Goal: Task Accomplishment & Management: Manage account settings

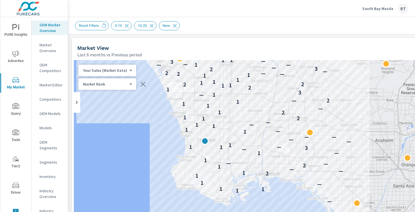
scroll to position [295, 120]
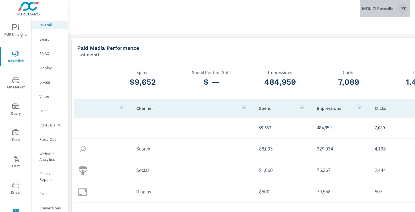
click at [370, 6] on p "INFINITI Roseville" at bounding box center [377, 8] width 31 height 5
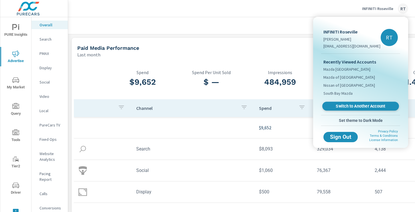
click at [343, 108] on span "Switch to Another Account" at bounding box center [361, 106] width 70 height 5
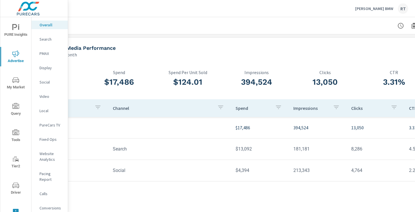
scroll to position [0, 77]
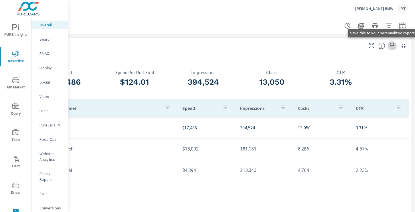
click at [392, 44] on icon "button" at bounding box center [392, 46] width 5 height 6
click at [44, 54] on p "PMAX" at bounding box center [52, 54] width 24 height 6
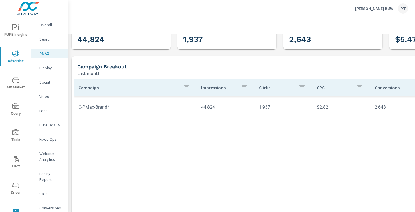
scroll to position [57, 3]
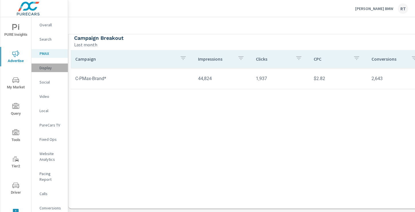
click at [49, 68] on p "Display" at bounding box center [52, 68] width 24 height 6
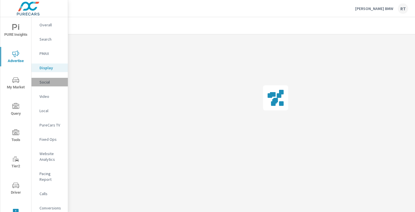
click at [46, 83] on p "Social" at bounding box center [52, 82] width 24 height 6
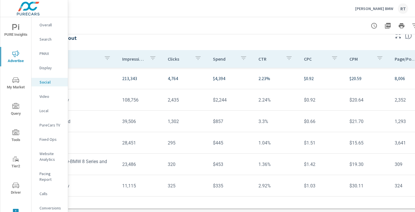
scroll to position [198, 77]
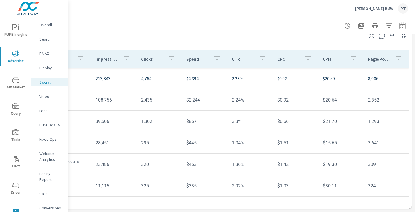
click at [393, 36] on icon "button" at bounding box center [392, 35] width 7 height 7
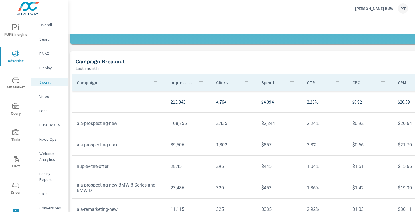
scroll to position [174, 0]
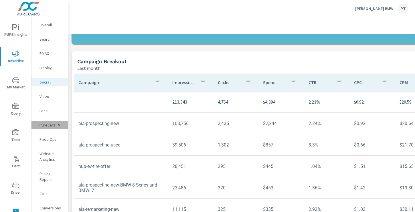
click at [47, 126] on p "PureCars TV" at bounding box center [52, 125] width 24 height 6
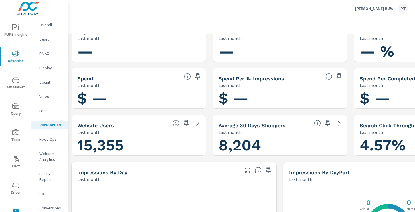
scroll to position [23, 0]
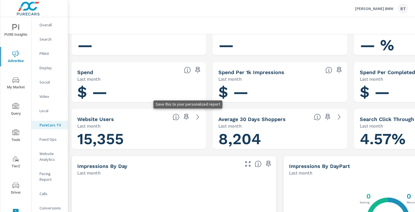
click at [187, 118] on icon "button" at bounding box center [186, 117] width 5 height 6
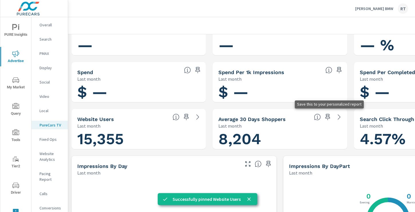
click at [328, 117] on icon "button" at bounding box center [328, 117] width 7 height 7
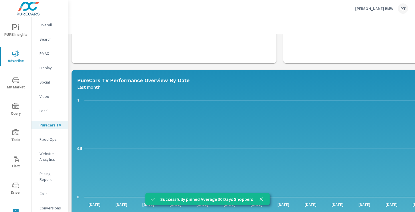
scroll to position [268, 0]
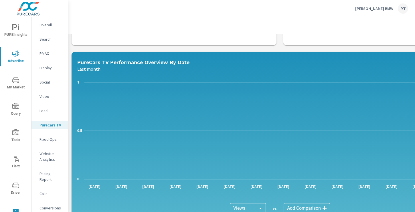
click at [46, 154] on p "Website Analytics" at bounding box center [52, 156] width 24 height 11
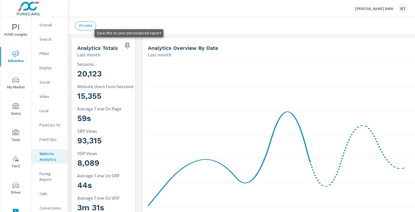
click at [127, 44] on icon "button" at bounding box center [127, 45] width 7 height 7
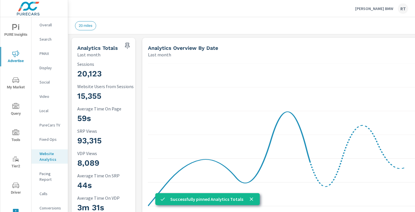
click at [48, 205] on p "Conversions" at bounding box center [52, 208] width 24 height 6
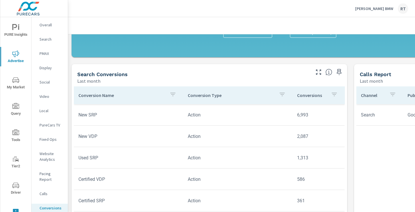
scroll to position [209, 0]
click at [340, 71] on icon "button" at bounding box center [339, 71] width 7 height 7
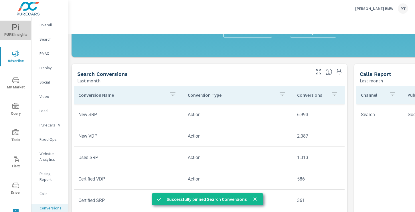
click at [15, 29] on icon "nav menu" at bounding box center [15, 27] width 7 height 7
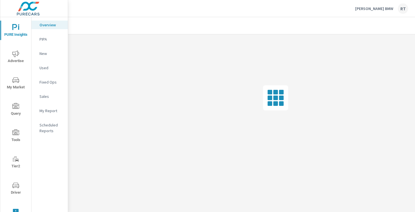
click at [46, 110] on p "My Report" at bounding box center [52, 111] width 24 height 6
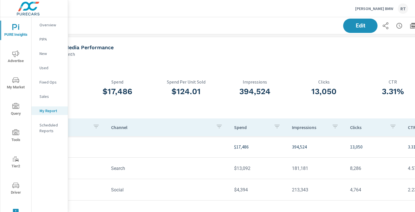
scroll to position [0, 77]
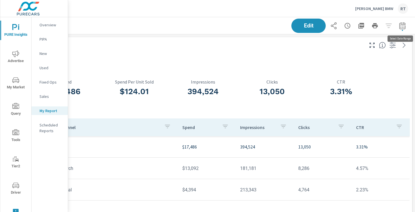
click at [403, 25] on icon "button" at bounding box center [403, 26] width 4 height 2
select select "Last month"
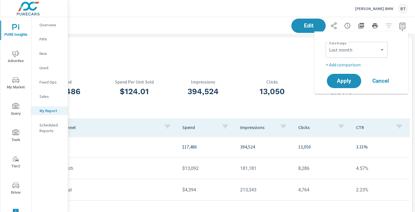
click at [347, 66] on p "+ Add comparison" at bounding box center [362, 64] width 73 height 7
select select "Previous period"
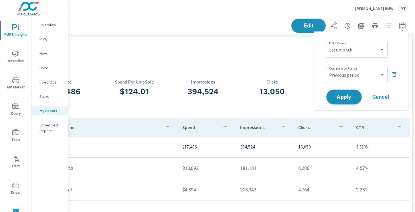
click at [347, 98] on span "Apply" at bounding box center [344, 97] width 23 height 5
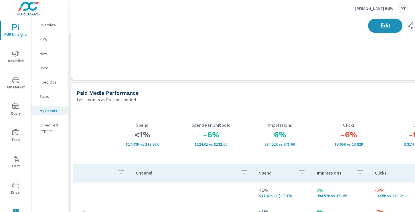
scroll to position [356, 0]
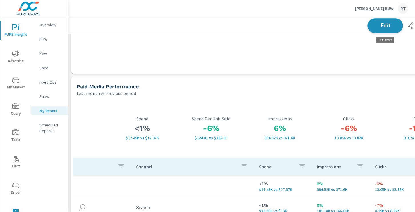
click at [382, 26] on span "Edit" at bounding box center [385, 25] width 23 height 5
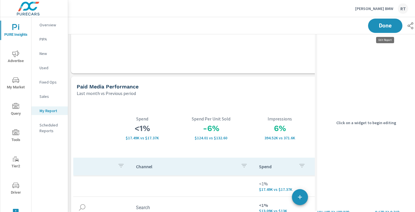
scroll to position [2375, 324]
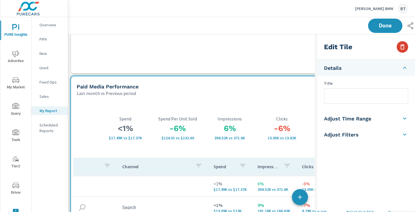
click at [401, 49] on icon "button" at bounding box center [403, 46] width 4 height 5
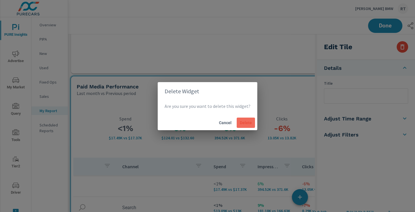
click at [245, 122] on span "Delete" at bounding box center [246, 122] width 14 height 5
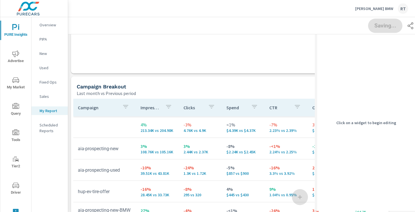
scroll to position [2309, 324]
click at [268, 91] on div "Last month vs Previous period" at bounding box center [208, 93] width 263 height 7
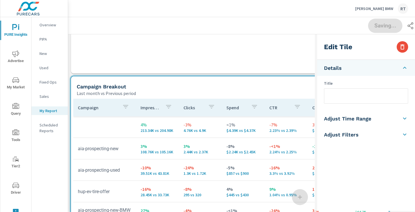
click at [341, 95] on input "text" at bounding box center [367, 96] width 84 height 15
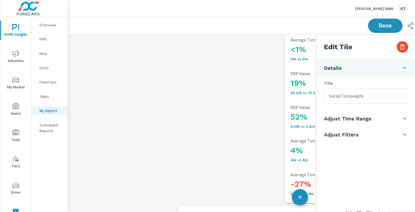
scroll to position [874, 0]
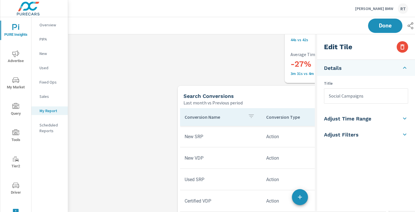
type input "Social Campaigns"
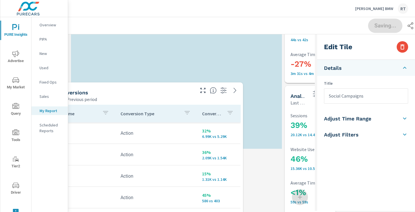
scroll to position [3, 3]
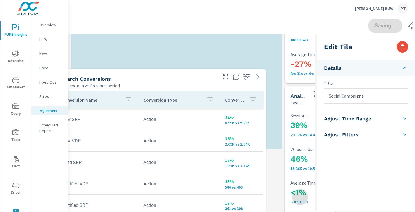
drag, startPoint x: 278, startPoint y: 95, endPoint x: 170, endPoint y: 70, distance: 111.1
click at [170, 76] on div "Search Conversions" at bounding box center [139, 79] width 156 height 7
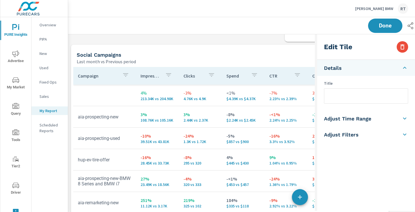
scroll to position [1178, 0]
click at [219, 45] on div "Social Campaigns Last month vs Previous period" at bounding box center [206, 55] width 271 height 20
type input "Social Campaigns"
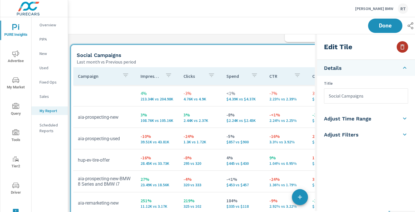
click at [400, 46] on icon "button" at bounding box center [402, 47] width 7 height 7
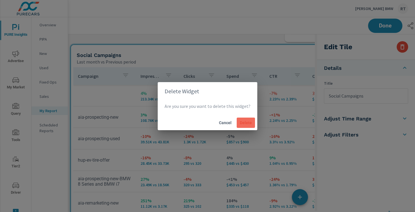
click at [246, 125] on span "Delete" at bounding box center [246, 122] width 14 height 5
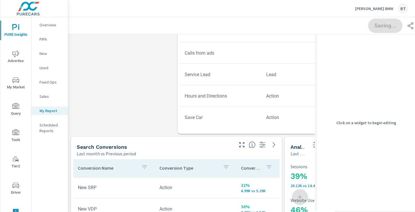
scroll to position [0, 0]
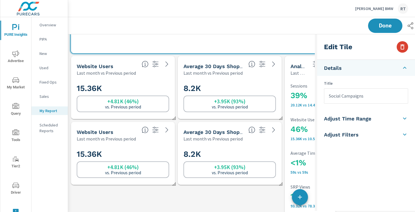
click at [404, 47] on icon "button" at bounding box center [403, 46] width 4 height 5
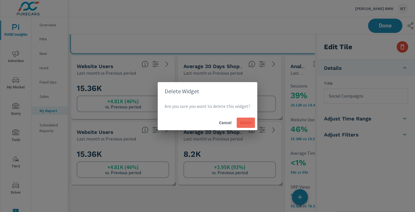
click at [248, 123] on span "Delete" at bounding box center [246, 122] width 14 height 5
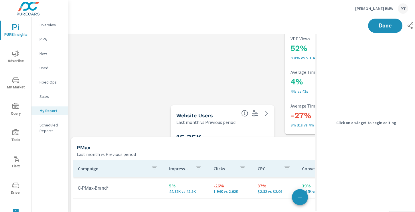
drag, startPoint x: 300, startPoint y: 143, endPoint x: 188, endPoint y: 109, distance: 116.6
click at [188, 109] on div "Website Users Last month vs Previous period" at bounding box center [205, 115] width 68 height 20
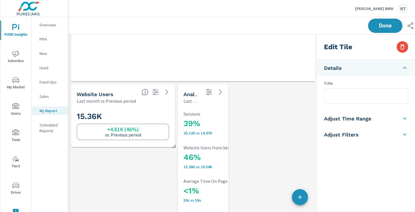
click at [149, 110] on div "15.36K +4.81K (46%) vs. Previous period" at bounding box center [123, 126] width 93 height 32
type input "currentPeriodStart"
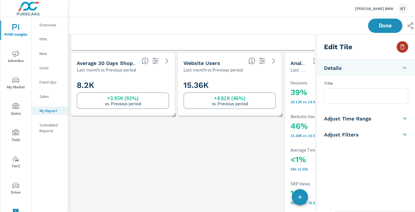
click at [402, 48] on icon "button" at bounding box center [402, 47] width 7 height 7
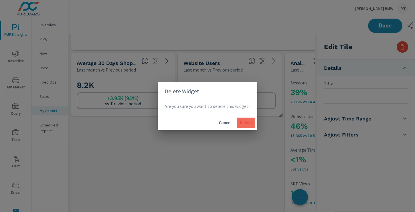
click at [245, 123] on span "Delete" at bounding box center [246, 122] width 14 height 5
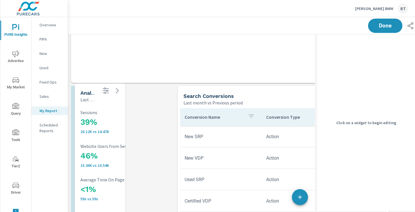
drag, startPoint x: 221, startPoint y: 123, endPoint x: 113, endPoint y: 123, distance: 108.0
click at [113, 123] on h3 "39%" at bounding box center [118, 122] width 76 height 10
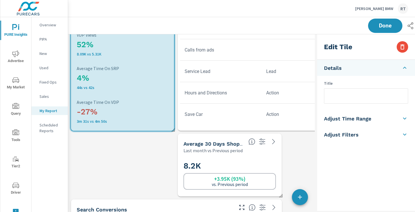
drag, startPoint x: 121, startPoint y: 130, endPoint x: 175, endPoint y: 130, distance: 53.3
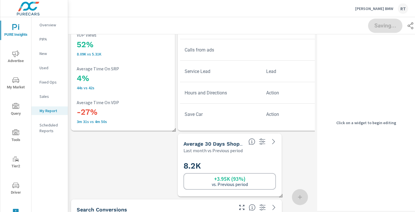
click at [240, 158] on div "8.2K +3.95K (93%) vs. Previous period" at bounding box center [229, 175] width 99 height 38
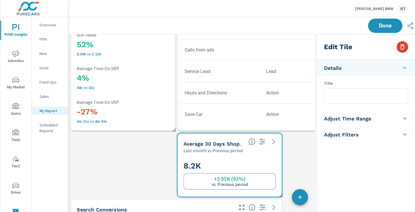
click at [403, 45] on icon "button" at bounding box center [403, 46] width 4 height 5
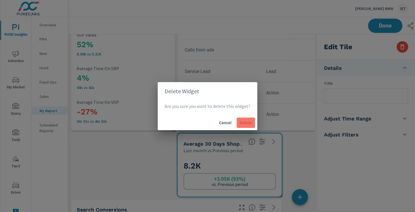
click at [242, 122] on span "Delete" at bounding box center [246, 122] width 14 height 5
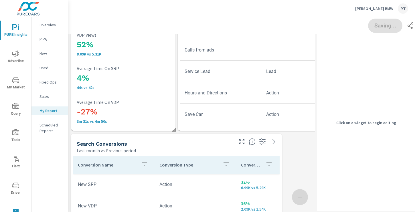
click at [203, 143] on div "Search Conversions" at bounding box center [155, 144] width 156 height 7
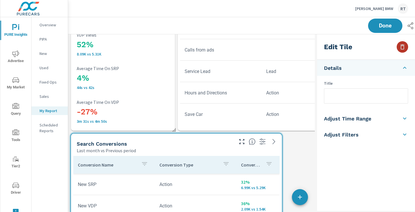
click at [404, 48] on icon "button" at bounding box center [403, 46] width 4 height 5
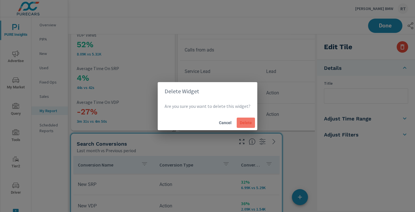
click at [245, 124] on span "Delete" at bounding box center [246, 122] width 14 height 5
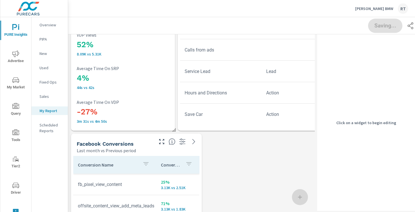
click at [176, 172] on th "Conversions" at bounding box center [177, 165] width 43 height 18
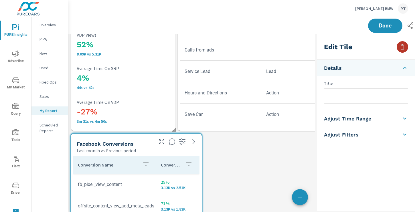
click at [401, 45] on icon "button" at bounding box center [402, 47] width 7 height 7
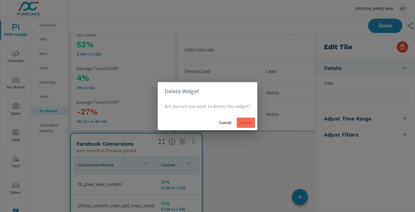
click at [245, 123] on span "Delete" at bounding box center [246, 122] width 14 height 5
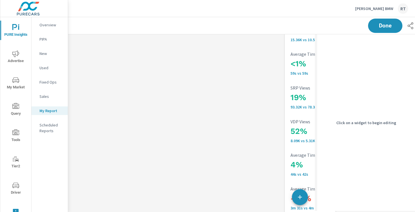
click at [306, 40] on p "15.36K vs 10.54K" at bounding box center [329, 40] width 76 height 5
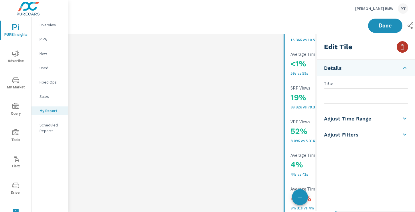
click at [404, 46] on icon "button" at bounding box center [403, 46] width 4 height 5
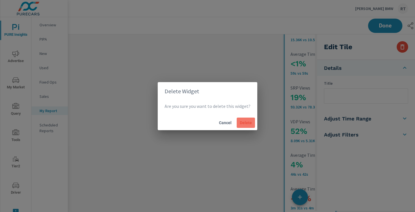
click at [242, 124] on span "Delete" at bounding box center [246, 122] width 14 height 5
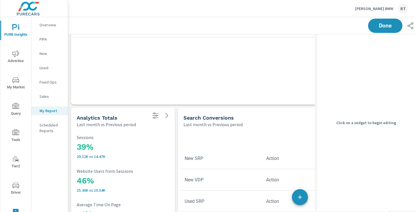
click at [180, 82] on div "Campaign Impressions Clicks CPC Conversions Spend C-PMax-Brand* 5% 44.82K vs 42…" at bounding box center [229, 46] width 313 height 96
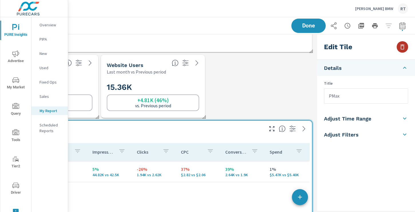
click at [402, 48] on icon "button" at bounding box center [402, 47] width 7 height 7
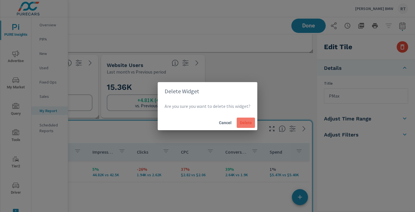
click at [243, 125] on span "Delete" at bounding box center [246, 122] width 14 height 5
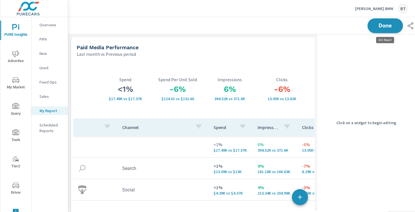
click at [382, 25] on span "Done" at bounding box center [385, 25] width 23 height 5
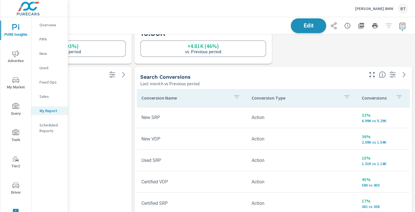
click at [307, 25] on span "Edit" at bounding box center [308, 25] width 23 height 5
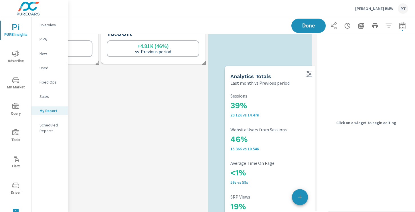
drag, startPoint x: 81, startPoint y: 97, endPoint x: 312, endPoint y: 96, distance: 230.6
click at [312, 96] on p "Sessions" at bounding box center [277, 95] width 93 height 5
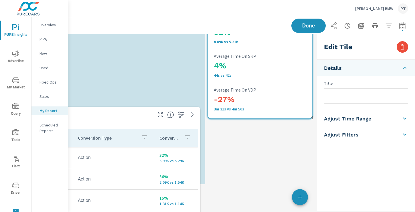
drag, startPoint x: 201, startPoint y: 129, endPoint x: 89, endPoint y: 113, distance: 113.1
click at [89, 114] on div "Search Conversions" at bounding box center [73, 117] width 156 height 7
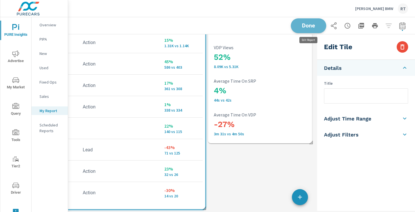
click at [308, 24] on span "Done" at bounding box center [308, 25] width 23 height 5
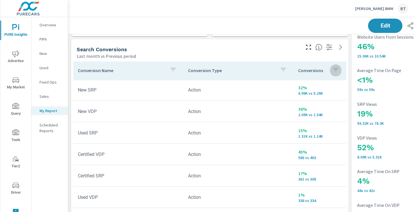
click at [330, 70] on button "button" at bounding box center [335, 70] width 11 height 13
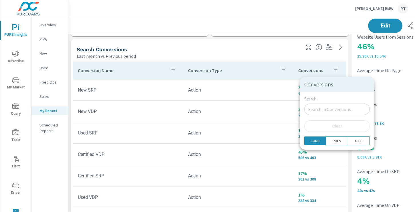
click at [328, 70] on div at bounding box center [207, 106] width 415 height 212
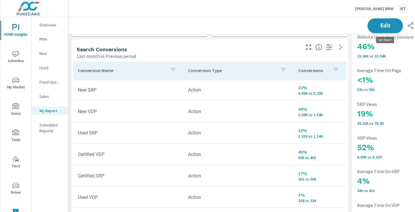
click at [381, 26] on span "Edit" at bounding box center [385, 25] width 23 height 5
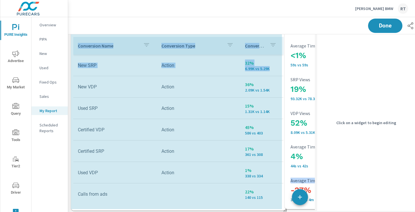
drag, startPoint x: 281, startPoint y: 208, endPoint x: 285, endPoint y: 207, distance: 4.1
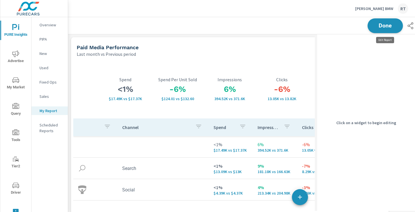
click at [383, 24] on span "Done" at bounding box center [385, 25] width 23 height 5
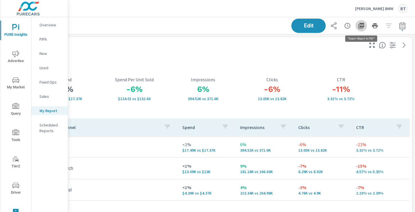
click at [361, 24] on icon "button" at bounding box center [361, 25] width 7 height 7
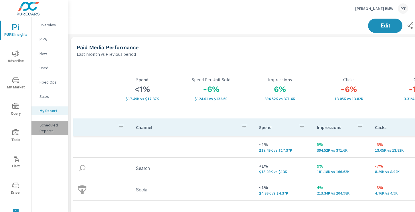
click at [48, 128] on p "Scheduled Reports" at bounding box center [52, 127] width 24 height 11
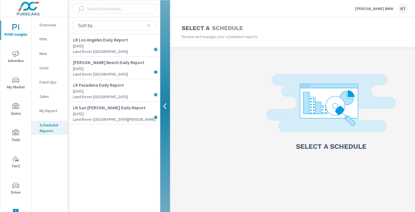
click at [165, 107] on icon "button" at bounding box center [166, 106] width 7 height 7
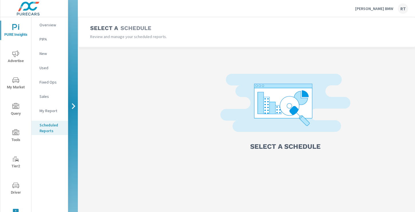
click at [274, 117] on img at bounding box center [286, 106] width 130 height 64
drag, startPoint x: 262, startPoint y: 99, endPoint x: 262, endPoint y: 136, distance: 37.5
click at [260, 148] on h3 "Select a Schedule" at bounding box center [285, 147] width 70 height 10
click at [284, 78] on img at bounding box center [286, 106] width 130 height 64
click at [273, 103] on img at bounding box center [286, 106] width 130 height 64
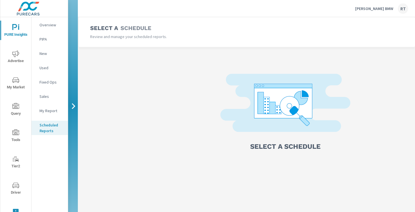
click at [118, 40] on div "Select a Schedule Review and manage your scheduled reports." at bounding box center [247, 32] width 337 height 30
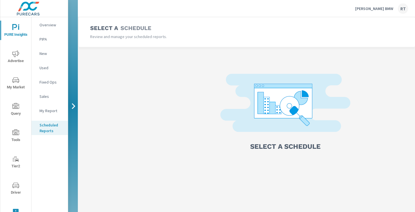
click at [74, 108] on icon "button" at bounding box center [73, 106] width 7 height 7
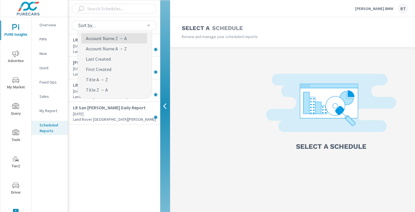
click at [148, 26] on icon at bounding box center [149, 25] width 4 height 4
click at [158, 18] on div "option Account Name Z → A focused, 1 of 6. 6 results available. Use Up and Down…" at bounding box center [114, 25] width 92 height 17
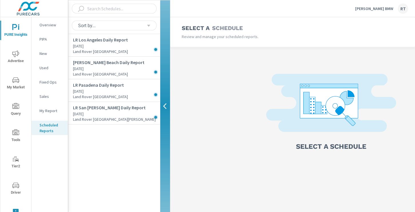
click at [47, 111] on p "My Report" at bounding box center [52, 111] width 24 height 6
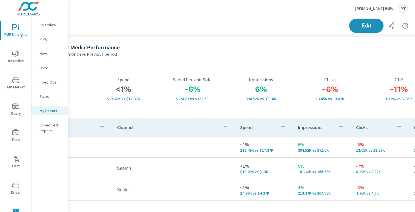
scroll to position [0, 77]
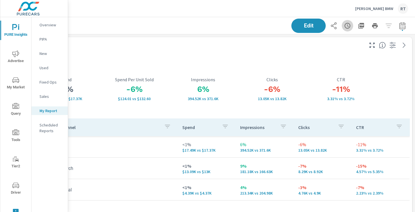
click at [348, 26] on icon "button" at bounding box center [348, 25] width 2 height 3
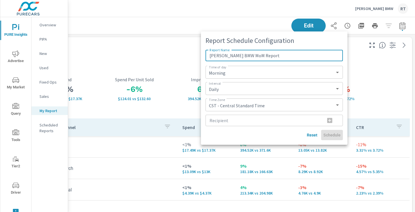
type input "Rusnak BMW MoM Report"
click at [219, 122] on input "Recipient" at bounding box center [263, 120] width 115 height 11
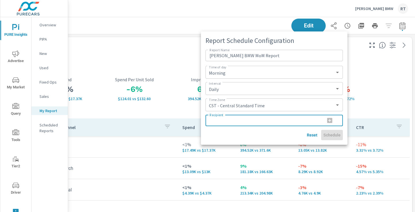
paste input "[EMAIL_ADDRESS][DOMAIN_NAME]"
type input "[EMAIL_ADDRESS][DOMAIN_NAME]"
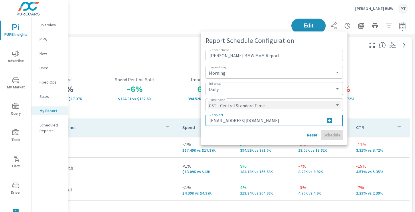
click at [260, 105] on select "CST - Central Standard Time CDT - Central Daylight Time EST - Eastern Standard …" at bounding box center [274, 105] width 133 height 8
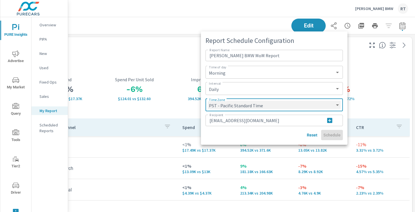
click at [208, 101] on select "CST - Central Standard Time CDT - Central Daylight Time EST - Eastern Standard …" at bounding box center [274, 105] width 133 height 8
select select "PST"
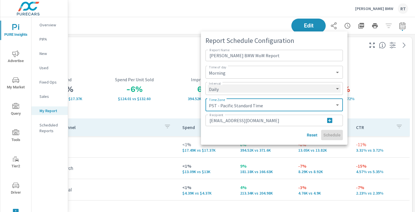
click at [232, 89] on select "Daily Weekly Monthly" at bounding box center [274, 89] width 133 height 8
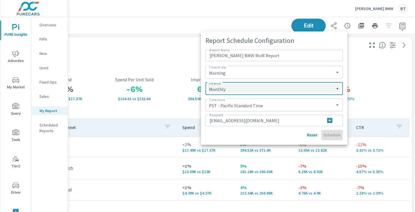
click at [208, 85] on select "Daily Weekly Monthly" at bounding box center [274, 89] width 133 height 8
select select "Monthly"
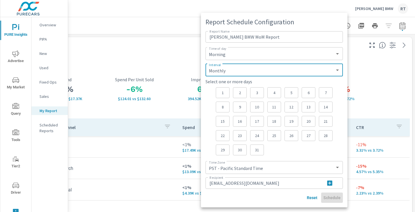
click at [257, 93] on p "3" at bounding box center [257, 93] width 4 height 6
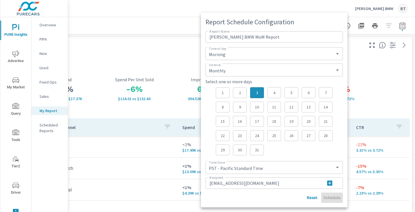
click at [243, 94] on div "2" at bounding box center [240, 92] width 14 height 11
click at [255, 93] on p "3" at bounding box center [257, 93] width 4 height 6
click at [311, 155] on div "1 2 3 4 5 6 7 8 9 10 11 12 13 14 15 16 17 18 19 20 21 22 23 24 25 26 27 28 29 3…" at bounding box center [274, 121] width 117 height 68
click at [328, 198] on div "Reset Schedule" at bounding box center [274, 198] width 137 height 10
click at [286, 199] on div "Reset Schedule" at bounding box center [274, 198] width 137 height 10
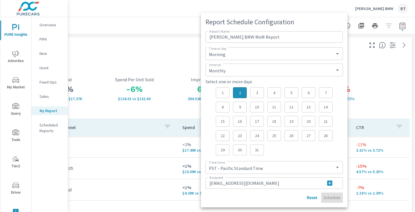
click at [225, 92] on div "1" at bounding box center [223, 92] width 14 height 11
click at [218, 92] on div "1" at bounding box center [223, 92] width 14 height 11
click at [254, 92] on div "3" at bounding box center [257, 92] width 14 height 11
click at [256, 93] on p "3" at bounding box center [257, 93] width 4 height 6
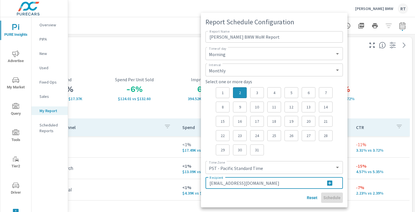
click at [287, 186] on input "[EMAIL_ADDRESS][DOMAIN_NAME]" at bounding box center [263, 183] width 115 height 11
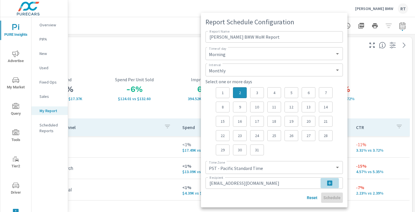
click at [330, 182] on icon "button" at bounding box center [330, 183] width 7 height 7
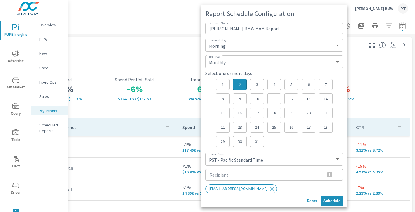
scroll to position [3, 0]
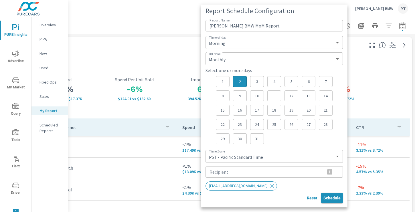
click at [330, 198] on span "Schedule" at bounding box center [332, 198] width 17 height 5
select select "Daily"
select select "CST"
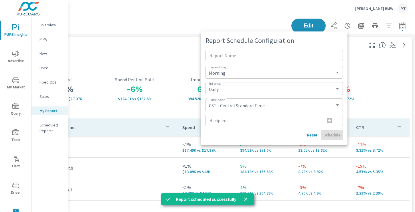
scroll to position [0, 0]
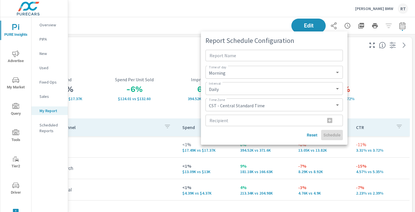
click at [361, 79] on div at bounding box center [207, 106] width 415 height 212
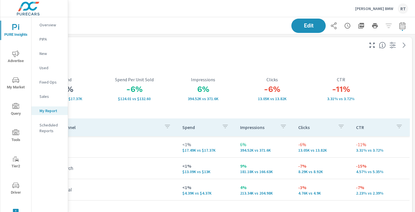
click at [374, 10] on p "Rusnak BMW" at bounding box center [374, 8] width 38 height 5
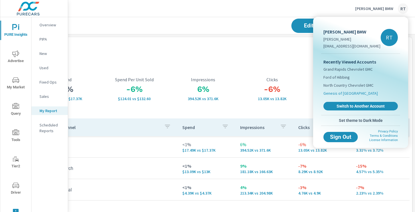
click at [338, 93] on span "Genesis of [GEOGRAPHIC_DATA]" at bounding box center [351, 94] width 54 height 6
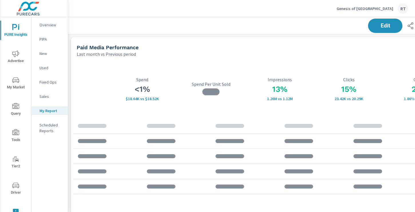
scroll to position [215, 0]
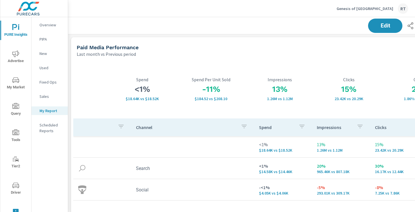
click at [46, 127] on p "Scheduled Reports" at bounding box center [52, 127] width 24 height 11
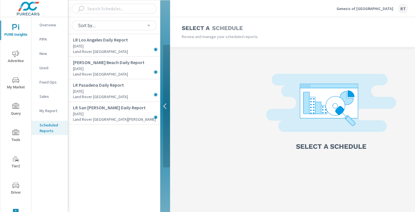
click at [165, 107] on icon "button" at bounding box center [166, 106] width 7 height 7
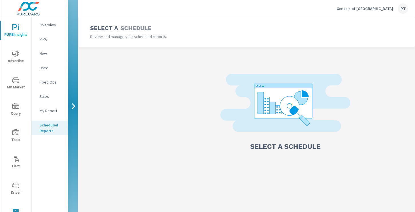
click at [50, 111] on p "My Report" at bounding box center [52, 111] width 24 height 6
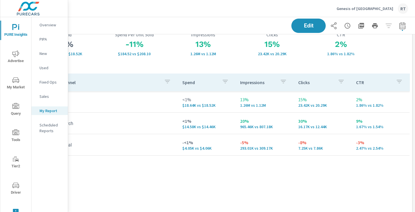
scroll to position [0, 77]
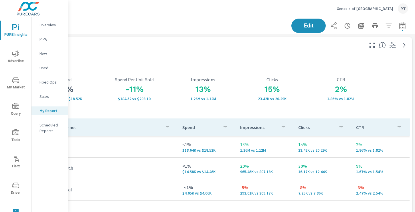
click at [347, 25] on icon "button" at bounding box center [347, 25] width 7 height 7
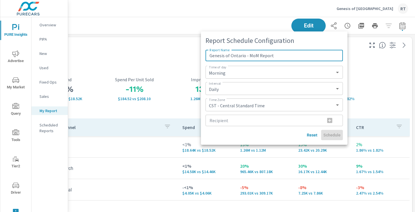
type input "Genesis of Ontario - MoM Report"
click at [232, 88] on select "Daily Weekly Monthly" at bounding box center [274, 89] width 133 height 8
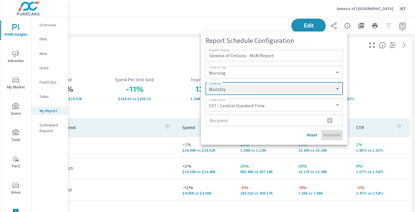
click at [208, 85] on select "Daily Weekly Monthly" at bounding box center [274, 89] width 133 height 8
select select "Monthly"
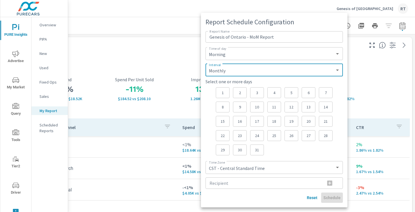
click at [290, 93] on p "5" at bounding box center [292, 93] width 4 height 6
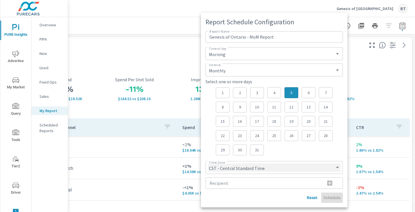
click at [260, 167] on select "CST - Central Standard Time CDT - Central Daylight Time EST - Eastern Standard …" at bounding box center [274, 168] width 133 height 8
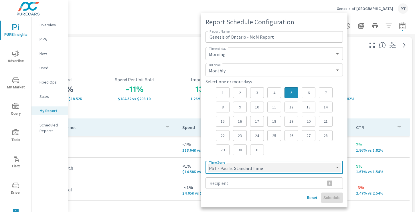
click at [208, 164] on select "CST - Central Standard Time CDT - Central Daylight Time EST - Eastern Standard …" at bounding box center [274, 168] width 133 height 8
select select "PST"
click at [260, 184] on input "Recipient" at bounding box center [263, 183] width 115 height 11
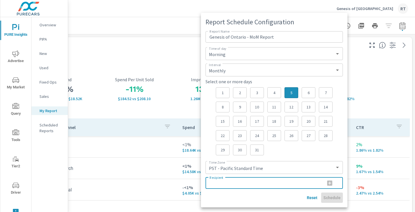
paste input "[EMAIL_ADDRESS][DOMAIN_NAME]"
type input "[EMAIL_ADDRESS][DOMAIN_NAME]"
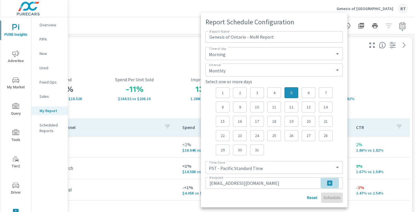
click at [330, 183] on icon "button" at bounding box center [330, 183] width 7 height 7
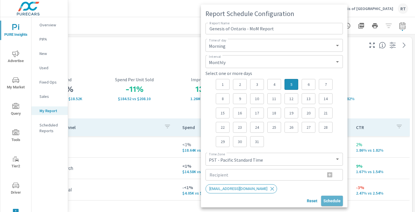
click at [329, 201] on span "Schedule" at bounding box center [332, 201] width 17 height 5
select select "Daily"
select select "CST"
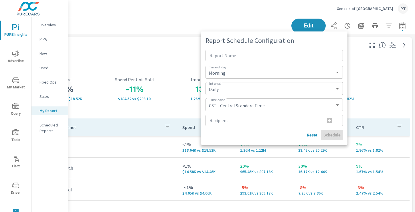
click at [148, 56] on div at bounding box center [207, 106] width 415 height 212
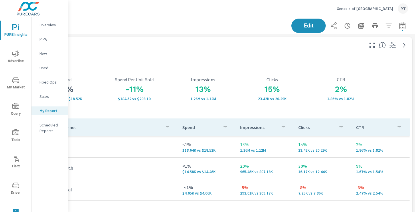
click at [381, 6] on p "Genesis of [GEOGRAPHIC_DATA]" at bounding box center [365, 8] width 57 height 5
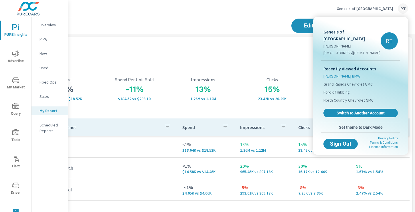
click at [333, 73] on span "Rusnak BMW" at bounding box center [342, 76] width 37 height 6
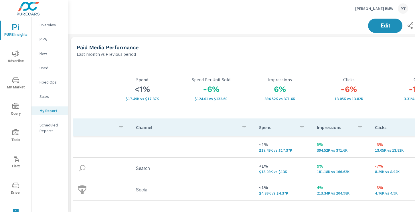
scroll to position [530, 424]
click at [46, 126] on p "Scheduled Reports" at bounding box center [52, 127] width 24 height 11
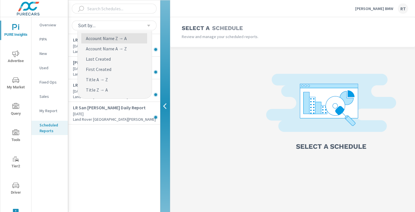
click at [147, 26] on icon at bounding box center [149, 25] width 4 height 4
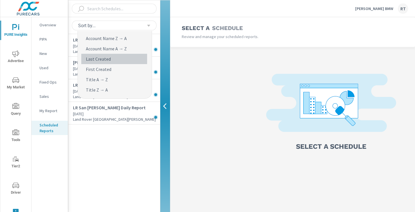
click at [101, 59] on p "Last Created" at bounding box center [98, 59] width 25 height 7
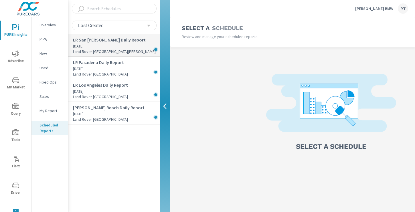
click at [112, 47] on p "Yesterday" at bounding box center [116, 46] width 87 height 6
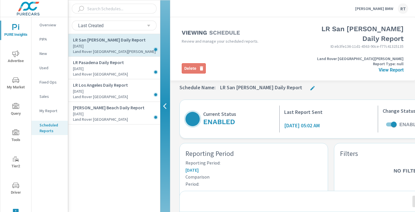
click at [194, 66] on span "Delete" at bounding box center [193, 69] width 19 height 6
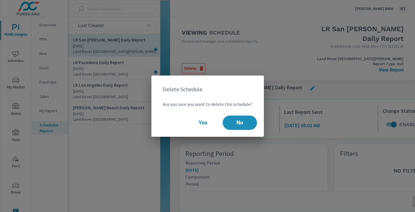
click at [233, 54] on div "Delete Schedule Are you sure you want to delete this schedule? Yes No" at bounding box center [207, 106] width 415 height 212
click at [228, 121] on span "No" at bounding box center [239, 122] width 23 height 5
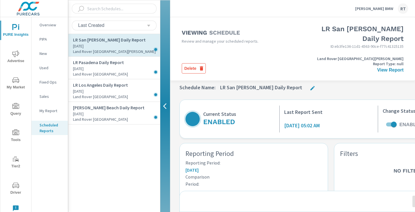
click at [166, 107] on icon "button" at bounding box center [166, 106] width 7 height 7
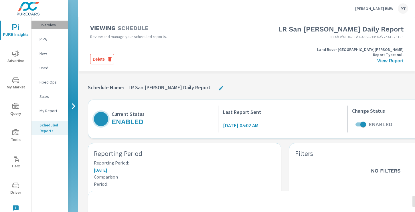
click at [42, 24] on p "Overview" at bounding box center [52, 25] width 24 height 6
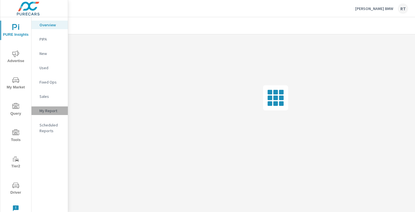
click at [46, 112] on p "My Report" at bounding box center [52, 111] width 24 height 6
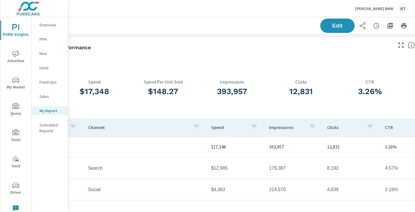
scroll to position [0, 77]
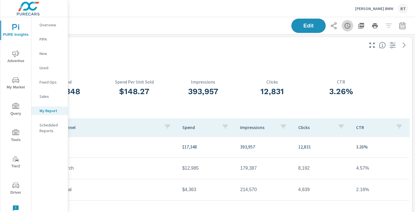
click at [348, 26] on icon "button" at bounding box center [347, 25] width 7 height 7
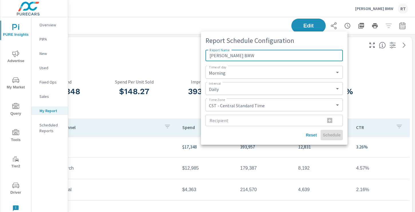
type input "[PERSON_NAME] BMW"
click at [229, 74] on select "Morning Afternoon Evening" at bounding box center [274, 72] width 133 height 8
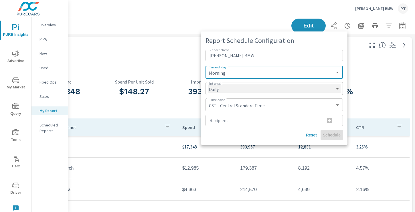
click at [237, 90] on select "Daily Weekly Monthly" at bounding box center [274, 89] width 133 height 8
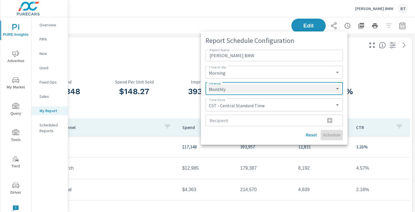
click at [208, 85] on select "Daily Weekly Monthly" at bounding box center [274, 89] width 133 height 8
select select "Monthly"
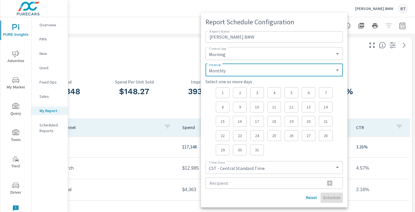
click at [227, 106] on div "8" at bounding box center [223, 107] width 14 height 11
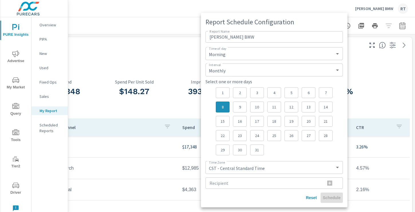
click at [290, 91] on p "5" at bounding box center [292, 93] width 4 height 6
click at [223, 109] on p "8" at bounding box center [223, 107] width 4 height 6
click at [262, 167] on select "CST - Central Standard Time CDT - Central Daylight Time EST - Eastern Standard …" at bounding box center [274, 168] width 133 height 8
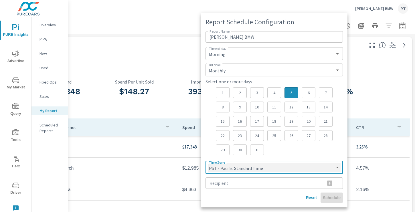
click at [208, 164] on select "CST - Central Standard Time CDT - Central Daylight Time EST - Eastern Standard …" at bounding box center [274, 168] width 133 height 8
select select "PST"
click at [239, 184] on input "Recipient" at bounding box center [263, 183] width 115 height 11
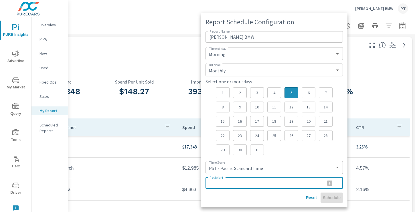
paste input "[EMAIL_ADDRESS][DOMAIN_NAME]"
type input "[EMAIL_ADDRESS][DOMAIN_NAME]"
click at [330, 183] on icon "button" at bounding box center [330, 183] width 7 height 7
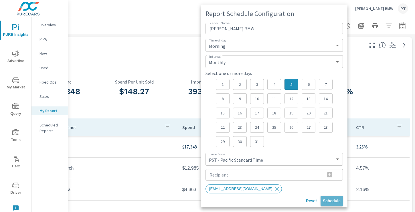
click at [331, 199] on span "Schedule" at bounding box center [332, 201] width 18 height 5
select select "Daily"
select select "CST"
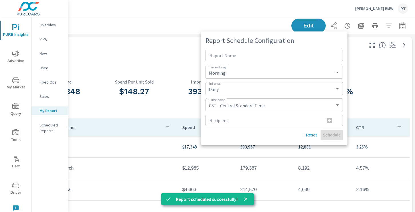
click at [151, 56] on div at bounding box center [207, 106] width 415 height 212
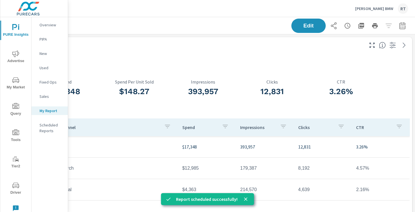
click at [243, 199] on icon "close" at bounding box center [246, 200] width 6 height 6
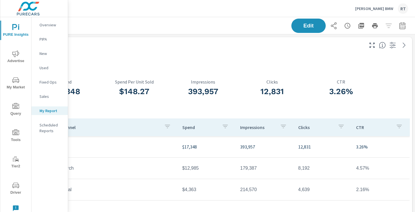
click at [381, 9] on p "[PERSON_NAME] BMW" at bounding box center [374, 8] width 38 height 5
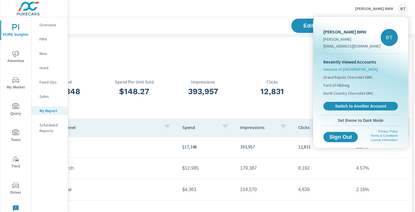
click at [333, 70] on span "Genesis of [GEOGRAPHIC_DATA]" at bounding box center [351, 69] width 54 height 6
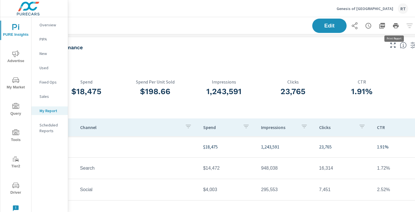
scroll to position [0, 77]
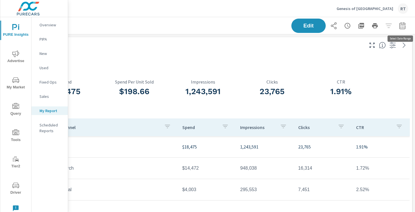
click at [404, 26] on icon "button" at bounding box center [402, 25] width 7 height 7
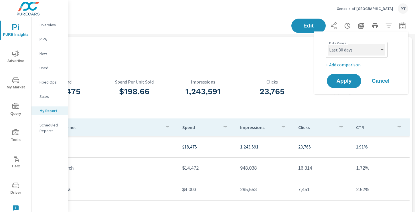
click at [367, 52] on select "Custom Yesterday Last week Last 7 days Last 14 days Last 30 days Last 45 days L…" at bounding box center [356, 49] width 57 height 11
click at [328, 44] on select "Custom Yesterday Last week Last 7 days Last 14 days Last 30 days Last 45 days L…" at bounding box center [356, 49] width 57 height 11
select select "Last month"
click at [347, 84] on button "Apply" at bounding box center [345, 81] width 36 height 15
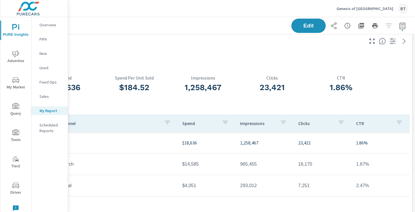
scroll to position [0, 77]
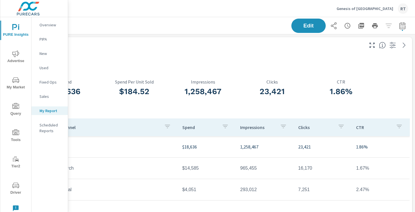
click at [386, 8] on p "Genesis of [GEOGRAPHIC_DATA]" at bounding box center [365, 8] width 57 height 5
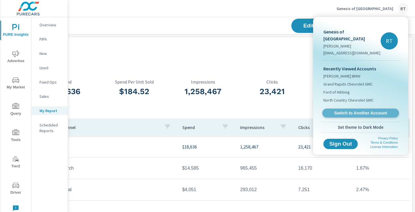
click at [346, 111] on span "Switch to Another Account" at bounding box center [361, 113] width 70 height 5
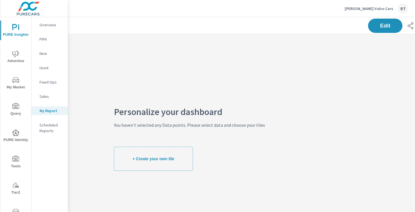
click at [16, 53] on icon "nav menu" at bounding box center [15, 53] width 7 height 7
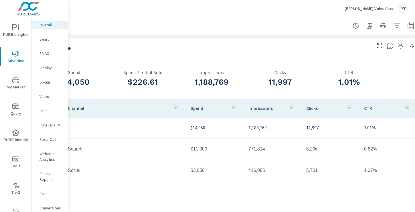
scroll to position [0, 77]
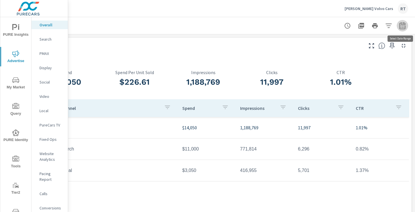
click at [404, 27] on icon "button" at bounding box center [402, 25] width 7 height 7
select select "Last month"
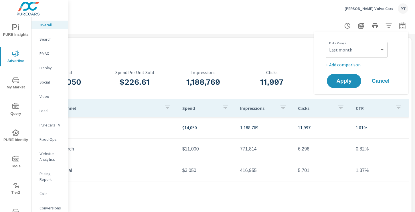
click at [353, 64] on p "+ Add comparison" at bounding box center [362, 64] width 73 height 7
select select "Previous period"
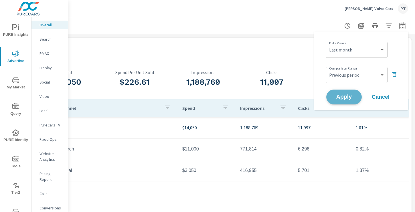
click at [338, 97] on span "Apply" at bounding box center [344, 97] width 23 height 5
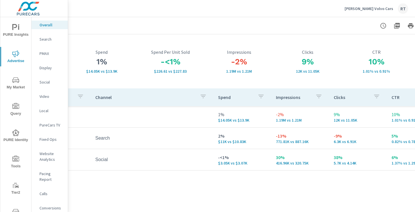
scroll to position [25, 45]
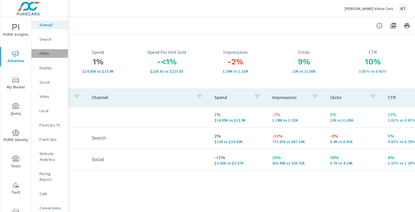
click at [46, 52] on p "PMAX" at bounding box center [52, 54] width 24 height 6
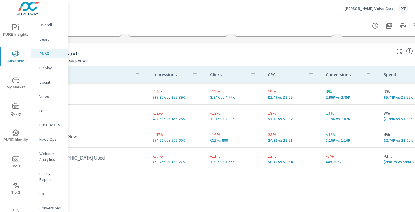
scroll to position [56, 77]
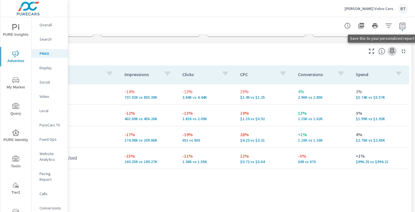
click at [393, 52] on icon "button" at bounding box center [392, 51] width 7 height 7
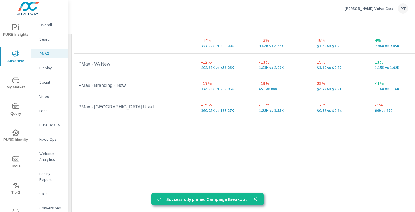
scroll to position [129, 0]
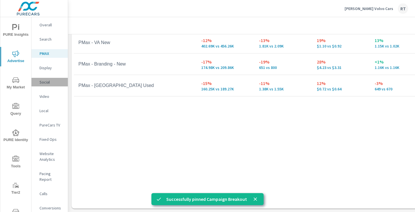
click at [43, 85] on p "Social" at bounding box center [52, 82] width 24 height 6
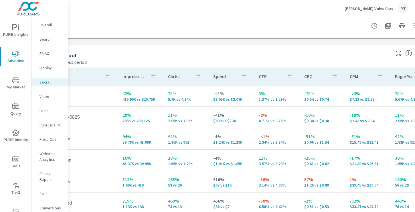
scroll to position [238, 77]
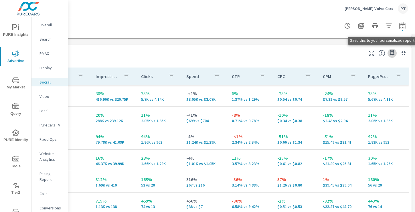
click at [393, 53] on icon "button" at bounding box center [392, 53] width 5 height 6
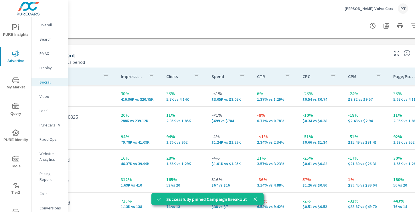
scroll to position [238, 0]
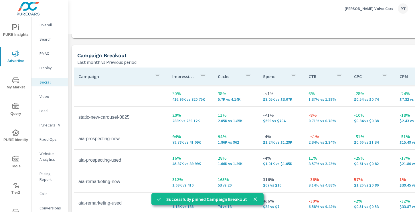
click at [50, 126] on p "PureCars TV" at bounding box center [52, 125] width 24 height 6
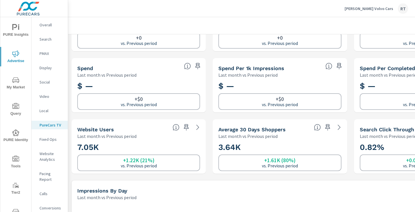
scroll to position [47, 0]
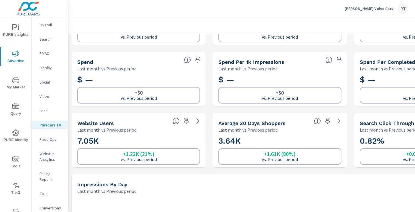
click at [186, 122] on icon "button" at bounding box center [186, 121] width 7 height 7
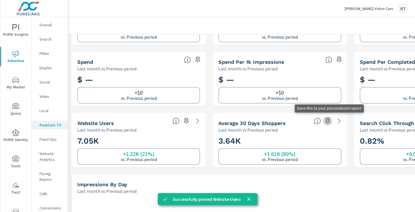
click at [327, 122] on icon "button" at bounding box center [328, 121] width 7 height 7
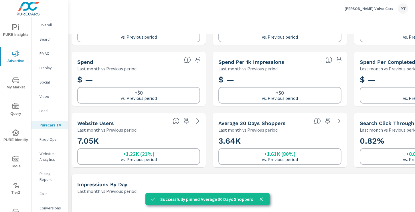
click at [49, 205] on p "Conversions" at bounding box center [52, 208] width 24 height 6
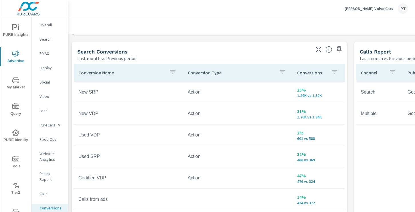
scroll to position [305, 0]
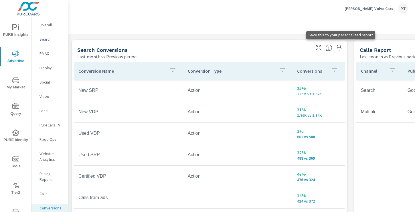
click at [340, 48] on icon "button" at bounding box center [339, 48] width 5 height 6
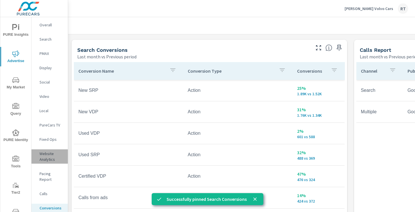
click at [48, 157] on p "Website Analytics" at bounding box center [52, 156] width 24 height 11
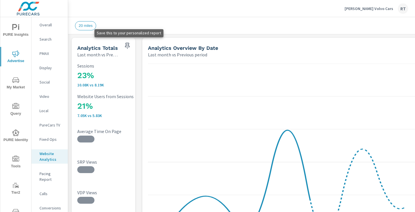
click at [127, 46] on icon "button" at bounding box center [127, 45] width 7 height 7
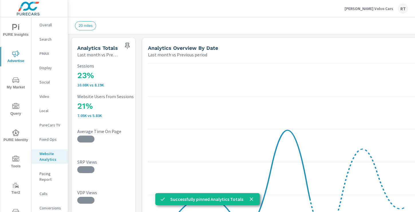
click at [18, 30] on icon "nav menu" at bounding box center [15, 27] width 7 height 7
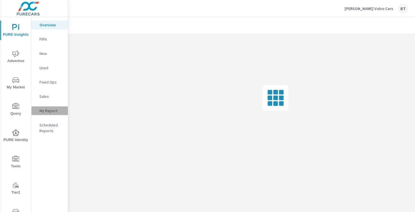
click at [48, 113] on p "My Report" at bounding box center [52, 111] width 24 height 6
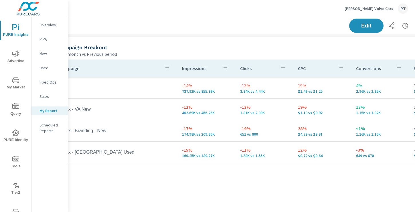
scroll to position [0, 19]
click at [367, 23] on span "Edit" at bounding box center [366, 25] width 23 height 5
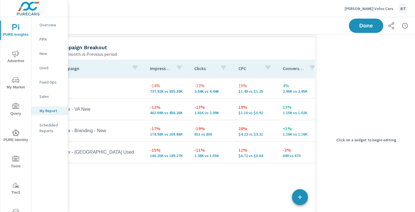
scroll to position [860, 324]
click at [260, 59] on div "Campaign Impressions Clicks CPC Conversions Spend -14% 737.92K vs 855.39K -13% …" at bounding box center [211, 177] width 318 height 241
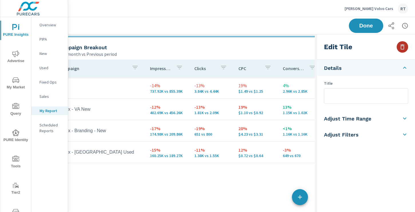
click at [403, 48] on icon "button" at bounding box center [402, 47] width 7 height 7
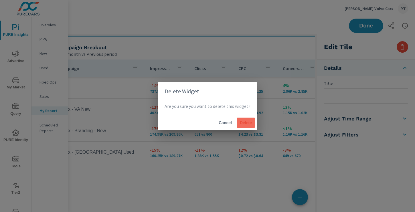
click at [239, 125] on span "Delete" at bounding box center [246, 122] width 14 height 5
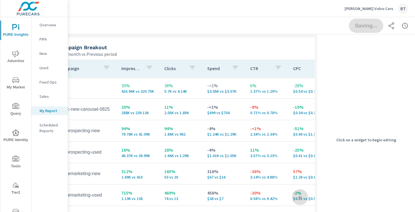
scroll to position [0, 0]
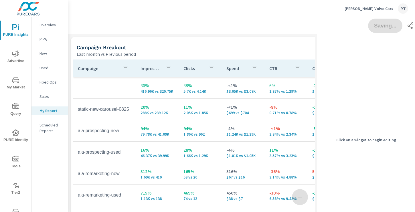
click at [210, 54] on div "Last month vs Previous period" at bounding box center [208, 54] width 263 height 7
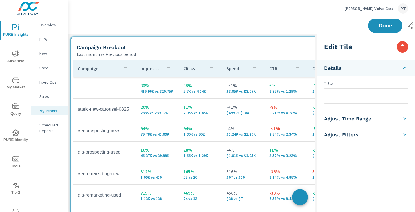
click at [329, 90] on input "text" at bounding box center [367, 96] width 84 height 15
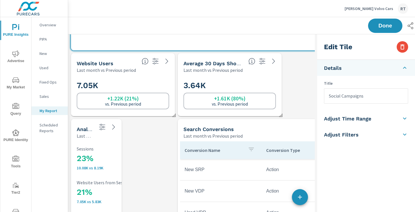
scroll to position [249, 0]
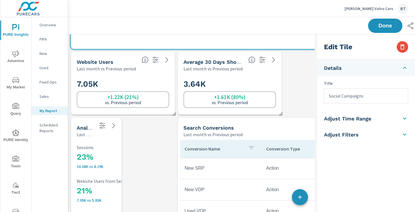
type input "Social Campaigns"
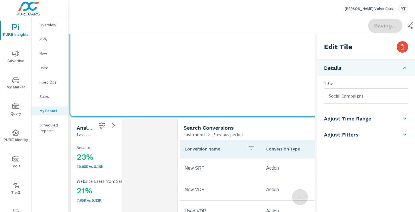
drag, startPoint x: 294, startPoint y: 44, endPoint x: 294, endPoint y: 111, distance: 67.3
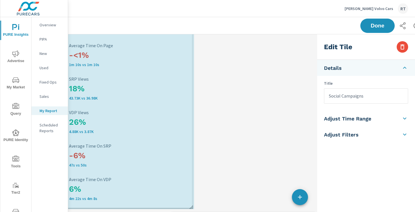
scroll to position [0, 0]
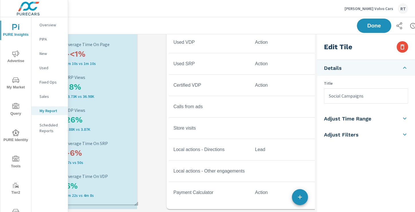
drag, startPoint x: 121, startPoint y: 209, endPoint x: 129, endPoint y: 204, distance: 9.9
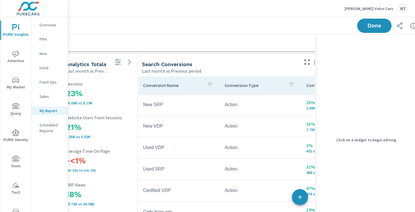
drag, startPoint x: 235, startPoint y: 61, endPoint x: 208, endPoint y: 60, distance: 26.4
click at [208, 61] on div "Search Conversions Last month vs Previous period" at bounding box center [218, 64] width 164 height 20
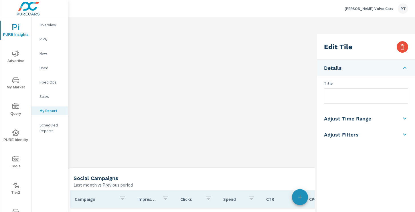
drag, startPoint x: 173, startPoint y: 108, endPoint x: 185, endPoint y: 160, distance: 53.7
click at [185, 168] on div "Social Campaigns Last month vs Previous period" at bounding box center [203, 178] width 271 height 20
type input "Social Campaigns"
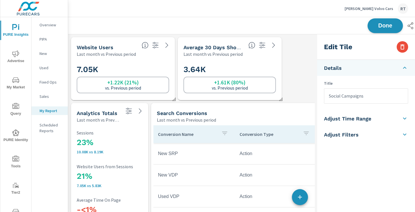
click at [372, 28] on button "Done" at bounding box center [386, 25] width 36 height 15
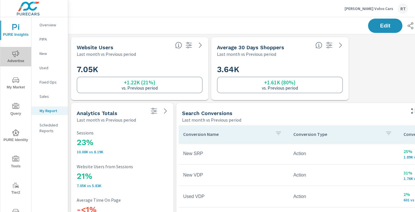
click at [21, 52] on span "Advertise" at bounding box center [15, 57] width 27 height 14
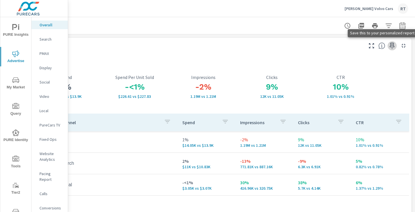
click at [392, 46] on icon "button" at bounding box center [392, 45] width 7 height 7
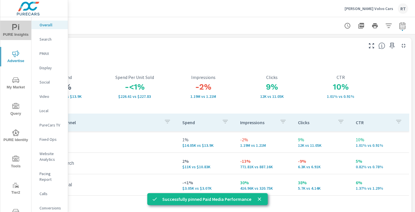
click at [15, 26] on icon "nav menu" at bounding box center [15, 27] width 7 height 7
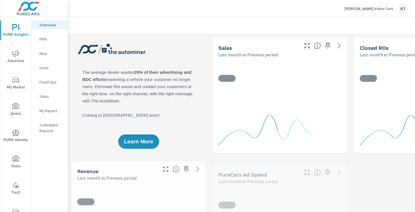
click at [48, 113] on p "My Report" at bounding box center [52, 111] width 24 height 6
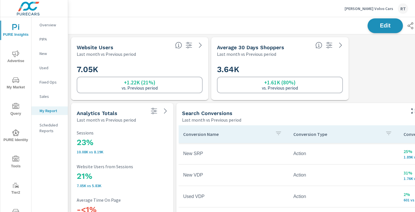
click at [378, 26] on span "Edit" at bounding box center [385, 25] width 23 height 5
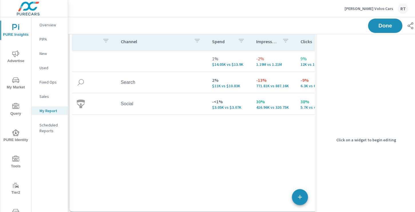
drag, startPoint x: 164, startPoint y: 168, endPoint x: 162, endPoint y: -17, distance: 185.3
click at [162, 0] on html "PURE Insights Advertise My Market Query PURE Identity Tools Tier2 Driver Leave …" at bounding box center [207, 106] width 415 height 212
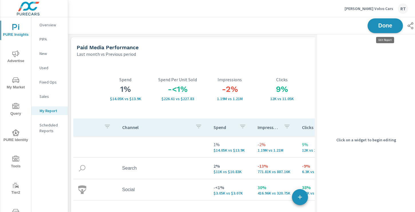
click at [383, 26] on span "Done" at bounding box center [385, 25] width 23 height 5
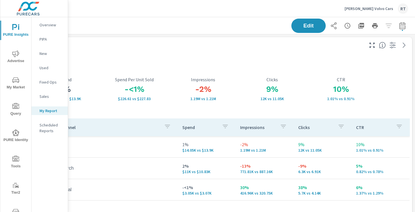
click at [362, 25] on icon "button" at bounding box center [361, 25] width 7 height 7
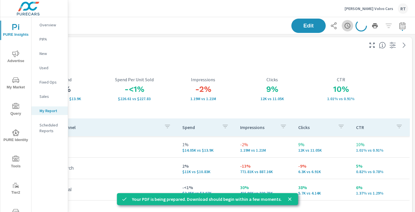
click at [347, 26] on icon "button" at bounding box center [347, 25] width 7 height 7
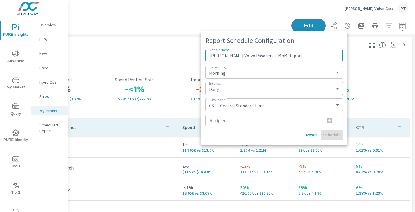
type input "Rusnak Volvo Pasadena - MoM Report"
click at [232, 87] on select "Daily Weekly Monthly" at bounding box center [274, 89] width 133 height 8
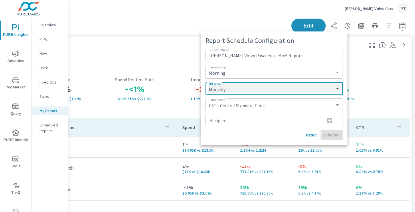
click at [208, 85] on select "Daily Weekly Monthly" at bounding box center [274, 89] width 133 height 8
select select "Monthly"
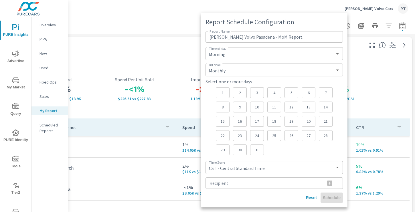
click at [289, 92] on div "5" at bounding box center [292, 92] width 14 height 11
click at [246, 170] on select "CST - Central Standard Time CDT - Central Daylight Time EST - Eastern Standard …" at bounding box center [274, 168] width 133 height 8
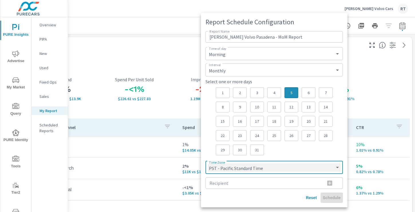
click at [208, 164] on select "CST - Central Standard Time CDT - Central Daylight Time EST - Eastern Standard …" at bounding box center [274, 168] width 133 height 8
select select "PST"
click at [227, 184] on input "Recipient" at bounding box center [263, 183] width 115 height 11
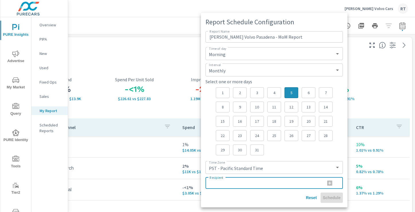
paste input "[EMAIL_ADDRESS][DOMAIN_NAME]"
type input "[EMAIL_ADDRESS][DOMAIN_NAME]"
click at [330, 183] on icon "button" at bounding box center [330, 183] width 7 height 7
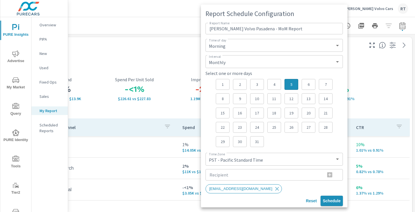
click at [330, 201] on span "Schedule" at bounding box center [332, 201] width 18 height 5
select select "Daily"
select select "CST"
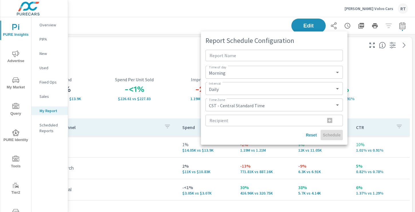
click at [170, 54] on div at bounding box center [207, 106] width 415 height 212
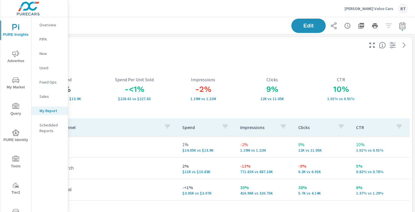
click at [368, 8] on p "[PERSON_NAME] Volvo Cars" at bounding box center [369, 8] width 49 height 5
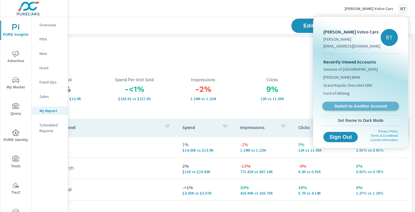
click at [339, 105] on span "Switch to Another Account" at bounding box center [361, 106] width 70 height 5
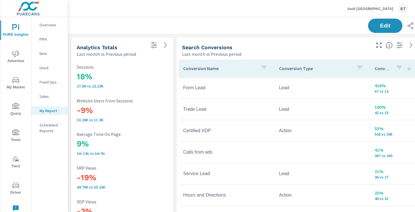
click at [14, 53] on icon "nav menu" at bounding box center [15, 53] width 7 height 7
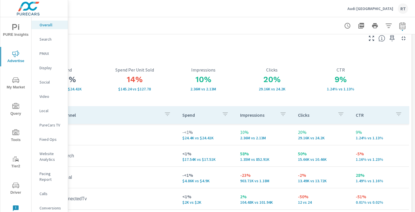
scroll to position [0, 77]
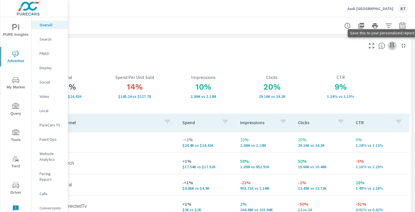
click at [393, 46] on icon "button" at bounding box center [392, 45] width 7 height 7
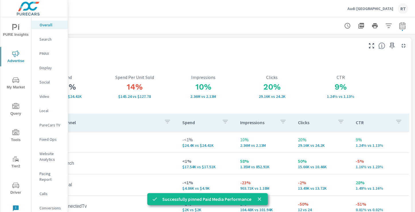
click at [14, 30] on icon "nav menu" at bounding box center [15, 27] width 7 height 7
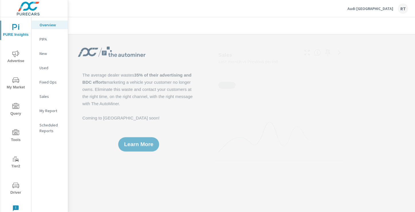
drag, startPoint x: 50, startPoint y: 111, endPoint x: 50, endPoint y: 115, distance: 3.5
click at [50, 115] on div "My Report" at bounding box center [50, 111] width 36 height 9
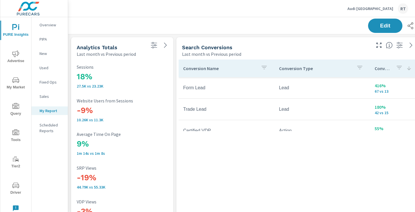
scroll to position [1123, 424]
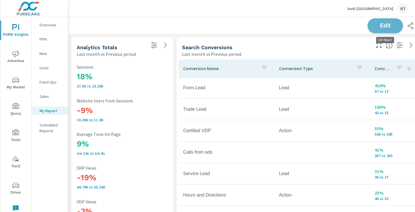
click at [374, 24] on span "Edit" at bounding box center [385, 25] width 23 height 5
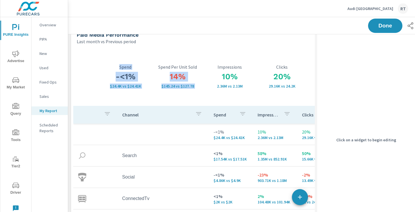
scroll to position [0, 0]
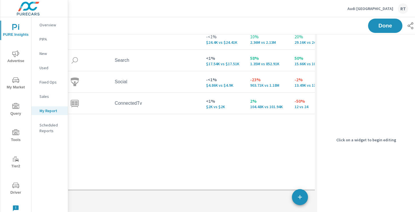
drag, startPoint x: 197, startPoint y: 55, endPoint x: 191, endPoint y: -42, distance: 96.5
click at [191, 0] on html "PURE Insights Advertise My Market Query Tools Tier2 Driver Leave Feedback Overv…" at bounding box center [207, 106] width 415 height 212
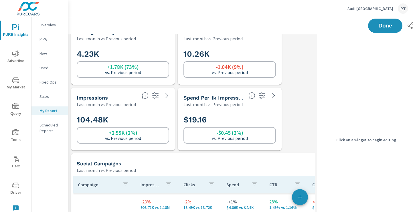
scroll to position [741, 0]
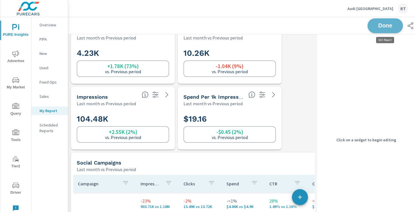
click at [386, 23] on span "Done" at bounding box center [385, 25] width 23 height 5
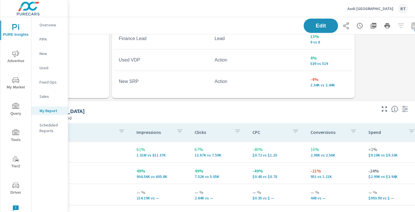
scroll to position [463, 77]
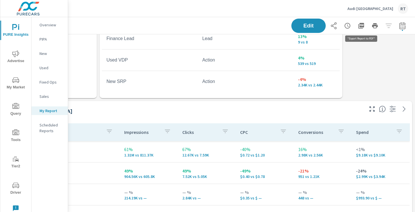
click at [362, 24] on icon "button" at bounding box center [362, 26] width 6 height 6
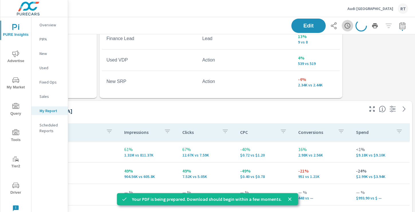
click at [347, 26] on icon "button" at bounding box center [347, 25] width 7 height 7
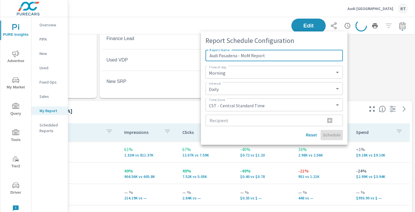
type input "Audi Pasadena - MoM Report"
click at [229, 89] on select "Daily Weekly Monthly" at bounding box center [274, 89] width 133 height 8
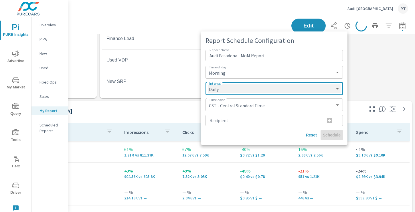
click at [208, 85] on select "Daily Weekly Monthly" at bounding box center [274, 89] width 133 height 8
select select "Monthly"
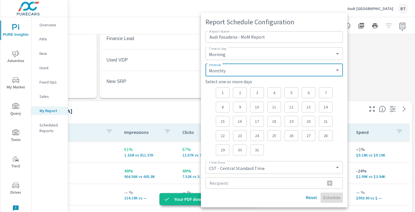
click at [288, 91] on div "5" at bounding box center [292, 92] width 14 height 11
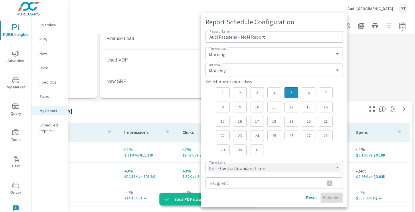
click at [235, 167] on select "CST - Central Standard Time CDT - Central Daylight Time EST - Eastern Standard …" at bounding box center [274, 168] width 133 height 8
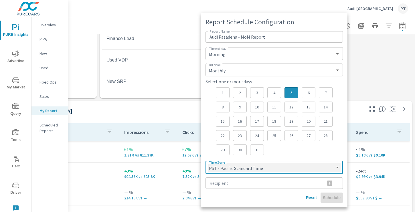
click at [208, 164] on select "CST - Central Standard Time CDT - Central Daylight Time EST - Eastern Standard …" at bounding box center [274, 168] width 133 height 8
select select "PST"
click at [222, 184] on input "Recipient" at bounding box center [263, 183] width 115 height 11
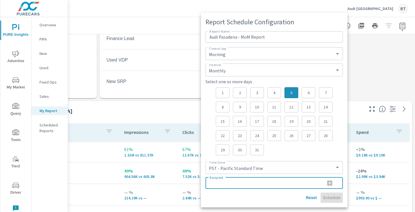
paste input "[EMAIL_ADDRESS][DOMAIN_NAME]"
type input "[EMAIL_ADDRESS][DOMAIN_NAME]"
click at [330, 184] on icon "button" at bounding box center [329, 183] width 5 height 5
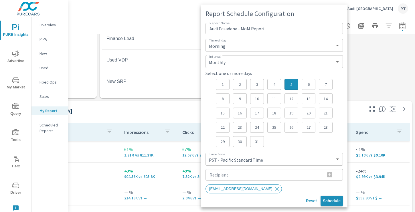
click at [333, 201] on span "Schedule" at bounding box center [332, 201] width 18 height 5
select select "Daily"
select select "CST"
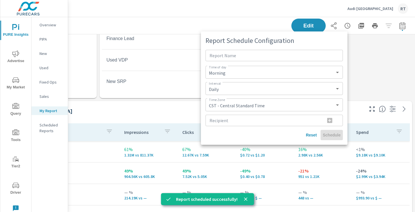
click at [362, 79] on div at bounding box center [207, 106] width 415 height 212
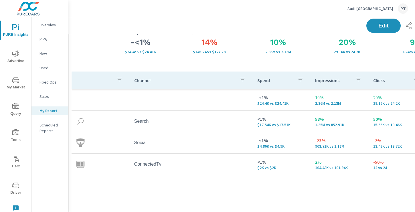
scroll to position [47, 2]
click at [377, 9] on p "Audi Pasadena" at bounding box center [371, 8] width 46 height 5
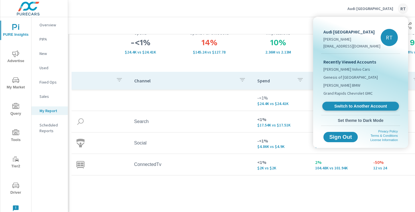
click at [343, 107] on span "Switch to Another Account" at bounding box center [361, 106] width 70 height 5
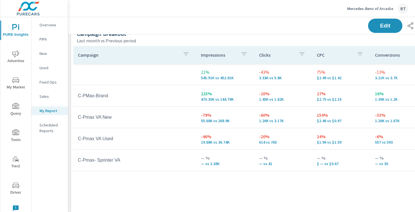
scroll to position [316, 0]
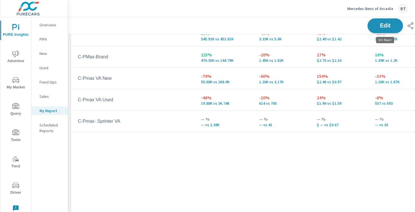
click at [385, 25] on span "Edit" at bounding box center [385, 25] width 23 height 5
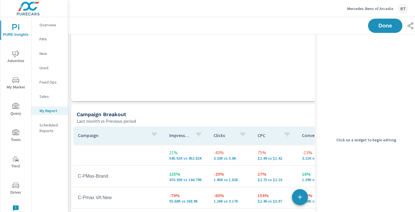
scroll to position [196, 0]
click at [170, 116] on div "Campaign Breakout" at bounding box center [208, 114] width 263 height 7
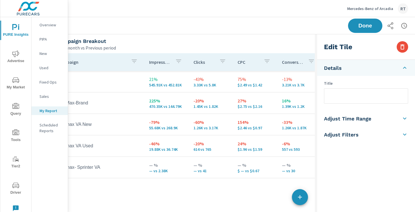
scroll to position [270, 20]
click at [339, 94] on input "text" at bounding box center [367, 96] width 84 height 15
type input "P"
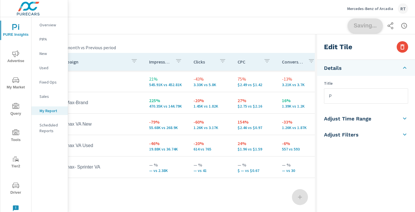
click at [364, 28] on div "Saving..." at bounding box center [406, 26] width 117 height 14
click at [282, 44] on div "P" at bounding box center [188, 41] width 263 height 7
click at [401, 47] on icon "button" at bounding box center [402, 47] width 7 height 7
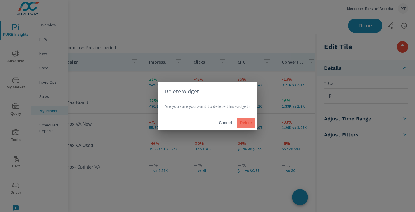
click at [245, 125] on span "Delete" at bounding box center [246, 122] width 14 height 5
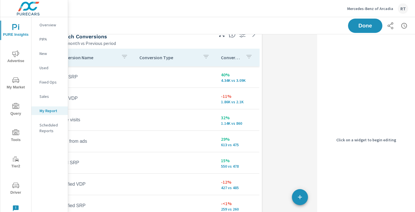
scroll to position [256, 20]
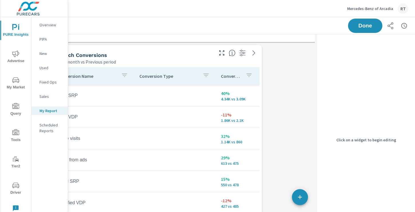
click at [250, 73] on icon "button" at bounding box center [249, 75] width 7 height 7
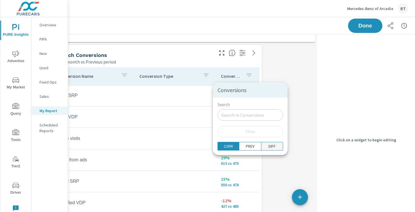
click at [269, 147] on p "DIFF" at bounding box center [272, 147] width 7 height 6
click at [253, 75] on div at bounding box center [207, 106] width 415 height 212
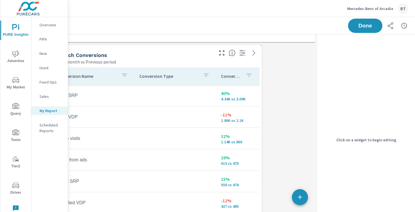
click at [243, 77] on div "Conversions" at bounding box center [238, 76] width 34 height 13
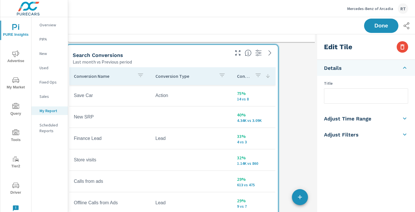
scroll to position [256, 0]
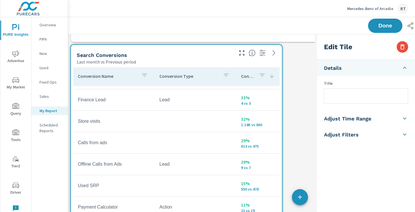
scroll to position [76, 0]
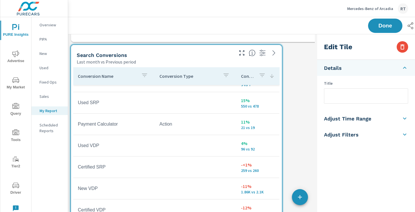
scroll to position [134, 0]
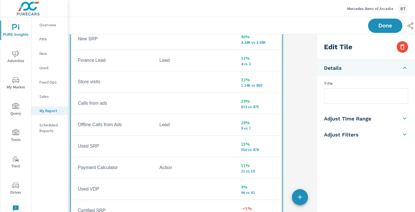
scroll to position [352, 0]
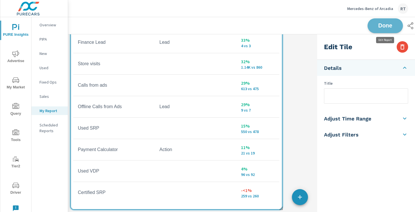
click at [376, 25] on span "Done" at bounding box center [385, 25] width 23 height 5
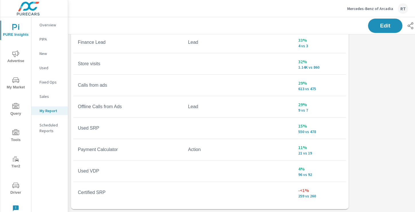
click at [17, 55] on icon "nav menu" at bounding box center [15, 53] width 7 height 7
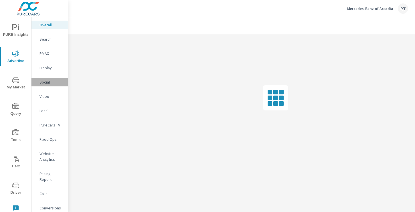
click at [46, 82] on p "Social" at bounding box center [52, 82] width 24 height 6
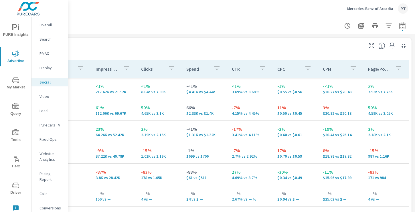
scroll to position [241, 77]
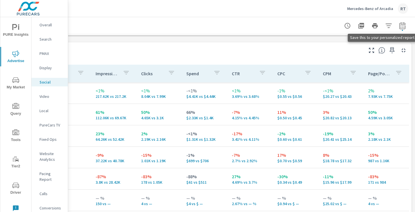
click at [392, 51] on icon "button" at bounding box center [392, 50] width 5 height 6
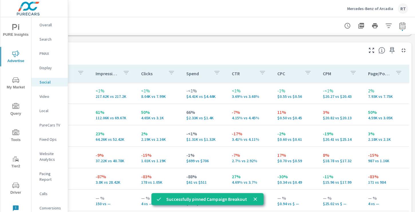
click at [46, 128] on p "PureCars TV" at bounding box center [52, 125] width 24 height 6
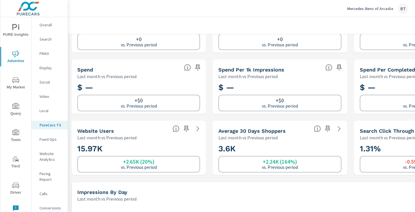
scroll to position [40, 0]
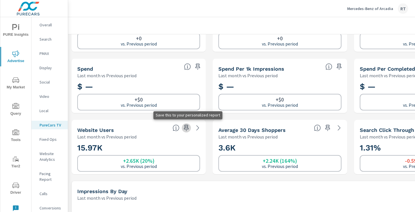
click at [185, 126] on icon "button" at bounding box center [186, 128] width 5 height 6
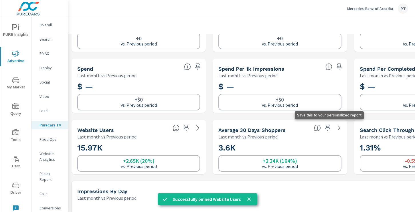
click at [328, 126] on icon "button" at bounding box center [327, 128] width 5 height 6
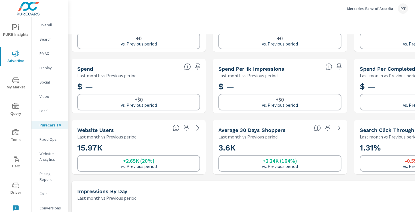
click at [17, 32] on span "PURE Insights" at bounding box center [15, 31] width 27 height 14
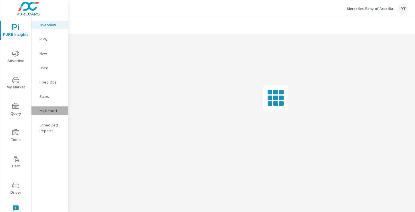
click at [50, 111] on p "My Report" at bounding box center [52, 111] width 24 height 6
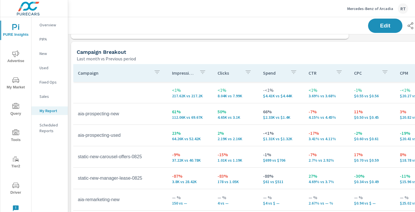
scroll to position [522, 0]
click at [379, 22] on button "Edit" at bounding box center [386, 25] width 36 height 15
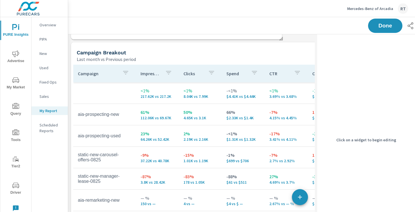
click at [215, 57] on div "Last month vs Previous period" at bounding box center [208, 59] width 263 height 7
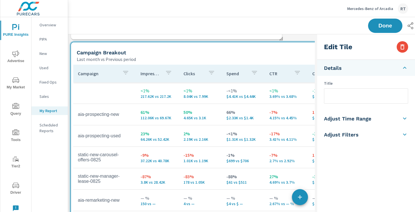
click at [330, 94] on input "text" at bounding box center [367, 96] width 84 height 15
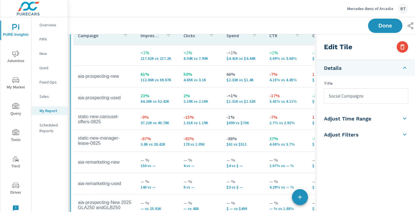
scroll to position [681, 0]
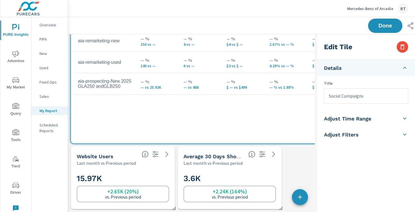
type input "Social Campaigns"
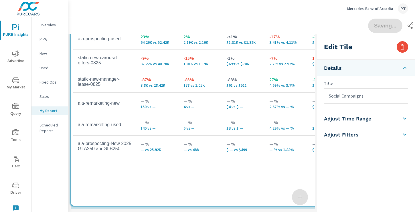
drag, startPoint x: 223, startPoint y: 123, endPoint x: 223, endPoint y: 190, distance: 66.7
click at [223, 190] on div "Campaign Impressions Clicks Spend CTR CPC CPM Page/Post Action <1% 217.62K vs 2…" at bounding box center [229, 81] width 313 height 227
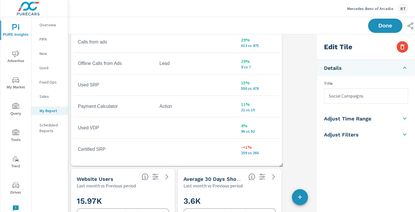
scroll to position [434, 0]
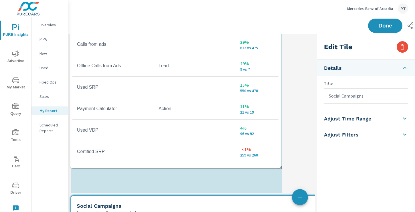
drag, startPoint x: 219, startPoint y: 123, endPoint x: 218, endPoint y: 169, distance: 46.1
click at [218, 166] on div "Conversion Name Conversion Type Conversions Save Car Action 75% 14 vs 8 New SRP…" at bounding box center [175, 48] width 207 height 236
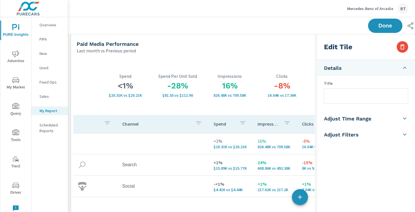
scroll to position [0, 0]
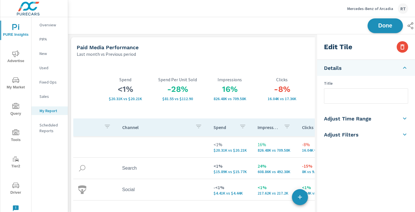
click at [380, 28] on span "Done" at bounding box center [385, 25] width 23 height 5
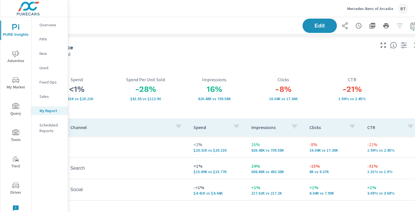
scroll to position [0, 77]
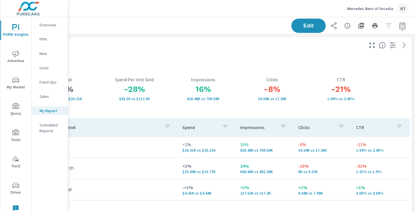
click at [360, 25] on icon "button" at bounding box center [362, 26] width 6 height 6
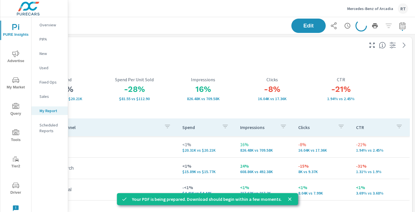
click at [347, 26] on icon "button" at bounding box center [347, 25] width 7 height 7
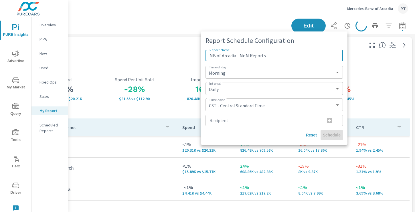
type input "MB of Arcadia - MoM Reports"
click at [234, 103] on select "CST - Central Standard Time CDT - Central Daylight Time EST - Eastern Standard …" at bounding box center [274, 105] width 133 height 8
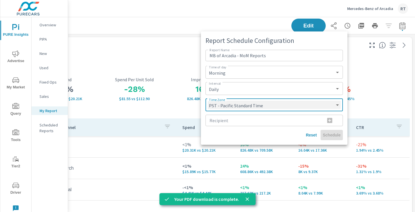
click at [208, 101] on select "CST - Central Standard Time CDT - Central Daylight Time EST - Eastern Standard …" at bounding box center [274, 105] width 133 height 8
select select "PST"
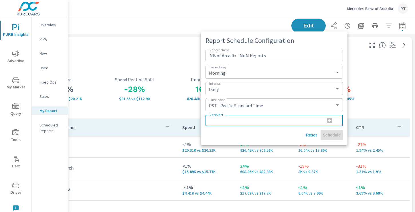
click at [242, 121] on input "Recipient" at bounding box center [263, 120] width 115 height 11
paste input "[EMAIL_ADDRESS][DOMAIN_NAME]"
type input "[EMAIL_ADDRESS][DOMAIN_NAME]"
click at [262, 87] on select "Daily Weekly Monthly" at bounding box center [274, 89] width 133 height 8
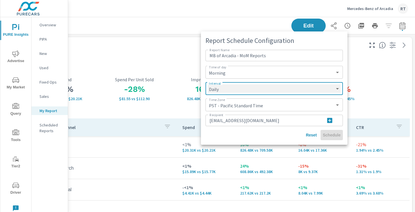
click at [208, 85] on select "Daily Weekly Monthly" at bounding box center [274, 89] width 133 height 8
select select "Monthly"
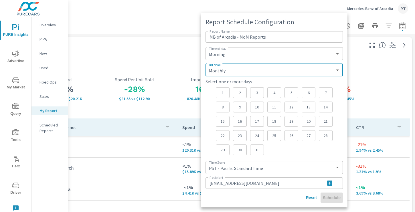
click at [260, 139] on div "24" at bounding box center [257, 135] width 14 height 11
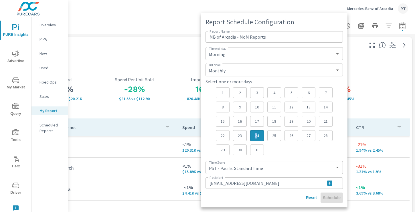
click at [256, 135] on p "24" at bounding box center [257, 136] width 4 height 6
click at [287, 91] on div "5" at bounding box center [292, 92] width 14 height 11
click at [304, 155] on div "1 2 3 4 5 6 7 8 9 10 11 12 13 14 15 16 17 18 19 20 21 22 23 24 25 26 27 28 29 3…" at bounding box center [274, 121] width 117 height 68
click at [329, 183] on icon "button" at bounding box center [330, 183] width 7 height 7
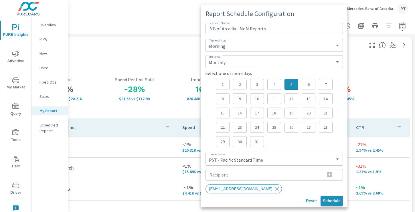
click at [332, 201] on span "Schedule" at bounding box center [332, 201] width 18 height 5
select select "Daily"
select select "CST"
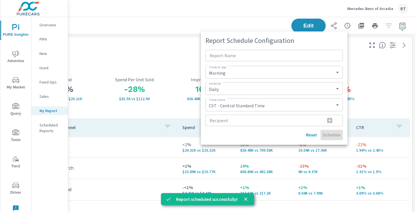
click at [151, 57] on div at bounding box center [207, 106] width 415 height 212
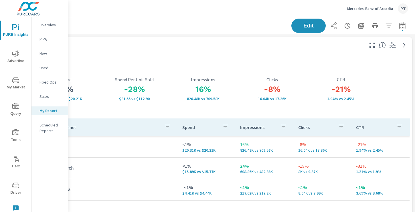
click at [378, 8] on p "Mercedes-Benz of Arcadia" at bounding box center [370, 8] width 46 height 5
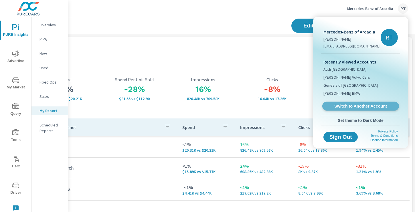
click at [347, 106] on span "Switch to Another Account" at bounding box center [361, 106] width 70 height 5
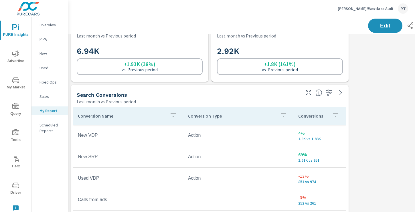
scroll to position [15, 0]
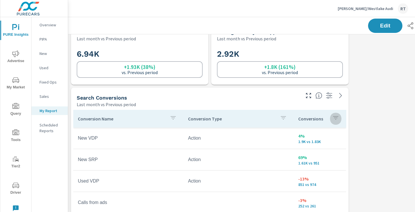
click at [337, 117] on icon "button" at bounding box center [336, 118] width 7 height 7
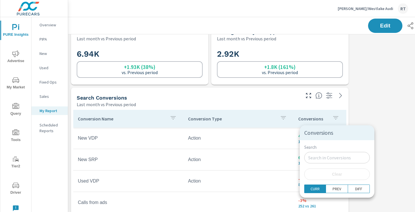
click at [330, 120] on div at bounding box center [207, 106] width 415 height 212
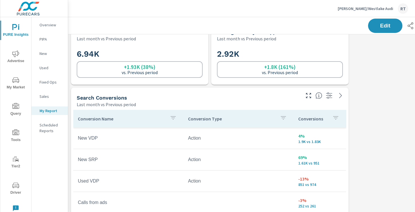
click at [329, 117] on div "Conversions" at bounding box center [319, 118] width 43 height 13
click at [329, 118] on icon "button" at bounding box center [329, 117] width 5 height 3
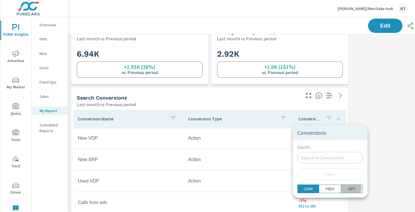
click at [349, 188] on p "DIFF" at bounding box center [352, 189] width 7 height 6
click at [362, 127] on div at bounding box center [207, 106] width 415 height 212
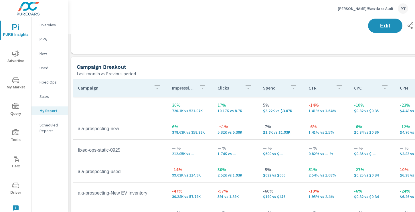
scroll to position [575, 0]
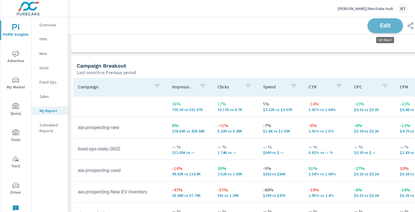
click at [373, 26] on button "Edit" at bounding box center [386, 25] width 36 height 15
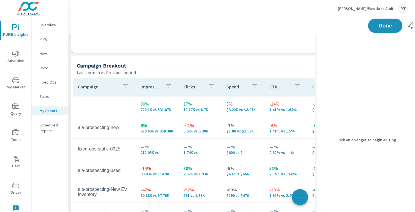
click at [212, 64] on div "Campaign Breakout" at bounding box center [208, 65] width 263 height 7
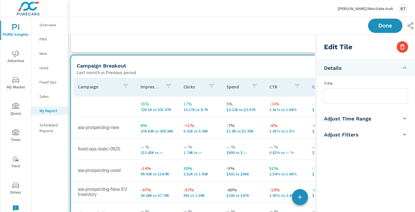
click at [338, 95] on input "text" at bounding box center [367, 96] width 84 height 15
type input "Social Campaigns"
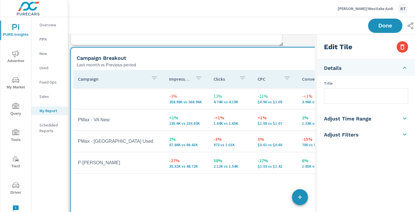
scroll to position [279, 0]
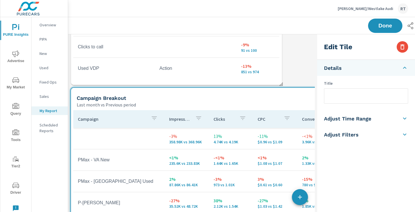
click at [247, 98] on div "Campaign Breakout" at bounding box center [208, 98] width 263 height 7
click at [404, 48] on icon "button" at bounding box center [402, 47] width 7 height 7
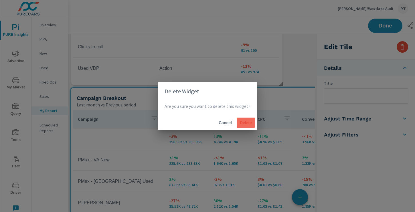
click at [246, 124] on span "Delete" at bounding box center [246, 122] width 14 height 5
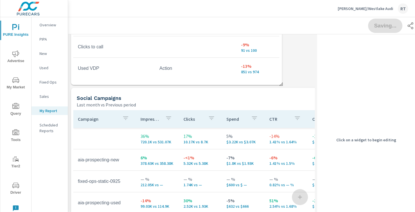
scroll to position [3, 3]
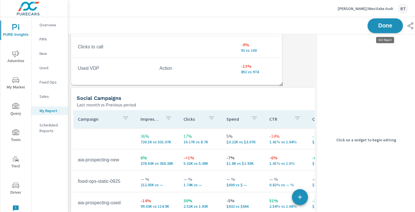
click at [380, 25] on span "Done" at bounding box center [385, 25] width 23 height 5
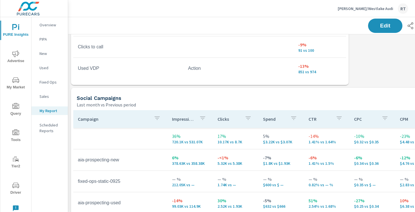
click at [16, 57] on span "Advertise" at bounding box center [15, 57] width 27 height 14
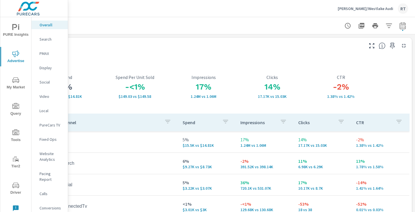
scroll to position [0, 77]
click at [393, 45] on icon "button" at bounding box center [392, 46] width 5 height 6
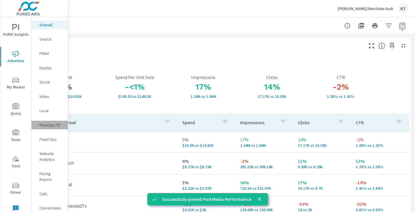
click at [43, 127] on p "PureCars TV" at bounding box center [52, 125] width 24 height 6
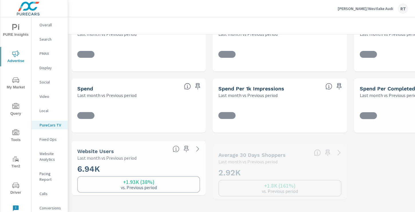
scroll to position [63, 0]
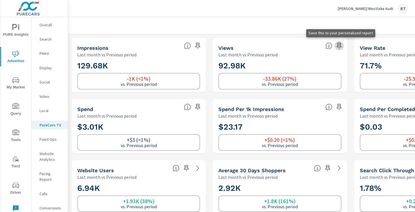
click at [339, 45] on icon "button" at bounding box center [339, 46] width 5 height 6
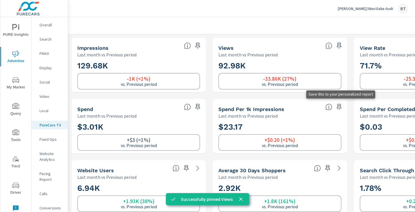
click at [339, 105] on icon "button" at bounding box center [339, 107] width 7 height 7
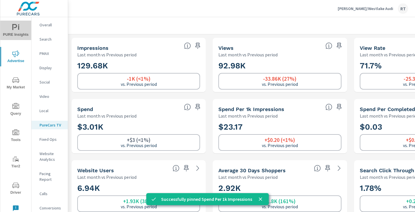
click at [16, 26] on icon "nav menu" at bounding box center [14, 27] width 5 height 6
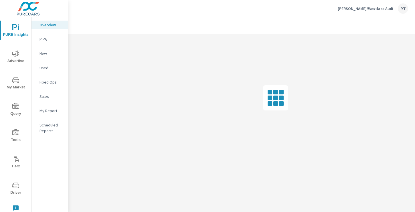
click at [47, 111] on p "My Report" at bounding box center [52, 111] width 24 height 6
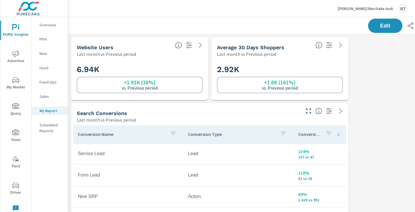
scroll to position [926, 424]
click at [382, 24] on span "Edit" at bounding box center [385, 25] width 23 height 5
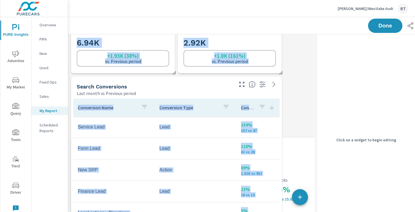
scroll to position [0, 0]
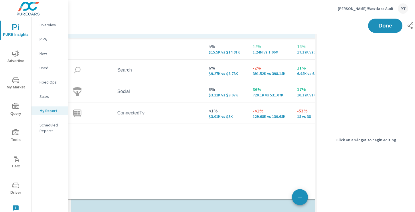
drag, startPoint x: 192, startPoint y: 121, endPoint x: 187, endPoint y: -36, distance: 157.1
click at [187, 0] on html "PURE Insights Advertise My Market Query Tools Tier2 Driver Leave Feedback Overv…" at bounding box center [207, 106] width 415 height 212
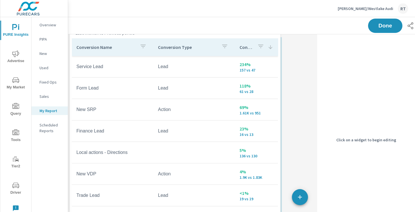
drag, startPoint x: 216, startPoint y: 55, endPoint x: 213, endPoint y: -1, distance: 55.3
click at [213, 0] on html "PURE Insights Advertise My Market Query Tools Tier2 Driver Leave Feedback Overv…" at bounding box center [207, 106] width 415 height 212
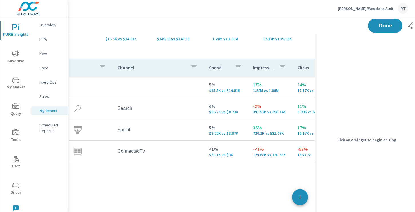
drag, startPoint x: 176, startPoint y: 159, endPoint x: 171, endPoint y: -3, distance: 162.8
click at [171, 0] on html "PURE Insights Advertise My Market Query Tools Tier2 Driver Leave Feedback Overv…" at bounding box center [207, 106] width 415 height 212
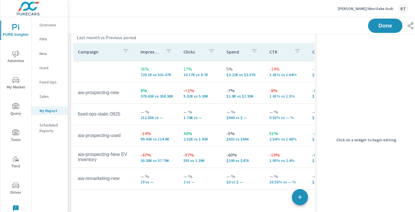
scroll to position [747, 0]
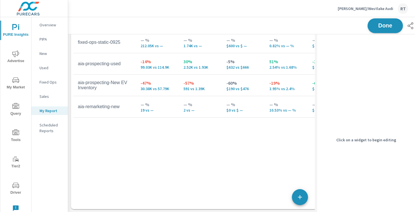
click at [378, 26] on span "Done" at bounding box center [385, 25] width 23 height 5
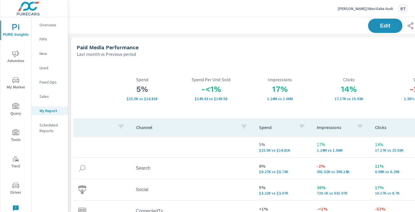
scroll to position [0, 77]
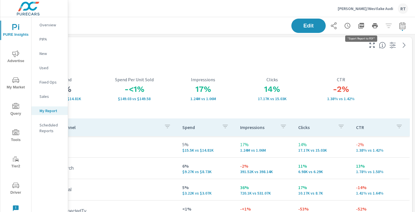
click at [361, 26] on icon "button" at bounding box center [362, 26] width 6 height 6
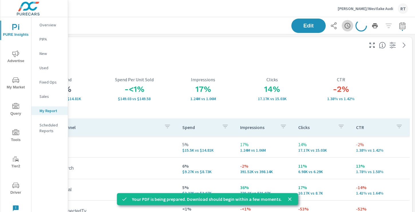
click at [346, 26] on icon "button" at bounding box center [347, 25] width 7 height 7
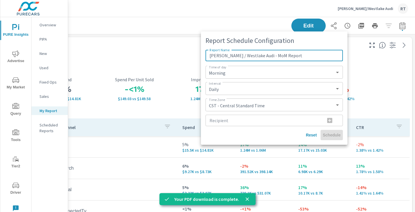
type input "[PERSON_NAME] / Westlake Audi - MoM Report"
click at [226, 71] on select "Morning Afternoon Evening" at bounding box center [274, 72] width 133 height 8
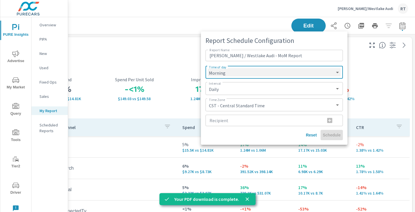
click at [208, 68] on select "Morning Afternoon Evening" at bounding box center [274, 72] width 133 height 8
click at [225, 88] on select "Daily Weekly Monthly" at bounding box center [274, 89] width 133 height 8
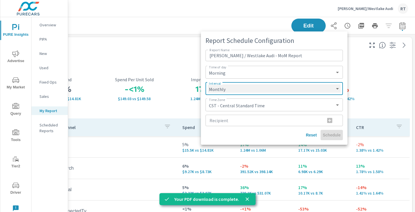
click at [208, 85] on select "Daily Weekly Monthly" at bounding box center [274, 89] width 133 height 8
select select "Monthly"
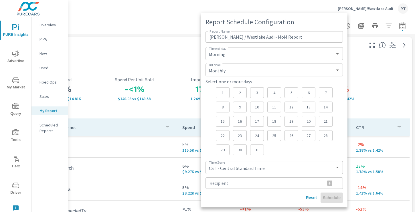
click at [291, 92] on p "5" at bounding box center [292, 93] width 4 height 6
click at [296, 152] on div "1 2 3 4 5 6 7 8 9 10 11 12 13 14 15 16 17 18 19 20 21 22 23 24 25 26 27 28 29 3…" at bounding box center [274, 121] width 117 height 68
click at [268, 166] on select "CST - Central Standard Time CDT - Central Daylight Time EST - Eastern Standard …" at bounding box center [274, 168] width 133 height 8
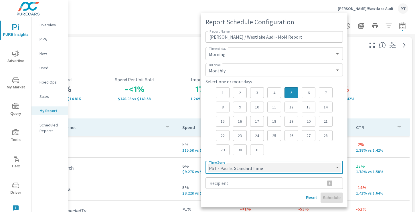
click at [208, 164] on select "CST - Central Standard Time CDT - Central Daylight Time EST - Eastern Standard …" at bounding box center [274, 168] width 133 height 8
select select "PST"
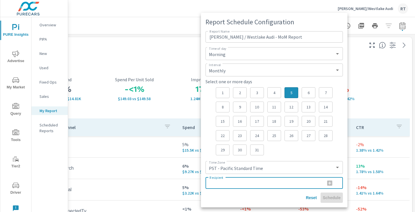
click at [219, 185] on input "Recipient" at bounding box center [263, 183] width 115 height 11
paste input "[EMAIL_ADDRESS][DOMAIN_NAME]"
type input "[EMAIL_ADDRESS][DOMAIN_NAME]"
click at [331, 182] on icon "button" at bounding box center [329, 183] width 5 height 5
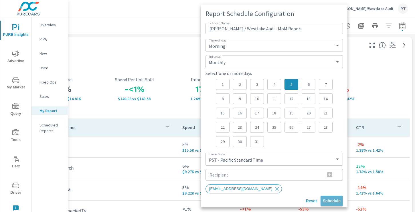
click at [335, 202] on span "Schedule" at bounding box center [332, 201] width 18 height 5
select select "Daily"
select select "CST"
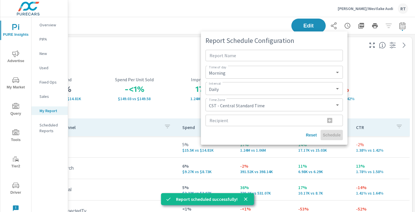
click at [168, 55] on div at bounding box center [207, 106] width 415 height 212
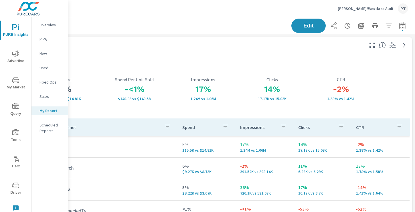
click at [382, 9] on p "[PERSON_NAME]/Westlake Audi" at bounding box center [366, 8] width 56 height 5
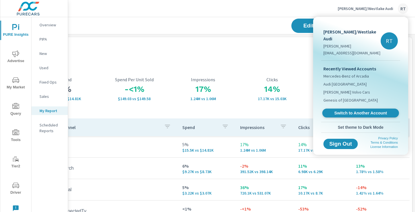
click at [346, 111] on span "Switch to Another Account" at bounding box center [361, 113] width 70 height 5
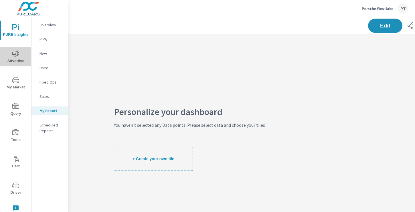
click at [17, 52] on icon "nav menu" at bounding box center [15, 53] width 7 height 7
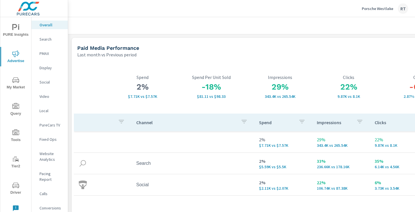
scroll to position [0, 77]
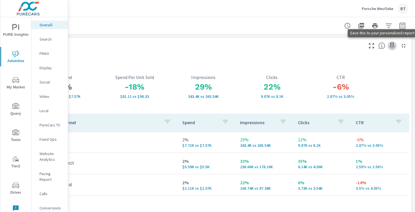
click at [393, 45] on icon "button" at bounding box center [392, 45] width 7 height 7
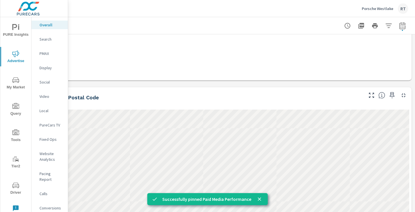
scroll to position [202, 77]
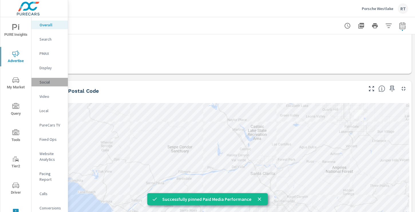
click at [45, 84] on p "Social" at bounding box center [52, 82] width 24 height 6
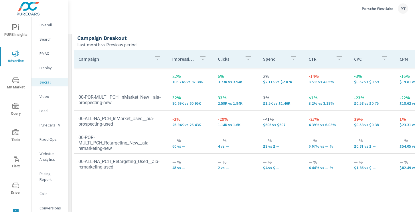
scroll to position [255, 77]
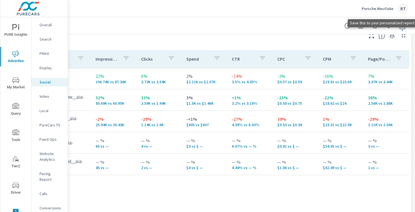
click at [392, 37] on icon "button" at bounding box center [392, 35] width 7 height 7
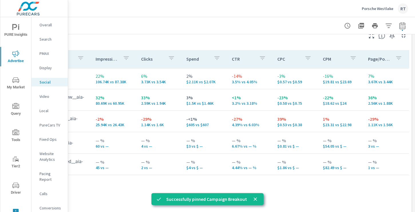
click at [48, 125] on p "PureCars TV" at bounding box center [52, 125] width 24 height 6
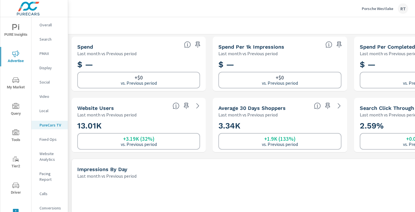
scroll to position [76, 0]
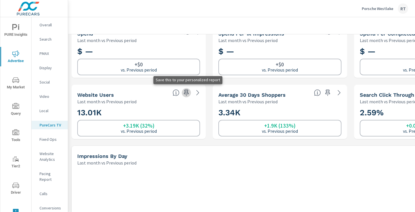
click at [188, 93] on icon "button" at bounding box center [186, 93] width 5 height 6
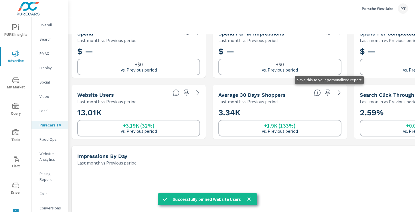
click at [327, 92] on icon "button" at bounding box center [327, 93] width 5 height 6
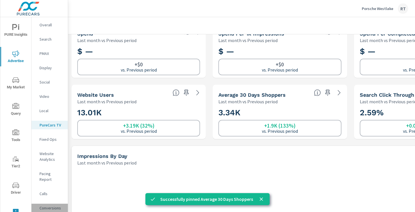
click at [49, 205] on p "Conversions" at bounding box center [52, 208] width 24 height 6
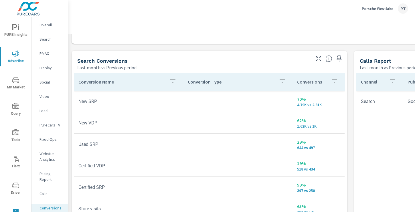
scroll to position [291, 0]
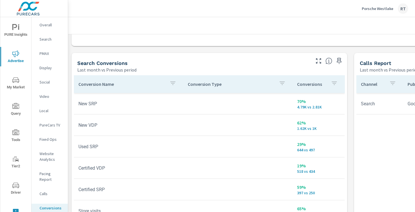
click at [340, 59] on icon "button" at bounding box center [339, 61] width 7 height 7
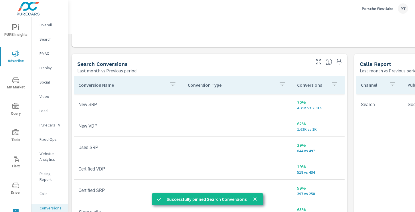
scroll to position [290, 0]
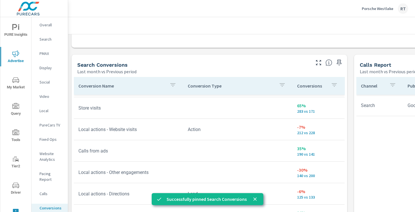
scroll to position [82, 0]
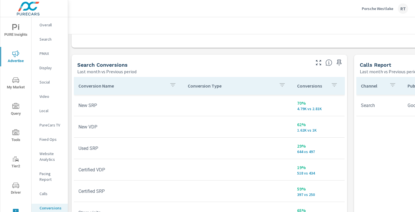
click at [19, 34] on span "PURE Insights" at bounding box center [15, 31] width 27 height 14
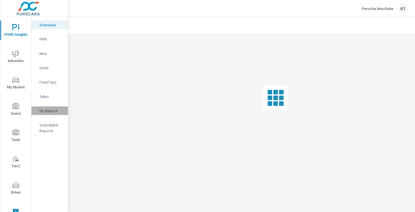
click at [48, 112] on p "My Report" at bounding box center [52, 111] width 24 height 6
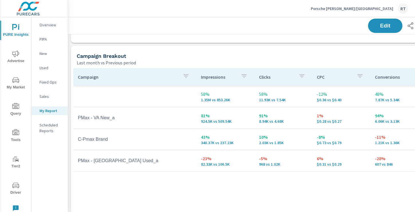
scroll to position [237, 0]
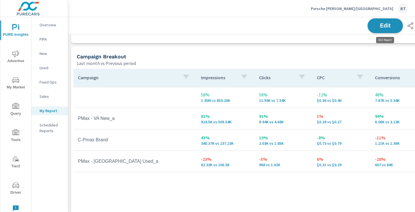
click at [384, 27] on span "Edit" at bounding box center [385, 25] width 23 height 5
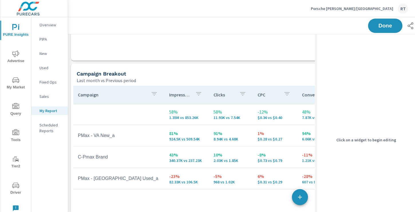
click at [190, 75] on div "Campaign Breakout" at bounding box center [208, 73] width 263 height 7
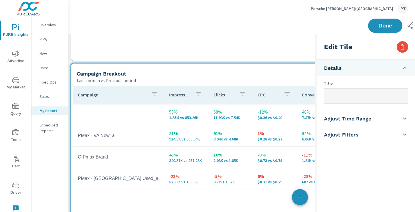
click at [341, 97] on input "text" at bounding box center [367, 96] width 84 height 15
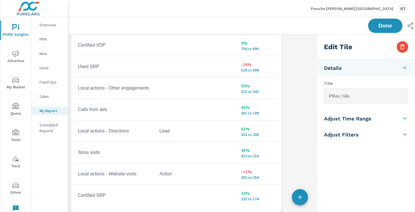
scroll to position [616, 0]
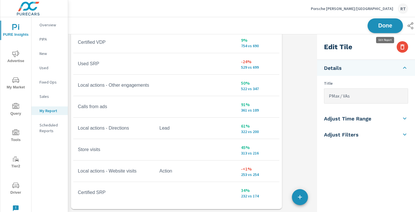
type input "PMax / VAs"
click at [379, 24] on span "Done" at bounding box center [385, 25] width 23 height 5
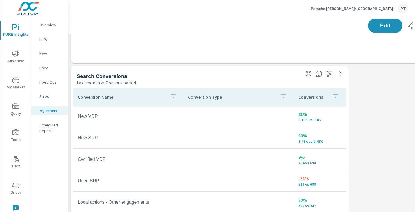
scroll to position [494, 0]
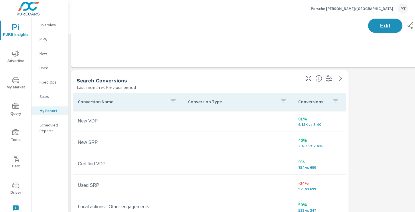
click at [15, 61] on span "Advertise" at bounding box center [15, 57] width 27 height 14
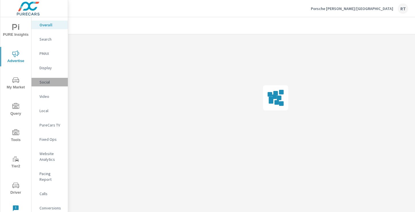
click at [44, 82] on p "Social" at bounding box center [52, 82] width 24 height 6
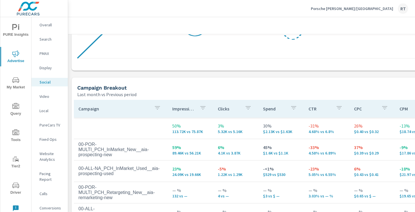
scroll to position [205, 77]
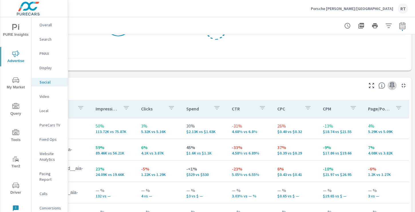
click at [393, 83] on icon "button" at bounding box center [392, 85] width 7 height 7
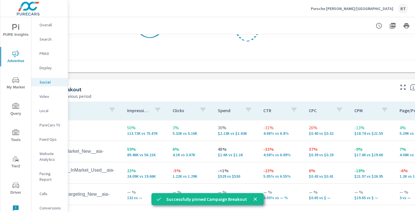
scroll to position [204, 0]
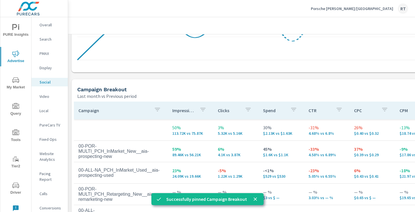
click at [46, 124] on p "PureCars TV" at bounding box center [52, 125] width 24 height 6
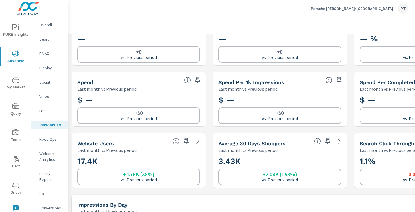
scroll to position [32, 0]
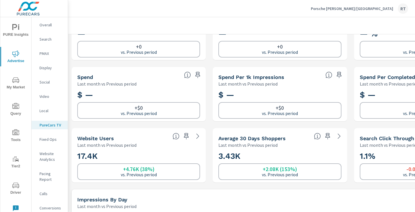
click at [186, 137] on icon "button" at bounding box center [186, 136] width 7 height 7
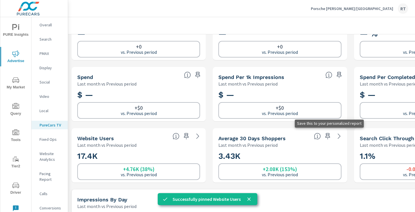
click at [328, 137] on icon "button" at bounding box center [328, 136] width 7 height 7
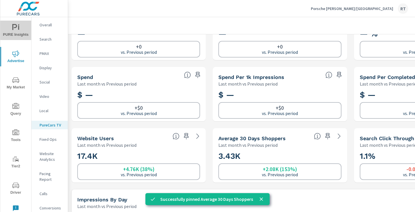
click at [17, 30] on icon "nav menu" at bounding box center [15, 27] width 7 height 7
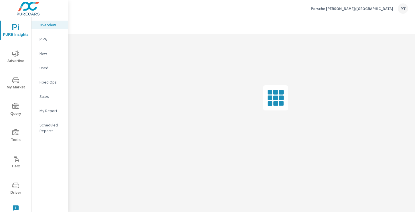
click at [48, 112] on p "My Report" at bounding box center [52, 111] width 24 height 6
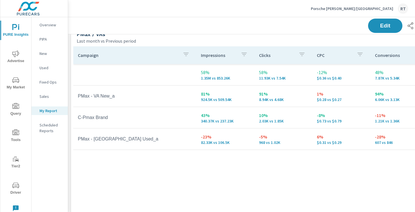
scroll to position [259, 0]
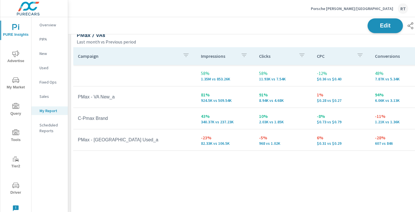
click at [376, 27] on span "Edit" at bounding box center [385, 25] width 23 height 5
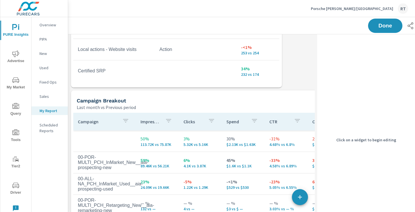
scroll to position [739, 0]
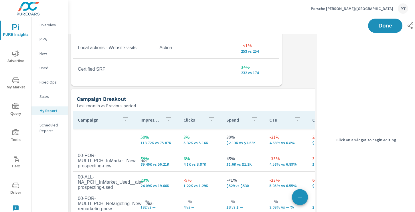
click at [247, 100] on div "Campaign Breakout" at bounding box center [208, 99] width 263 height 7
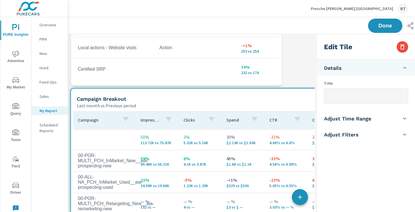
click at [328, 96] on input "text" at bounding box center [367, 96] width 84 height 15
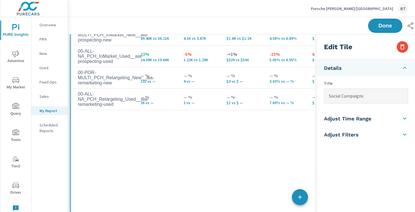
scroll to position [945, 0]
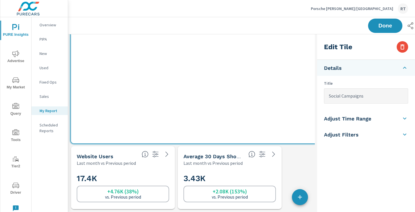
type input "Social Campaigns"
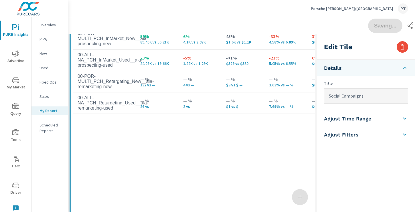
drag, startPoint x: 270, startPoint y: 118, endPoint x: 269, endPoint y: 202, distance: 83.6
click at [269, 202] on div "Campaign Impressions Clicks Spend CTR CPC CPM Page/Post Action 50% 113.72K vs 7…" at bounding box center [229, 102] width 313 height 227
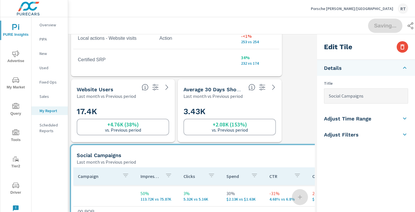
scroll to position [743, 0]
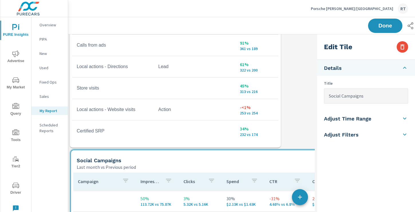
drag, startPoint x: 257, startPoint y: 78, endPoint x: 256, endPoint y: 143, distance: 64.5
click at [256, 143] on div "Conversion Name Conversion Type Conversions New VDP 81% 6.15K vs 3.4K New SRP 4…" at bounding box center [175, 27] width 207 height 236
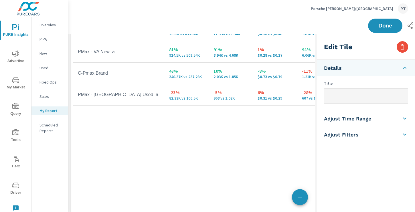
scroll to position [321, 0]
click at [302, 122] on div "Campaign Impressions Clicks CPC Conversions Spend 58% 1.35M vs 853.26K 58% 11.9…" at bounding box center [229, 116] width 313 height 227
type input "PMax / VAs"
click at [402, 47] on icon "button" at bounding box center [402, 47] width 7 height 7
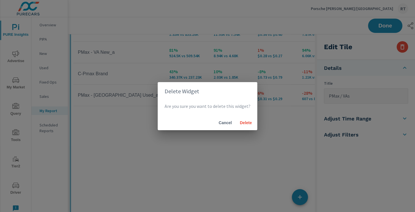
click at [255, 120] on div "Cancel Delete" at bounding box center [208, 122] width 100 height 15
click at [245, 122] on span "Delete" at bounding box center [246, 122] width 14 height 5
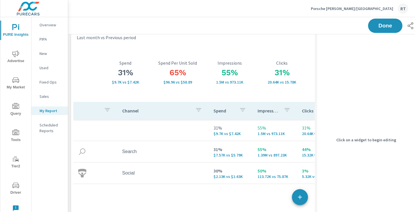
scroll to position [0, 0]
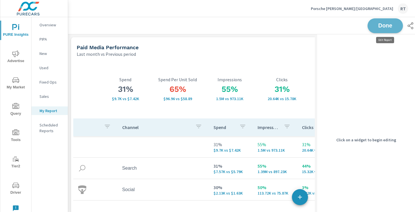
click at [394, 25] on span "Done" at bounding box center [385, 25] width 23 height 5
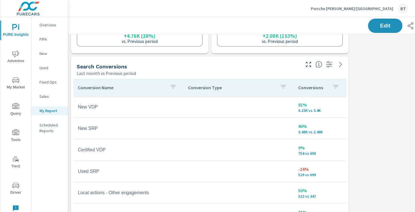
scroll to position [315, 0]
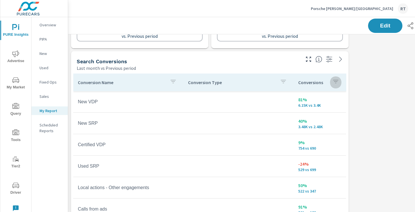
click at [336, 82] on icon "button" at bounding box center [336, 81] width 7 height 7
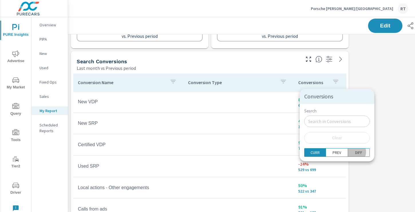
click at [355, 152] on p "DIFF" at bounding box center [358, 153] width 7 height 6
click at [374, 85] on div at bounding box center [207, 106] width 415 height 212
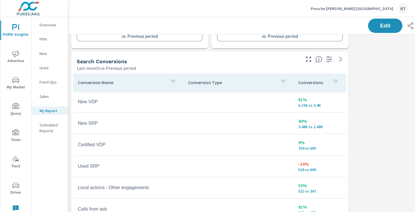
click at [331, 82] on button "button" at bounding box center [335, 82] width 11 height 13
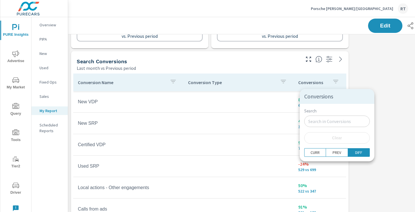
click at [329, 82] on div at bounding box center [207, 106] width 415 height 212
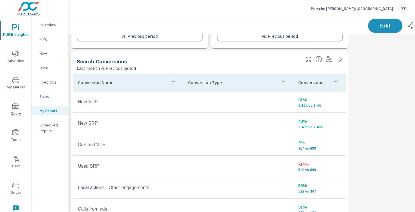
click at [328, 82] on div "Conversions" at bounding box center [319, 82] width 43 height 13
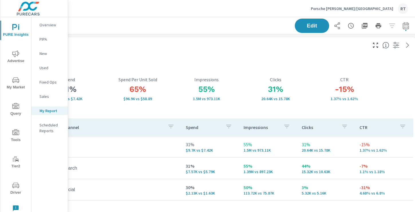
scroll to position [0, 77]
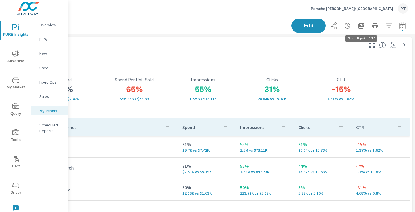
click at [362, 25] on icon "button" at bounding box center [361, 25] width 7 height 7
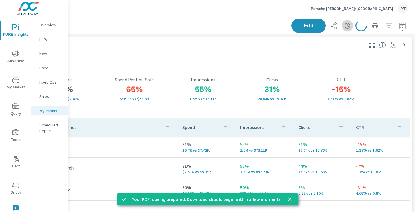
click at [347, 27] on icon "button" at bounding box center [347, 25] width 7 height 7
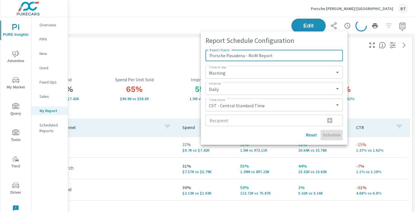
type input "Porsche Pasadena - MoM Report"
click at [233, 90] on select "Daily Weekly Monthly" at bounding box center [274, 89] width 133 height 8
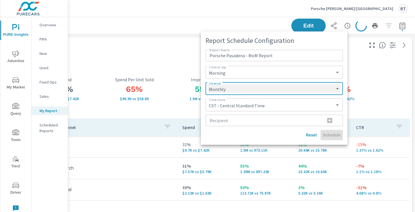
click at [208, 85] on select "Daily Weekly Monthly" at bounding box center [274, 89] width 133 height 8
select select "Monthly"
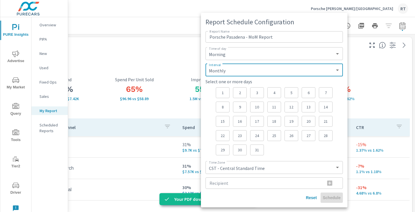
click at [291, 91] on p "5" at bounding box center [292, 93] width 4 height 6
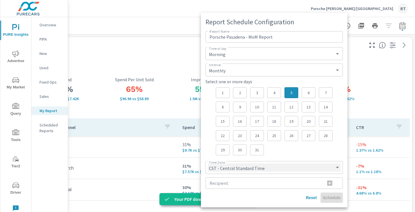
click at [217, 167] on select "CST - Central Standard Time CDT - Central Daylight Time EST - Eastern Standard …" at bounding box center [274, 168] width 133 height 8
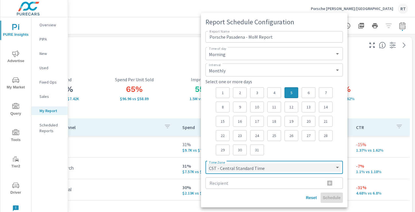
click at [208, 164] on select "CST - Central Standard Time CDT - Central Daylight Time EST - Eastern Standard …" at bounding box center [274, 168] width 133 height 8
select select "PST"
click at [222, 182] on input "Recipient" at bounding box center [263, 183] width 115 height 11
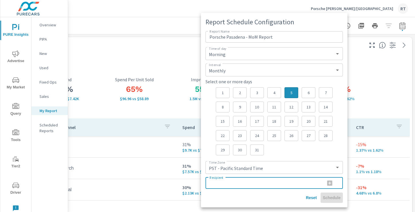
paste input "[EMAIL_ADDRESS][DOMAIN_NAME]"
type input "[EMAIL_ADDRESS][DOMAIN_NAME]"
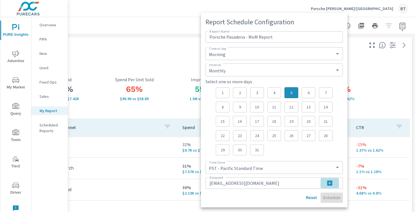
click at [329, 182] on icon "button" at bounding box center [329, 183] width 5 height 5
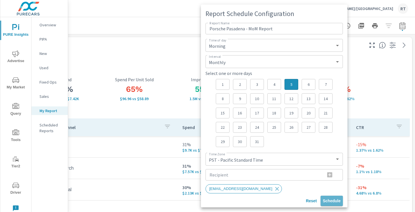
click at [332, 200] on span "Schedule" at bounding box center [332, 201] width 18 height 5
select select "Daily"
select select "CST"
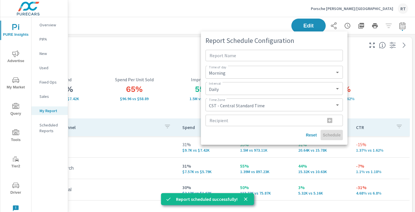
click at [150, 53] on div at bounding box center [207, 106] width 415 height 212
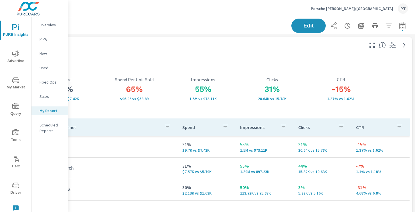
click at [364, 9] on p "Porsche [PERSON_NAME]/[GEOGRAPHIC_DATA]" at bounding box center [352, 8] width 82 height 5
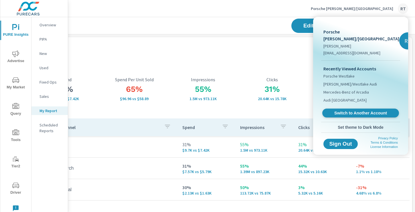
click at [344, 111] on span "Switch to Another Account" at bounding box center [361, 113] width 70 height 5
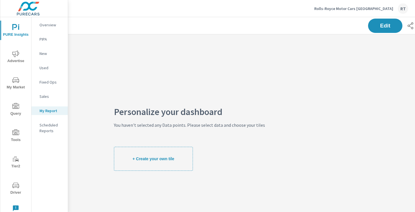
click at [16, 54] on icon "nav menu" at bounding box center [15, 53] width 7 height 7
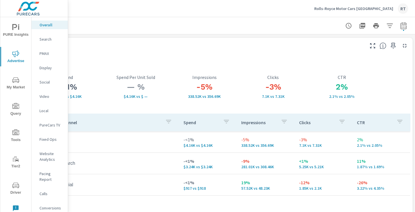
scroll to position [0, 77]
click at [391, 46] on icon "button" at bounding box center [392, 46] width 5 height 6
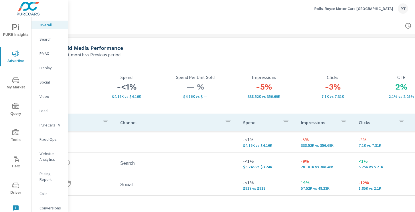
scroll to position [0, 0]
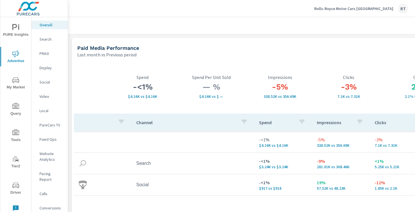
click at [43, 83] on p "Social" at bounding box center [52, 82] width 24 height 6
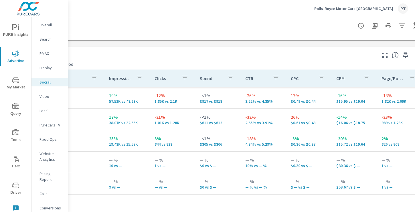
scroll to position [236, 77]
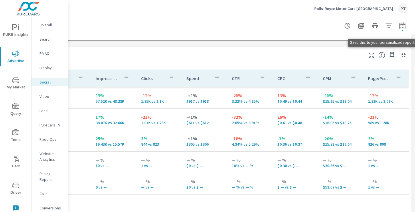
click at [390, 56] on icon "button" at bounding box center [392, 55] width 5 height 6
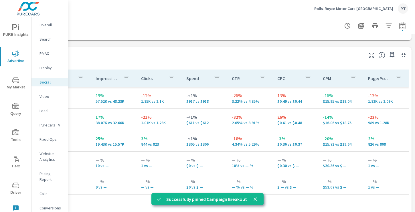
click at [48, 125] on p "PureCars TV" at bounding box center [52, 125] width 24 height 6
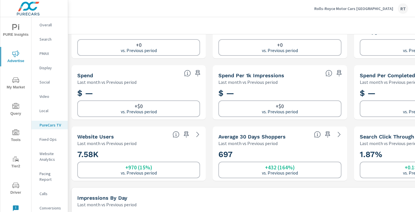
scroll to position [40, 0]
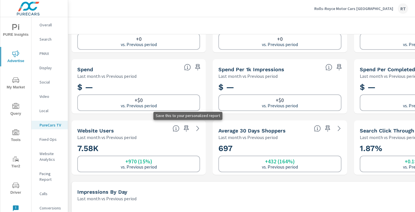
click at [186, 129] on icon "button" at bounding box center [186, 128] width 7 height 7
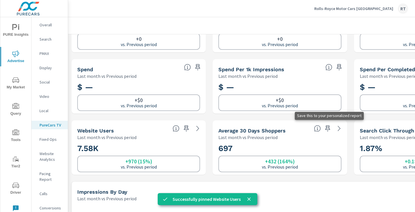
click at [328, 128] on icon "button" at bounding box center [327, 128] width 5 height 6
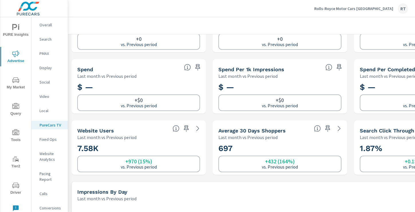
click at [49, 205] on div "Conversions" at bounding box center [50, 208] width 36 height 9
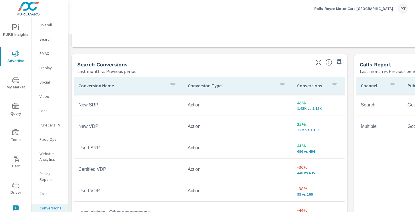
scroll to position [286, 0]
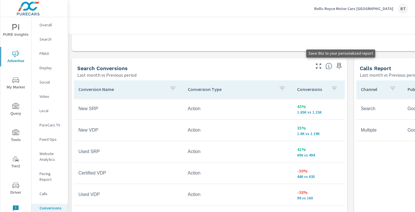
click at [339, 65] on icon "button" at bounding box center [339, 66] width 7 height 7
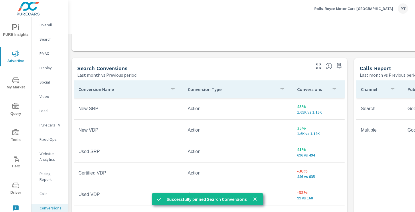
click at [15, 29] on icon "nav menu" at bounding box center [15, 27] width 7 height 7
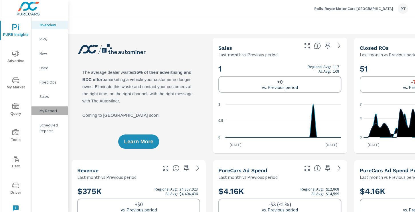
click at [50, 111] on p "My Report" at bounding box center [52, 111] width 24 height 6
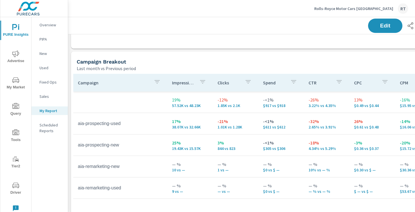
scroll to position [232, 0]
click at [286, 65] on div "Campaign Breakout" at bounding box center [258, 61] width 363 height 7
drag, startPoint x: 382, startPoint y: 21, endPoint x: 312, endPoint y: 50, distance: 76.0
click at [382, 21] on button "Edit" at bounding box center [385, 26] width 34 height 14
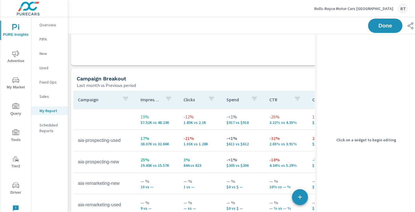
click at [253, 78] on div "Campaign Breakout" at bounding box center [208, 78] width 263 height 7
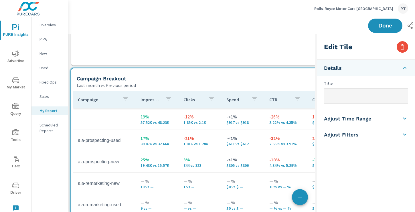
click at [344, 95] on input "text" at bounding box center [367, 96] width 84 height 15
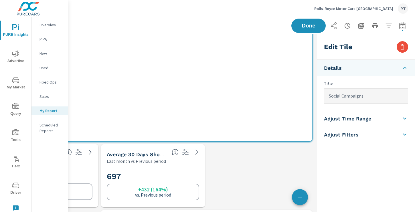
scroll to position [419, 77]
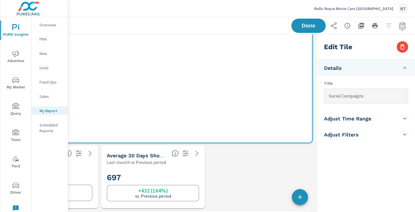
type input "Social Campaigns"
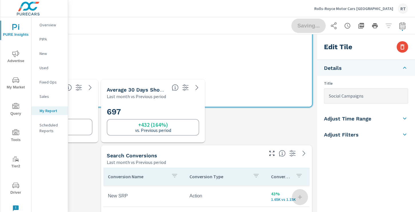
scroll to position [794, 324]
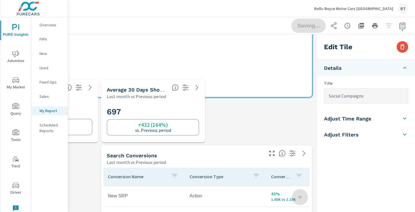
drag, startPoint x: 311, startPoint y: 142, endPoint x: 313, endPoint y: 99, distance: 42.4
click at [313, 99] on div "Paid Media Performance Last month vs Previous period -<1% $4.16K vs $4.16K Spen…" at bounding box center [153, 12] width 324 height 793
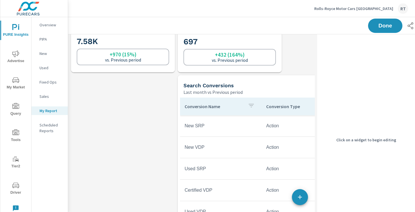
scroll to position [490, 0]
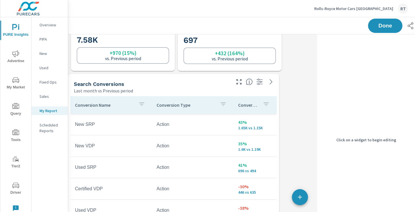
drag, startPoint x: 281, startPoint y: 85, endPoint x: 171, endPoint y: 85, distance: 109.7
click at [171, 85] on div "Search Conversions" at bounding box center [152, 84] width 156 height 7
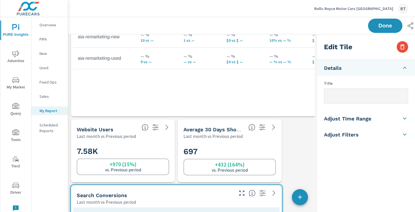
scroll to position [378, 0]
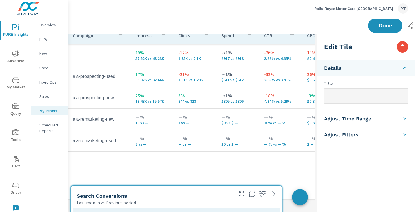
drag, startPoint x: 298, startPoint y: 105, endPoint x: 293, endPoint y: 187, distance: 82.1
click at [293, 187] on div "Campaign Impressions Clicks Spend CTR CPC CPM Page/Post Action 19% 57.52K vs 48…" at bounding box center [224, 108] width 313 height 162
type input "Social Campaigns"
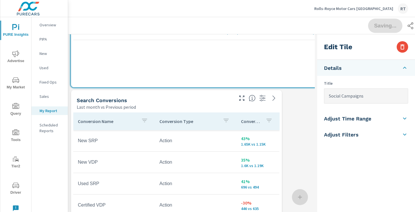
scroll to position [479, 0]
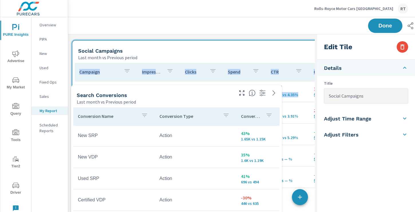
drag, startPoint x: 287, startPoint y: 71, endPoint x: 288, endPoint y: 224, distance: 153.3
click at [288, 212] on html "PURE Insights Advertise My Market Query Tools Tier2 Driver Leave Feedback Overv…" at bounding box center [207, 106] width 415 height 212
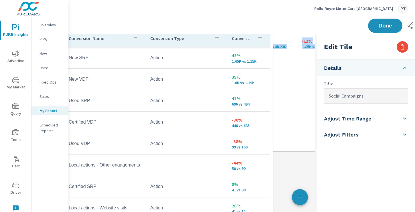
scroll to position [0, 0]
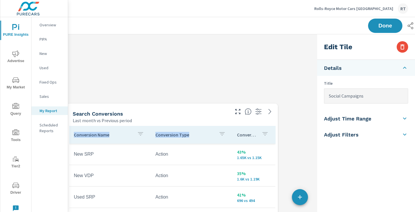
drag, startPoint x: 207, startPoint y: 98, endPoint x: 202, endPoint y: 56, distance: 42.5
click at [202, 111] on div "Search Conversions" at bounding box center [151, 114] width 156 height 7
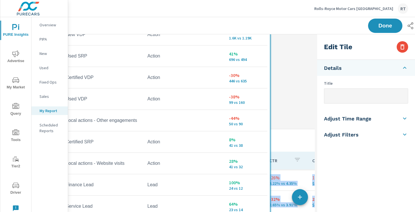
scroll to position [794, 324]
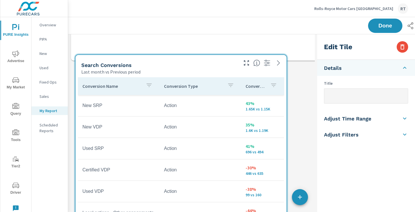
drag, startPoint x: 198, startPoint y: 41, endPoint x: 191, endPoint y: 65, distance: 24.7
click at [191, 65] on div "Search Conversions Last month vs Previous period" at bounding box center [158, 65] width 164 height 20
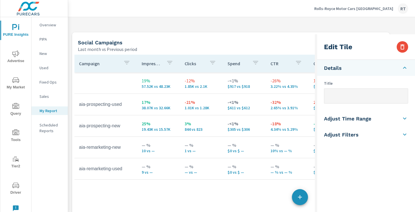
drag, startPoint x: 213, startPoint y: 95, endPoint x: 214, endPoint y: 190, distance: 96.0
click at [214, 190] on div "Campaign Impressions Clicks Spend CTR CPC CPM Page/Post Action 19% 57.52K vs 48…" at bounding box center [230, 136] width 313 height 162
type input "Social Campaigns"
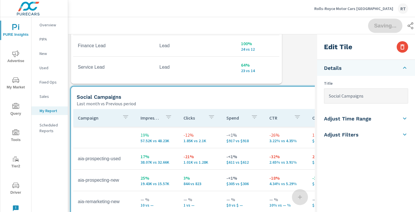
scroll to position [423, 0]
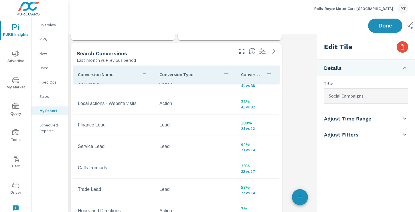
scroll to position [323, 0]
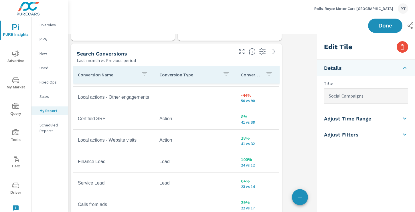
scroll to position [20, 0]
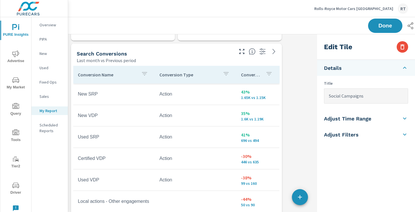
click at [270, 74] on icon "button" at bounding box center [269, 73] width 7 height 7
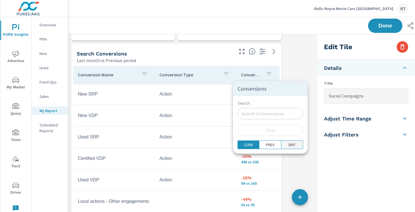
click at [289, 147] on p "DIFF" at bounding box center [292, 145] width 7 height 6
click at [265, 73] on div at bounding box center [207, 106] width 415 height 212
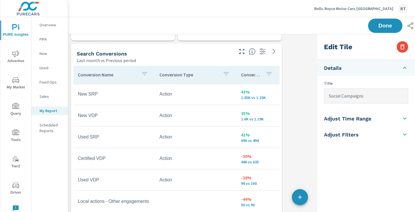
click at [264, 75] on button "button" at bounding box center [269, 74] width 11 height 13
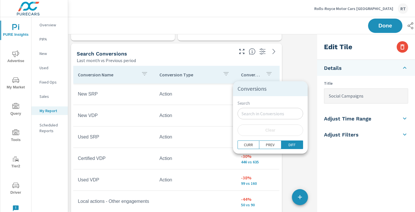
click at [262, 74] on div at bounding box center [207, 106] width 415 height 212
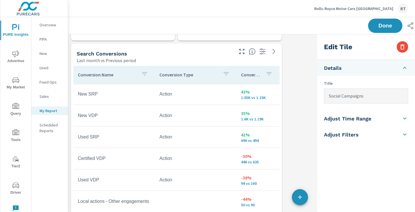
click at [262, 75] on div "Conversions" at bounding box center [258, 74] width 34 height 13
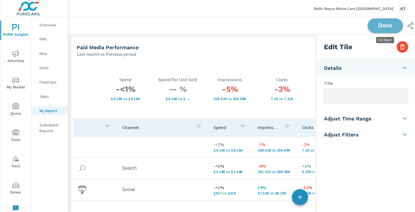
click at [383, 24] on span "Done" at bounding box center [385, 25] width 23 height 5
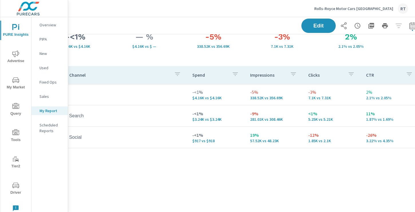
scroll to position [52, 77]
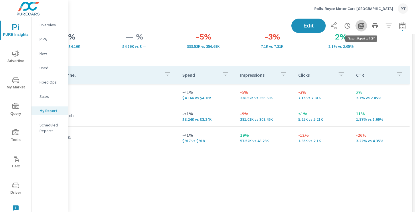
click at [361, 25] on icon "button" at bounding box center [362, 26] width 6 height 6
click at [347, 26] on icon "button" at bounding box center [347, 25] width 7 height 7
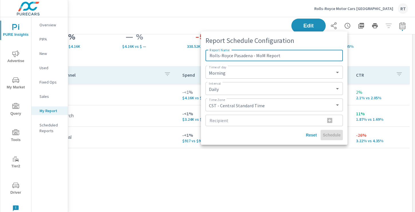
type input "Rolls-Royce Pasadena - MoM Report"
click at [224, 88] on select "Daily Weekly Monthly" at bounding box center [274, 89] width 133 height 8
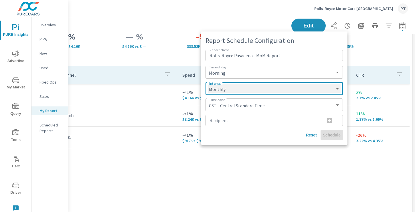
click at [208, 85] on select "Daily Weekly Monthly" at bounding box center [274, 89] width 133 height 8
select select "Monthly"
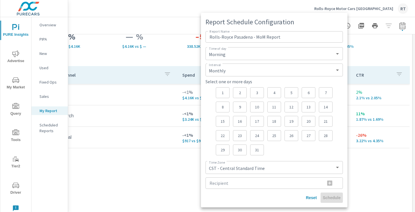
click at [290, 93] on p "5" at bounding box center [292, 93] width 4 height 6
click at [242, 167] on select "CST - Central Standard Time CDT - Central Daylight Time EST - Eastern Standard …" at bounding box center [274, 168] width 133 height 8
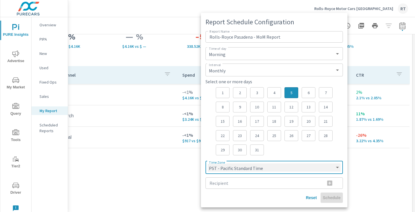
click at [208, 164] on select "CST - Central Standard Time CDT - Central Daylight Time EST - Eastern Standard …" at bounding box center [274, 168] width 133 height 8
select select "PST"
click at [227, 184] on input "Recipient" at bounding box center [263, 183] width 115 height 11
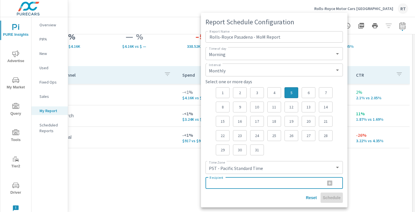
paste input "[EMAIL_ADDRESS][DOMAIN_NAME]"
type input "[EMAIL_ADDRESS][DOMAIN_NAME]"
click at [328, 182] on icon "button" at bounding box center [329, 183] width 5 height 5
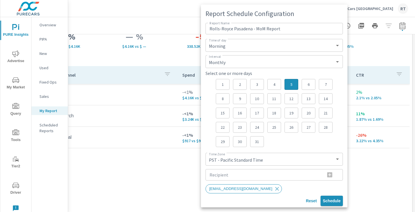
click at [331, 200] on span "Schedule" at bounding box center [332, 201] width 18 height 5
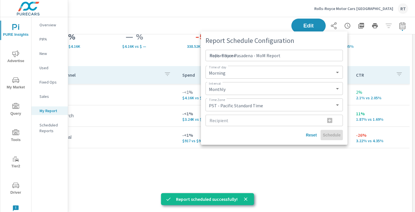
select select "Daily"
select select "CST"
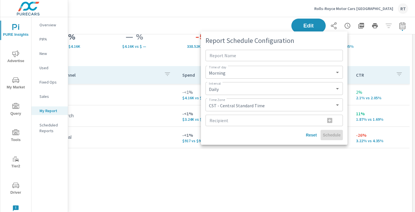
click at [129, 159] on div at bounding box center [207, 106] width 415 height 212
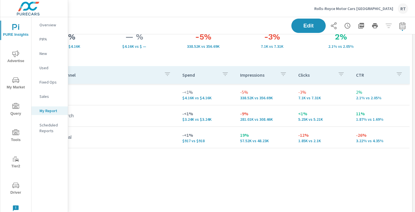
click at [353, 9] on p "Rolls-Royce Motor Cars [GEOGRAPHIC_DATA]" at bounding box center [354, 8] width 79 height 5
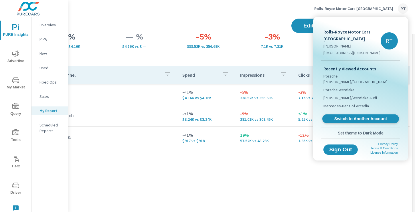
click at [341, 116] on span "Switch to Another Account" at bounding box center [361, 118] width 70 height 5
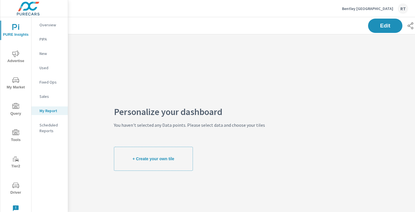
click at [16, 55] on icon "nav menu" at bounding box center [15, 53] width 7 height 7
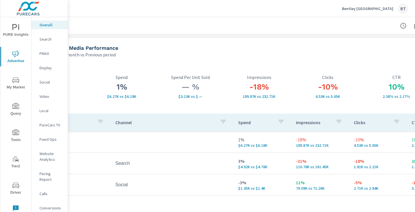
scroll to position [0, 77]
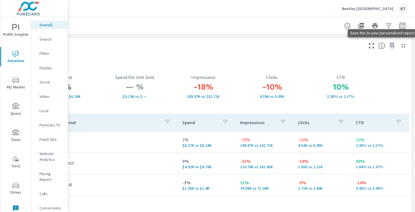
click at [390, 47] on icon "button" at bounding box center [392, 45] width 7 height 7
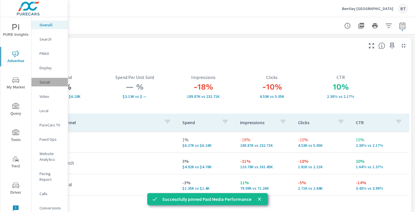
click at [45, 83] on p "Social" at bounding box center [52, 82] width 24 height 6
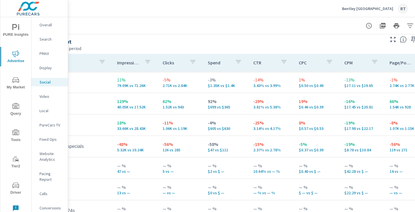
scroll to position [252, 77]
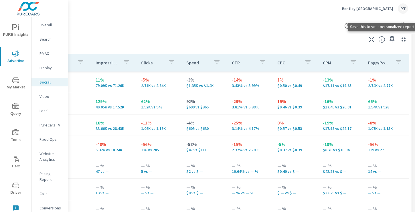
click at [394, 39] on icon "button" at bounding box center [392, 39] width 5 height 6
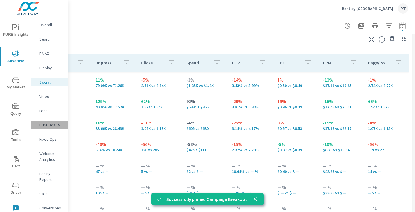
click at [45, 125] on p "PureCars TV" at bounding box center [52, 125] width 24 height 6
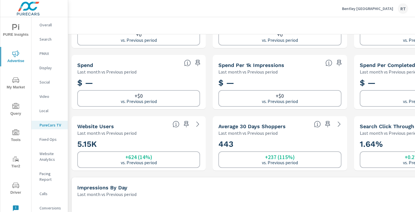
scroll to position [53, 0]
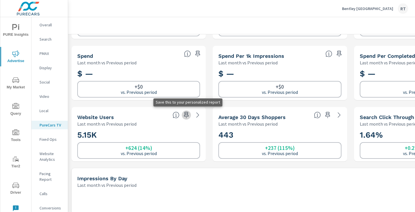
click at [186, 115] on icon "button" at bounding box center [186, 115] width 5 height 6
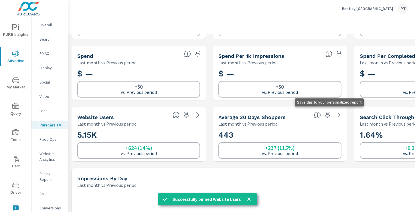
click at [327, 114] on icon "button" at bounding box center [328, 115] width 7 height 7
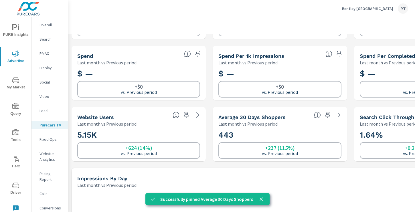
click at [47, 205] on p "Conversions" at bounding box center [52, 208] width 24 height 6
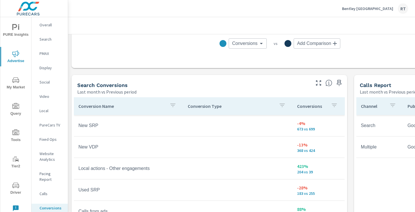
scroll to position [273, 0]
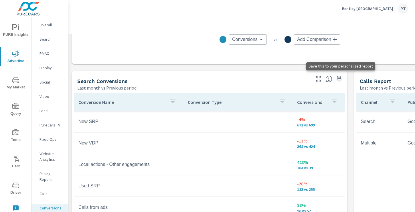
click at [339, 78] on icon "button" at bounding box center [339, 79] width 5 height 6
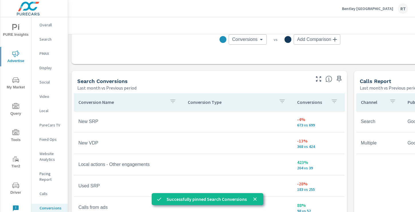
click at [48, 124] on p "PureCars TV" at bounding box center [52, 125] width 24 height 6
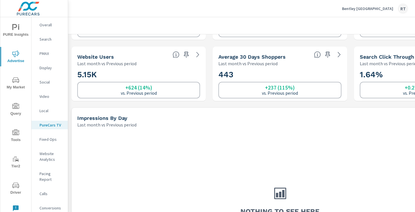
scroll to position [18, 0]
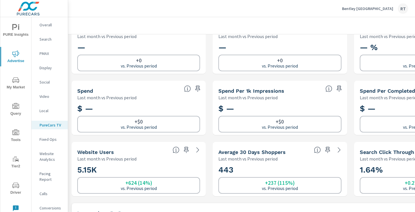
click at [186, 150] on icon "button" at bounding box center [186, 150] width 5 height 6
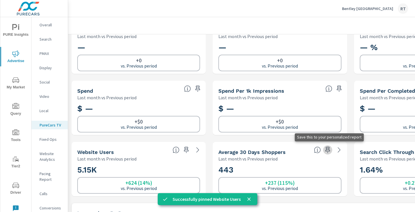
click at [328, 150] on icon "button" at bounding box center [328, 150] width 7 height 7
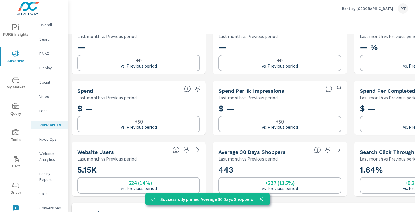
click at [15, 27] on icon "nav menu" at bounding box center [14, 27] width 5 height 6
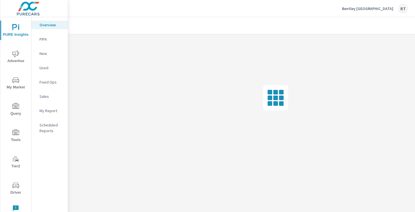
click at [48, 111] on p "My Report" at bounding box center [52, 111] width 24 height 6
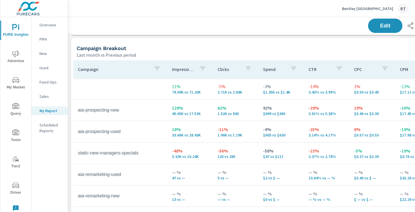
scroll to position [263, 0]
click at [386, 29] on button "Edit" at bounding box center [386, 25] width 36 height 15
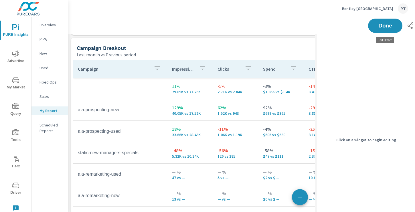
scroll to position [926, 324]
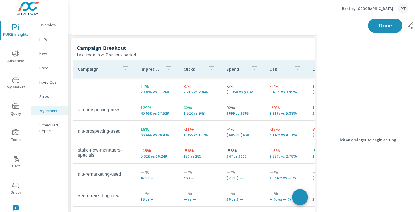
click at [245, 47] on div "Campaign Breakout" at bounding box center [208, 48] width 263 height 7
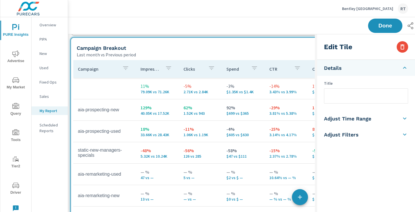
click at [336, 99] on input "text" at bounding box center [367, 96] width 84 height 15
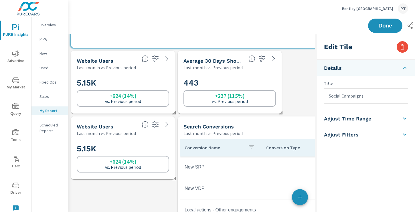
scroll to position [511, 0]
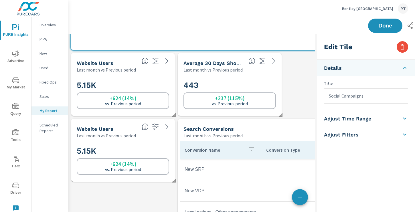
type input "Social Campaigns"
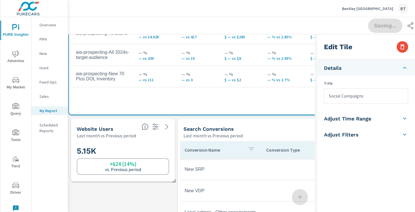
drag, startPoint x: 288, startPoint y: 46, endPoint x: 285, endPoint y: 110, distance: 63.9
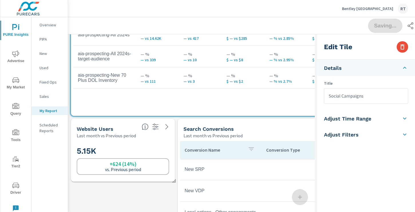
click at [135, 148] on h2 "5.15K" at bounding box center [123, 151] width 93 height 10
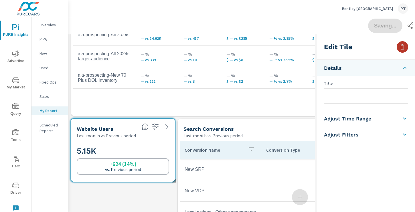
click at [405, 45] on icon "button" at bounding box center [402, 47] width 7 height 7
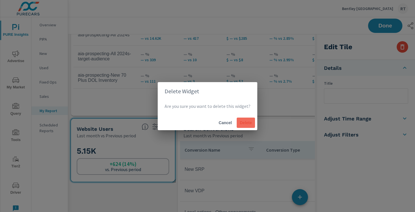
click at [249, 123] on span "Delete" at bounding box center [246, 122] width 14 height 5
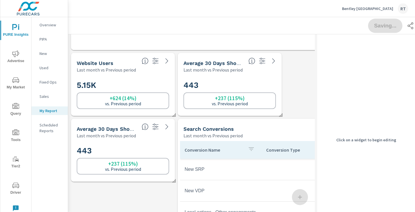
scroll to position [860, 324]
click at [152, 151] on h2 "443" at bounding box center [123, 151] width 93 height 10
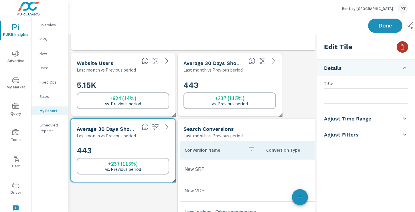
click at [403, 46] on icon "button" at bounding box center [402, 47] width 7 height 7
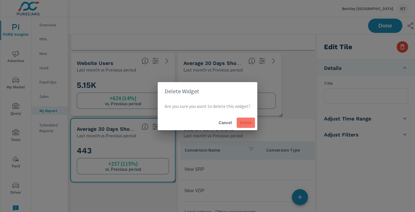
click at [250, 125] on button "Delete" at bounding box center [246, 123] width 18 height 10
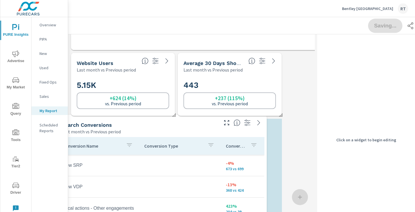
drag, startPoint x: 272, startPoint y: 127, endPoint x: 150, endPoint y: 123, distance: 122.1
click at [150, 123] on div "Search Conversions" at bounding box center [140, 125] width 156 height 7
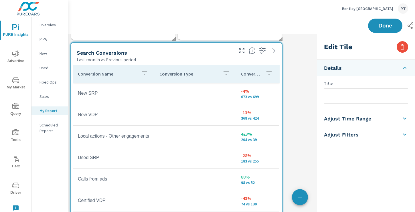
scroll to position [681, 0]
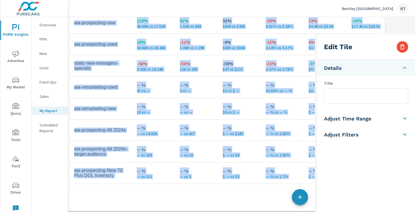
drag, startPoint x: 236, startPoint y: 123, endPoint x: 232, endPoint y: 233, distance: 110.3
click at [232, 212] on html "PURE Insights Advertise My Market Query Tools Tier2 Driver Leave Feedback Overv…" at bounding box center [207, 106] width 415 height 212
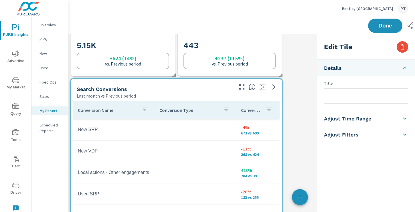
scroll to position [287, 0]
click at [268, 109] on icon "button" at bounding box center [269, 109] width 5 height 3
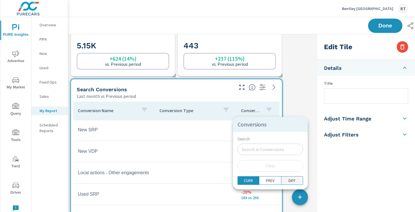
click at [289, 180] on p "DIFF" at bounding box center [292, 181] width 7 height 6
click at [264, 109] on div at bounding box center [207, 106] width 415 height 212
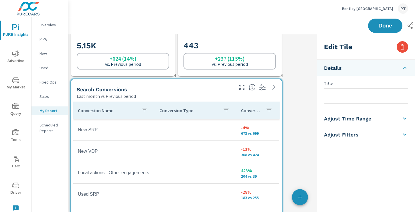
click at [264, 111] on button "button" at bounding box center [269, 110] width 11 height 13
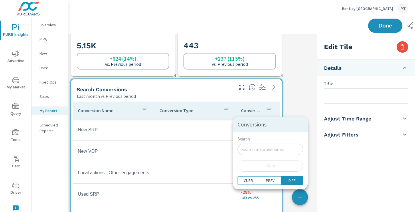
click at [262, 109] on div at bounding box center [207, 106] width 415 height 212
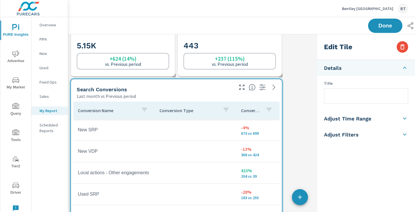
click at [262, 112] on div "Conversions" at bounding box center [258, 110] width 34 height 13
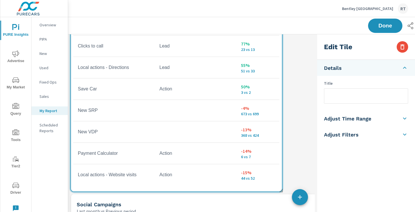
scroll to position [423, 0]
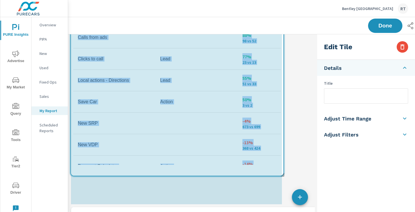
drag, startPoint x: 281, startPoint y: 203, endPoint x: 283, endPoint y: 177, distance: 26.1
click at [283, 177] on div "Paid Media Performance Last month vs Previous period 1% $6.27K vs $6.18K Spend …" at bounding box center [230, 41] width 324 height 859
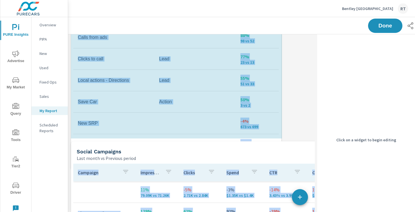
scroll to position [3, 3]
drag, startPoint x: 281, startPoint y: 202, endPoint x: 280, endPoint y: 166, distance: 36.1
click at [280, 166] on div "Paid Media Performance Last month vs Previous period 1% $6.27K vs $6.18K Spend …" at bounding box center [230, 8] width 324 height 793
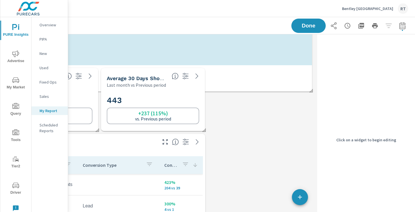
drag, startPoint x: 312, startPoint y: 131, endPoint x: 315, endPoint y: 95, distance: 35.3
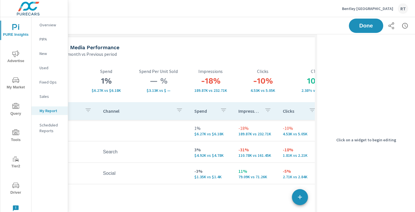
scroll to position [0, 0]
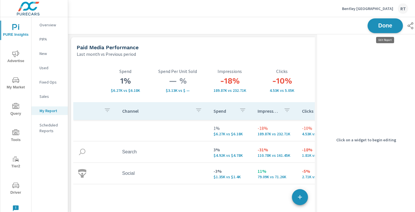
click at [383, 25] on span "Done" at bounding box center [385, 25] width 23 height 5
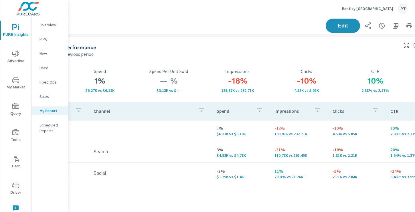
scroll to position [0, 46]
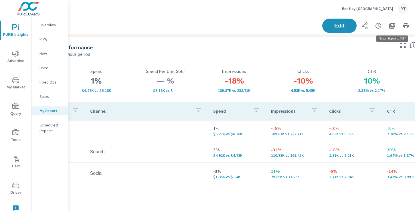
click at [391, 26] on icon "button" at bounding box center [393, 26] width 6 height 6
click at [378, 28] on icon "button" at bounding box center [379, 26] width 6 height 6
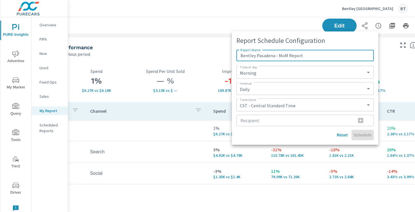
type input "Bentley Pasadena - MoM Report"
click at [258, 87] on select "Daily Weekly Monthly" at bounding box center [305, 89] width 133 height 8
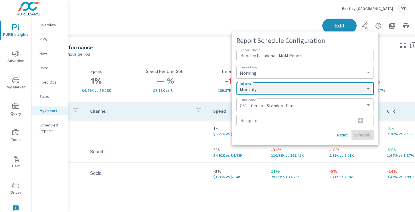
click at [239, 85] on select "Daily Weekly Monthly" at bounding box center [305, 89] width 133 height 8
select select "Monthly"
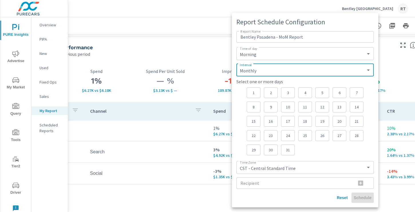
click at [319, 91] on div "5" at bounding box center [323, 92] width 14 height 11
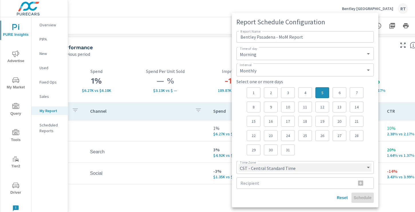
click at [260, 170] on select "CST - Central Standard Time CDT - Central Daylight Time EST - Eastern Standard …" at bounding box center [305, 168] width 133 height 8
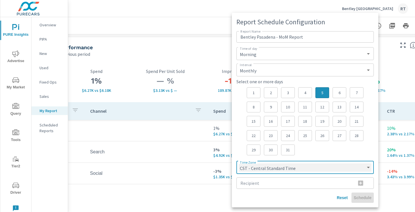
click at [239, 164] on select "CST - Central Standard Time CDT - Central Daylight Time EST - Eastern Standard …" at bounding box center [305, 168] width 133 height 8
select select "PST"
click at [254, 183] on input "Recipient" at bounding box center [294, 183] width 115 height 11
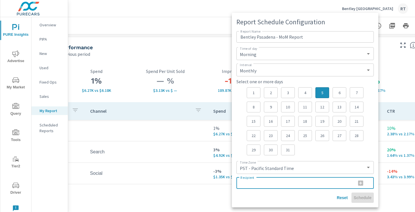
paste input "[EMAIL_ADDRESS][DOMAIN_NAME]"
type input "[EMAIL_ADDRESS][DOMAIN_NAME]"
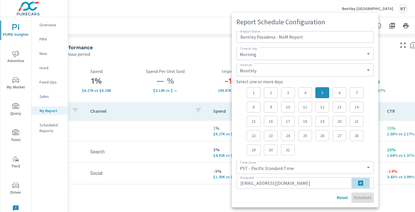
click at [361, 182] on icon "button" at bounding box center [360, 183] width 7 height 7
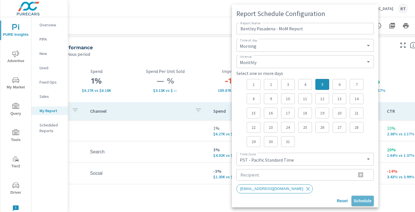
click at [362, 204] on button "Schedule" at bounding box center [363, 201] width 22 height 10
select select "Daily"
select select "CST"
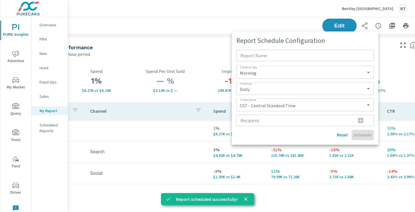
click at [194, 49] on div at bounding box center [207, 106] width 415 height 212
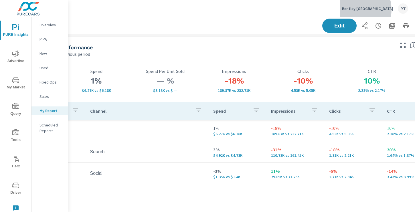
click at [375, 10] on p "Bentley [GEOGRAPHIC_DATA]" at bounding box center [367, 8] width 51 height 5
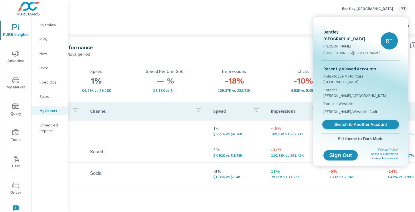
click at [349, 122] on span "Switch to Another Account" at bounding box center [361, 124] width 70 height 5
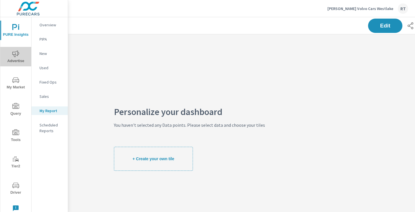
click at [17, 52] on icon "nav menu" at bounding box center [15, 53] width 7 height 7
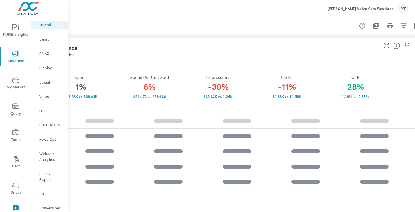
scroll to position [0, 77]
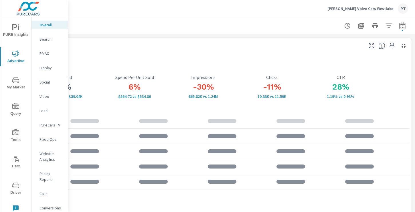
click at [394, 43] on icon "button" at bounding box center [392, 46] width 5 height 6
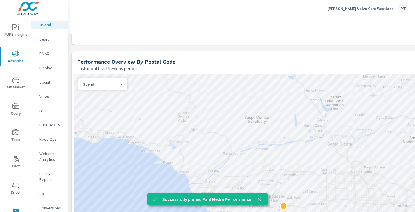
scroll to position [239, 0]
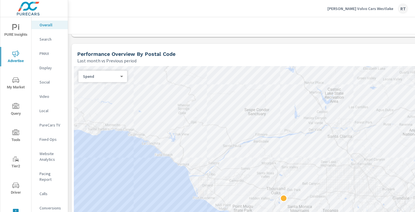
click at [45, 83] on p "Social" at bounding box center [52, 82] width 24 height 6
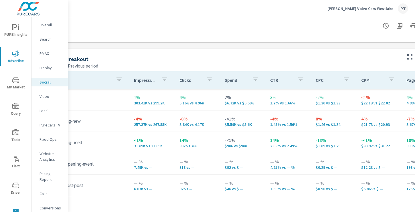
scroll to position [234, 77]
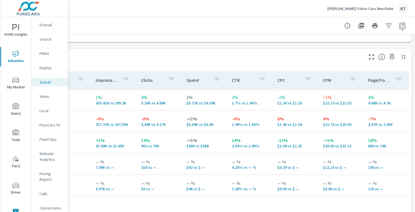
click at [391, 56] on icon "button" at bounding box center [392, 57] width 7 height 7
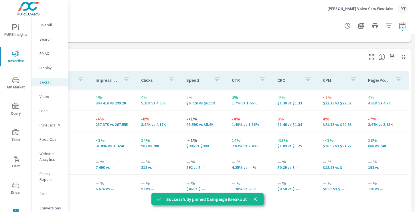
click at [45, 126] on p "PureCars TV" at bounding box center [52, 125] width 24 height 6
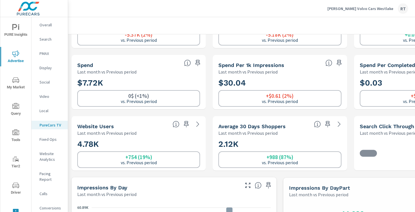
scroll to position [45, 0]
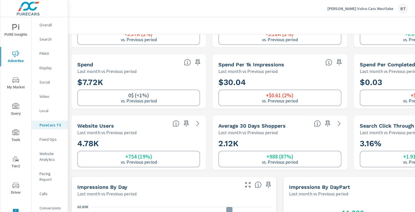
click at [186, 124] on icon "button" at bounding box center [186, 123] width 7 height 7
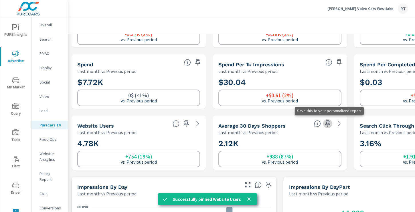
click at [327, 124] on icon "button" at bounding box center [328, 123] width 7 height 7
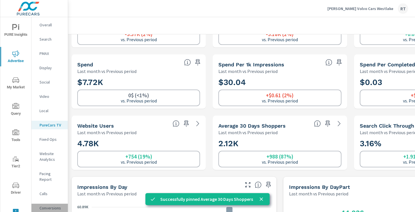
click at [46, 205] on p "Conversions" at bounding box center [52, 208] width 24 height 6
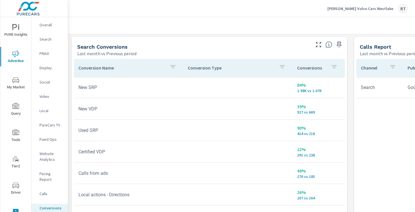
scroll to position [296, 0]
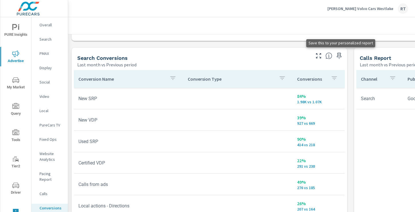
click at [339, 57] on icon "button" at bounding box center [339, 55] width 7 height 7
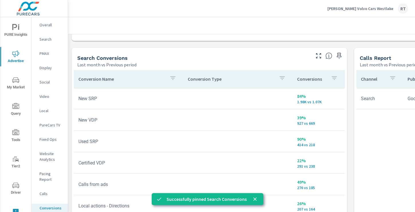
click at [16, 31] on span "PURE Insights" at bounding box center [15, 31] width 27 height 14
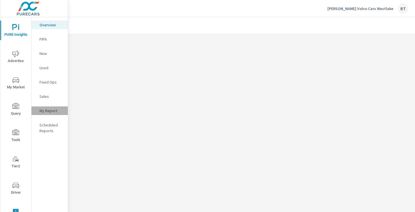
click at [50, 111] on p "My Report" at bounding box center [52, 111] width 24 height 6
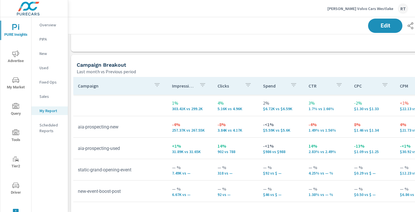
scroll to position [251, 0]
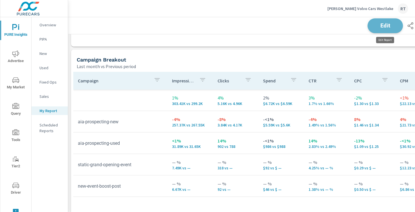
click at [386, 23] on span "Edit" at bounding box center [385, 25] width 23 height 5
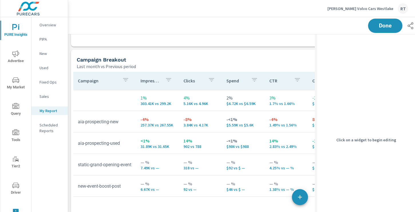
click at [229, 62] on div "Campaign Breakout" at bounding box center [208, 59] width 263 height 7
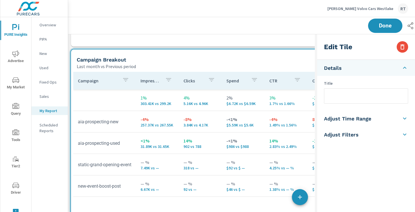
click at [347, 99] on input "text" at bounding box center [367, 96] width 84 height 15
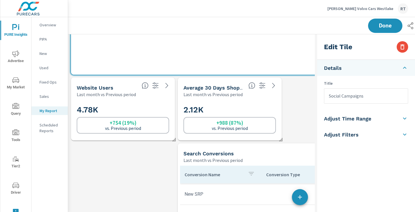
scroll to position [487, 0]
type input "Social Campaigns"
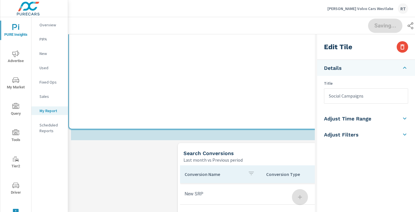
drag, startPoint x: 287, startPoint y: 67, endPoint x: 281, endPoint y: 131, distance: 63.8
click at [281, 127] on div "Campaign Impressions Clicks Spend CTR CPC CPM Page/Post Action 1% 303.41K vs 29…" at bounding box center [227, 9] width 313 height 236
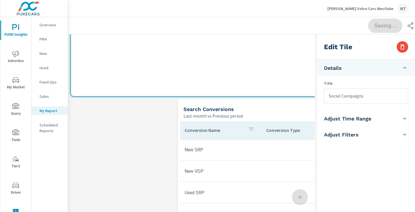
scroll to position [542, 0]
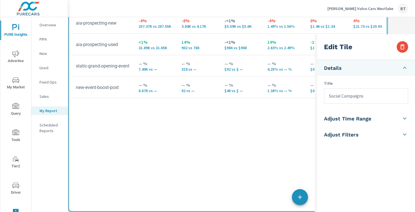
drag, startPoint x: 274, startPoint y: 75, endPoint x: 272, endPoint y: 232, distance: 156.4
click at [272, 212] on html "PURE Insights Advertise My Market Query Tools Tier2 Driver Leave Feedback Overv…" at bounding box center [207, 106] width 415 height 212
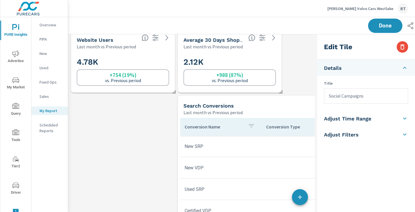
scroll to position [270, 0]
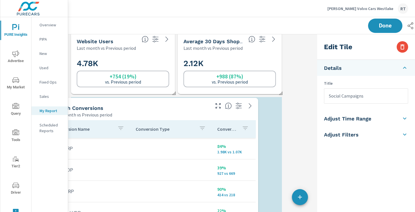
drag, startPoint x: 278, startPoint y: 108, endPoint x: 158, endPoint y: 106, distance: 119.5
click at [158, 106] on div "Search Conversions" at bounding box center [131, 108] width 156 height 7
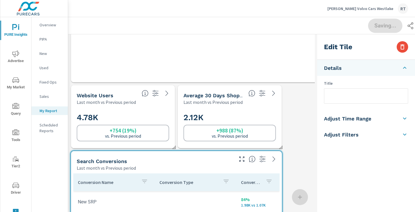
scroll to position [0, 0]
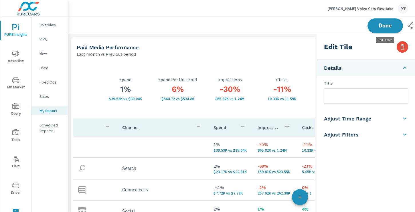
click at [387, 25] on span "Done" at bounding box center [385, 25] width 23 height 5
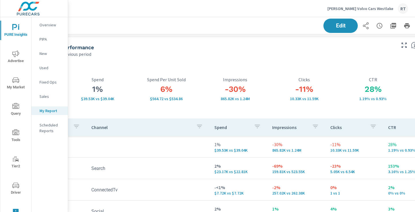
scroll to position [0, 77]
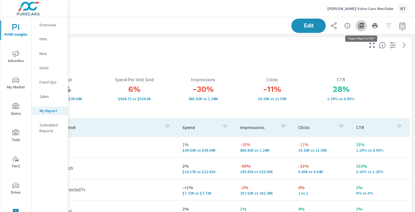
click at [361, 27] on icon "button" at bounding box center [362, 26] width 6 height 6
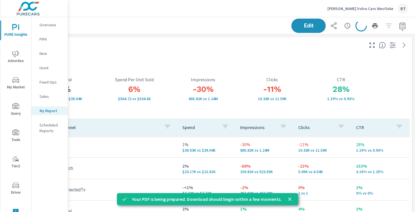
click at [347, 26] on icon "button" at bounding box center [347, 25] width 7 height 7
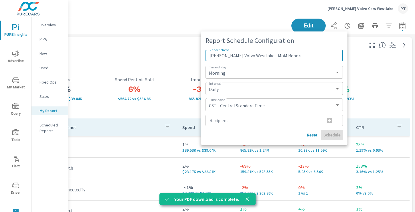
type input "[PERSON_NAME] Volvo Westlake - MoM Report"
click at [226, 88] on select "Daily Weekly Monthly" at bounding box center [274, 89] width 133 height 8
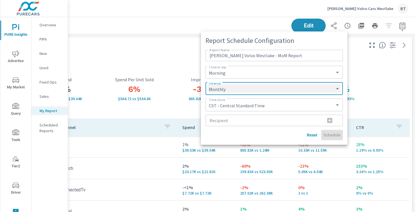
click at [208, 85] on select "Daily Weekly Monthly" at bounding box center [274, 89] width 133 height 8
select select "Monthly"
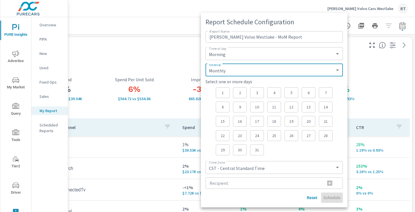
click at [290, 94] on p "5" at bounding box center [292, 93] width 4 height 6
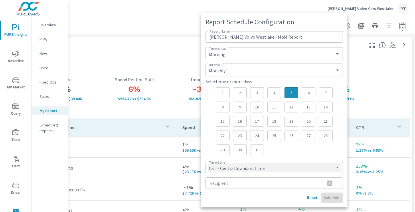
click at [241, 167] on select "CST - Central Standard Time CDT - Central Daylight Time EST - Eastern Standard …" at bounding box center [274, 168] width 133 height 8
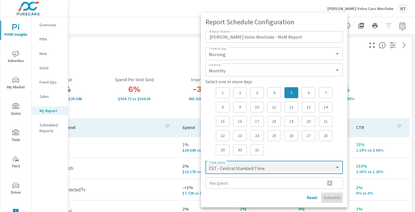
click at [208, 164] on select "CST - Central Standard Time CDT - Central Daylight Time EST - Eastern Standard …" at bounding box center [274, 168] width 133 height 8
select select "PST"
click at [224, 184] on input "Recipient" at bounding box center [263, 183] width 115 height 11
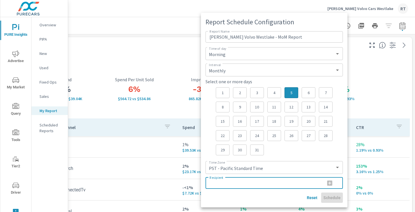
paste input "[EMAIL_ADDRESS][DOMAIN_NAME]"
type input "[EMAIL_ADDRESS][DOMAIN_NAME]"
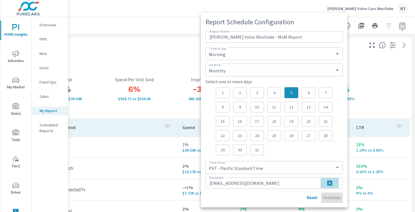
click at [331, 184] on icon "button" at bounding box center [329, 183] width 5 height 5
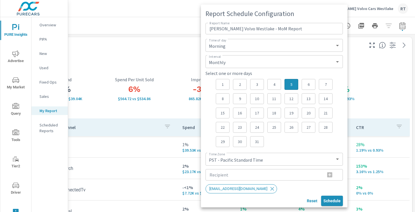
click at [328, 201] on span "Schedule" at bounding box center [332, 201] width 17 height 5
select select "Daily"
select select "CST"
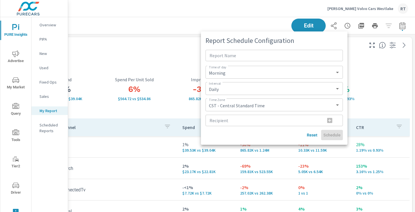
click at [144, 54] on div at bounding box center [207, 106] width 415 height 212
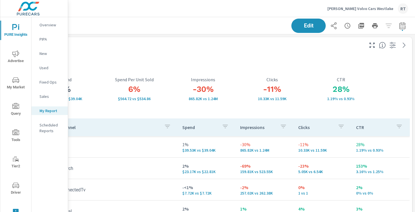
click at [364, 8] on p "Rusnak Volvo Cars Westlake" at bounding box center [361, 8] width 66 height 5
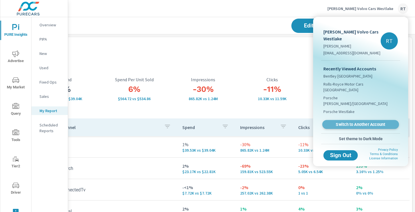
click at [349, 122] on span "Switch to Another Account" at bounding box center [361, 124] width 70 height 5
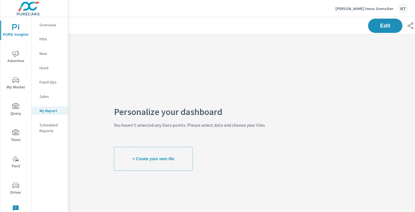
click at [16, 56] on icon "nav menu" at bounding box center [15, 53] width 7 height 7
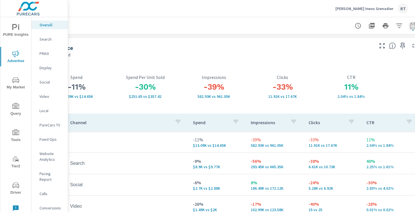
scroll to position [0, 77]
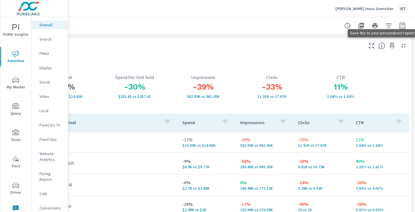
click at [392, 46] on icon "button" at bounding box center [392, 45] width 7 height 7
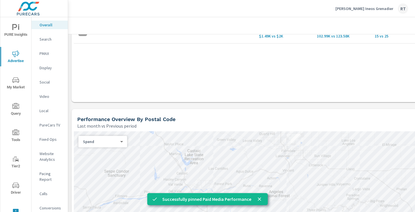
scroll to position [174, 0]
click at [45, 82] on p "Social" at bounding box center [52, 82] width 24 height 6
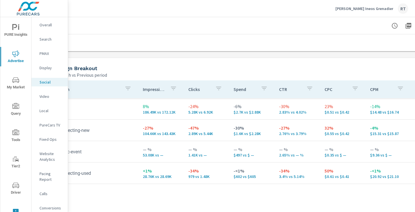
scroll to position [225, 77]
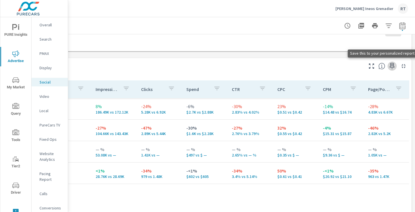
click at [395, 65] on icon "button" at bounding box center [392, 66] width 7 height 7
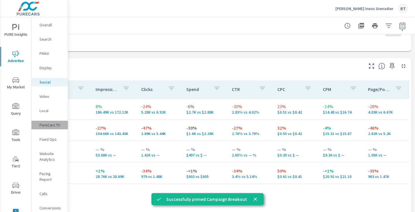
click at [46, 125] on p "PureCars TV" at bounding box center [52, 125] width 24 height 6
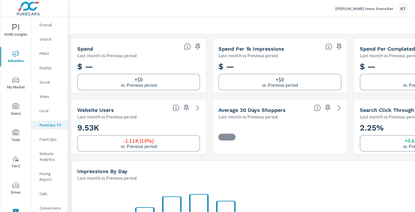
scroll to position [62, 0]
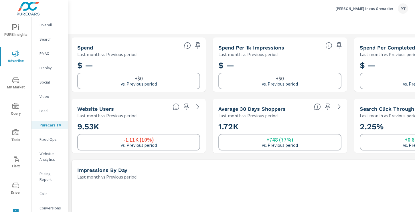
click at [187, 105] on icon "button" at bounding box center [186, 107] width 5 height 6
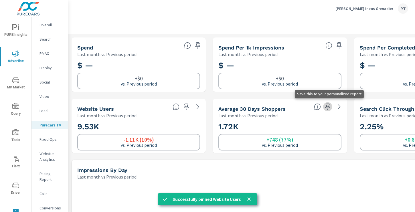
click at [327, 105] on icon "button" at bounding box center [328, 106] width 7 height 7
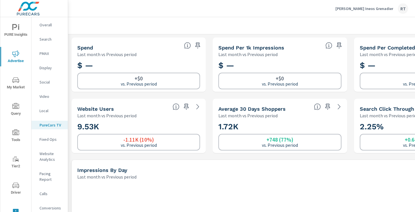
click at [48, 205] on p "Conversions" at bounding box center [52, 208] width 24 height 6
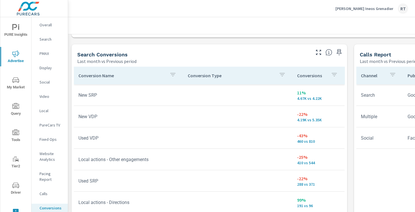
scroll to position [306, 0]
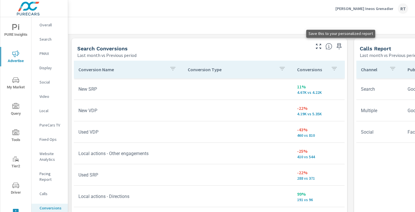
click at [340, 46] on icon "button" at bounding box center [339, 46] width 7 height 7
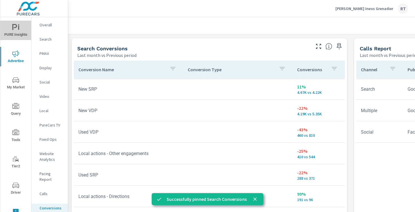
click at [12, 31] on span "PURE Insights" at bounding box center [15, 31] width 27 height 14
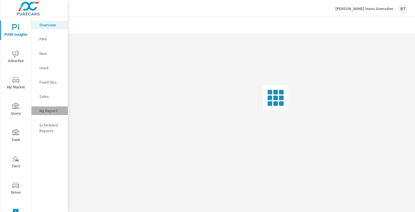
click at [48, 108] on div "My Report" at bounding box center [50, 111] width 36 height 9
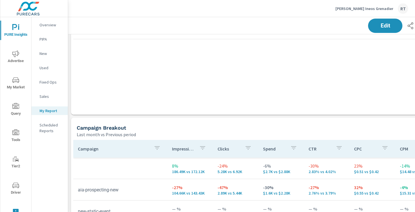
scroll to position [186, 0]
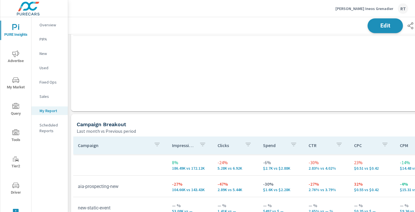
click at [381, 27] on span "Edit" at bounding box center [385, 25] width 23 height 5
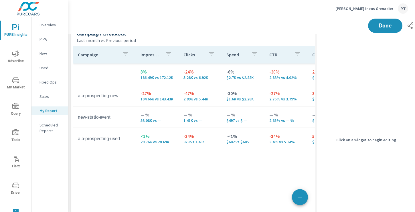
scroll to position [288, 0]
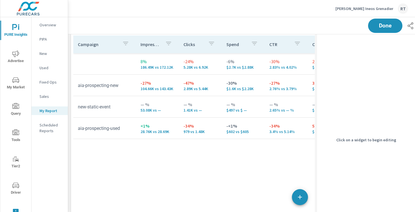
click at [242, 156] on div "Campaign Impressions Clicks Spend CTR CPC CPM Page/Post Action 8% 186.49K vs 17…" at bounding box center [229, 149] width 313 height 227
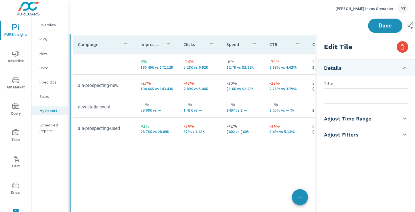
click at [337, 97] on input "text" at bounding box center [367, 96] width 84 height 15
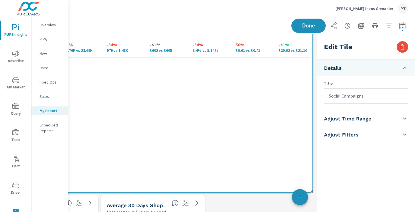
scroll to position [374, 77]
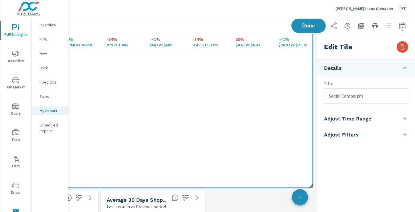
type input "Social Campaigns"
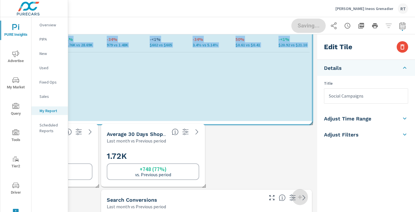
scroll to position [794, 324]
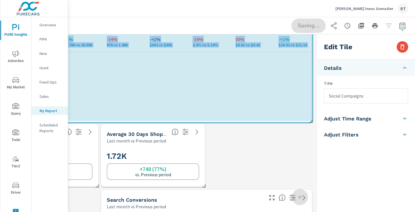
drag, startPoint x: 311, startPoint y: 186, endPoint x: 312, endPoint y: 132, distance: 54.7
click at [312, 132] on div "Paid Media Performance Last month vs Previous period -11% $13.09K vs $14.65K Sp…" at bounding box center [153, 56] width 324 height 793
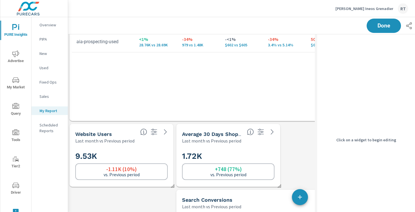
scroll to position [374, 0]
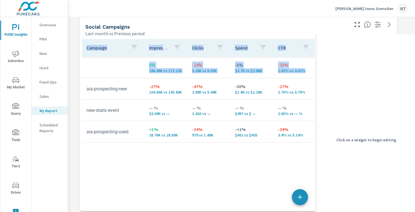
drag, startPoint x: 268, startPoint y: 95, endPoint x: 273, endPoint y: 231, distance: 136.5
click at [273, 212] on html "PURE Insights Advertise My Market Query Tools Tier2 Driver Leave Feedback Overv…" at bounding box center [207, 106] width 415 height 212
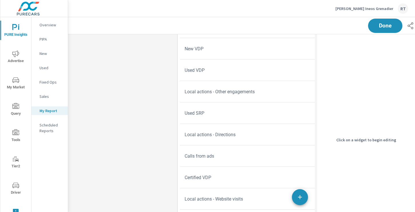
scroll to position [322, 0]
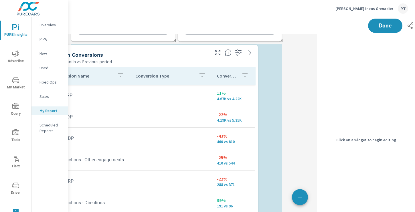
drag, startPoint x: 270, startPoint y: 53, endPoint x: 155, endPoint y: 52, distance: 115.2
click at [155, 52] on div "Search Conversions" at bounding box center [131, 55] width 156 height 7
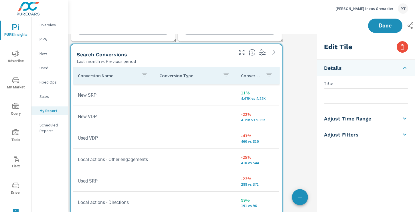
click at [270, 73] on icon "button" at bounding box center [269, 74] width 7 height 7
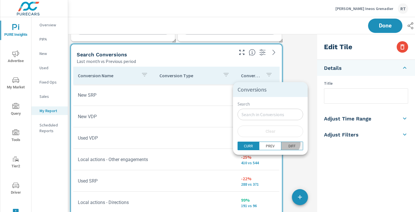
click at [289, 144] on p "DIFF" at bounding box center [292, 146] width 7 height 6
click at [264, 76] on div at bounding box center [207, 106] width 415 height 212
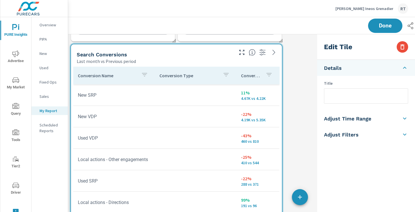
click at [262, 75] on div "Conversions" at bounding box center [258, 75] width 34 height 13
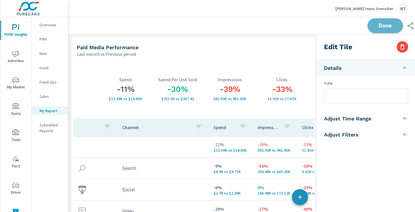
click at [385, 26] on span "Done" at bounding box center [385, 25] width 23 height 5
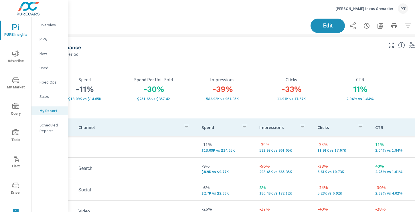
scroll to position [0, 77]
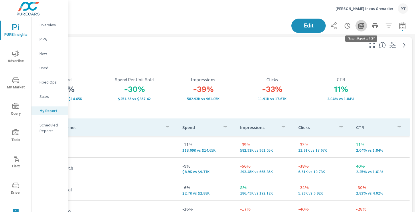
click at [360, 25] on icon "button" at bounding box center [361, 25] width 7 height 7
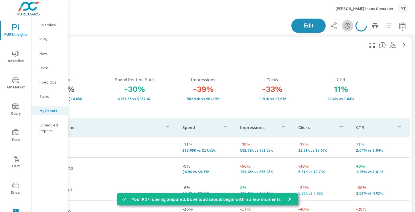
click at [346, 25] on icon "button" at bounding box center [347, 25] width 7 height 7
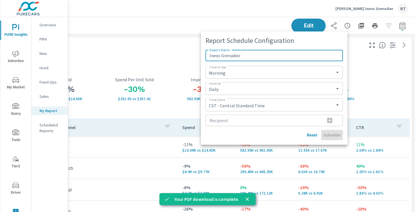
click at [208, 55] on input "Ineos Grenadier" at bounding box center [274, 55] width 137 height 11
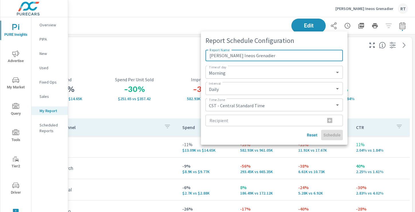
click at [261, 55] on input "[PERSON_NAME] Ineos Grenadier" at bounding box center [274, 55] width 137 height 11
type input "[PERSON_NAME] Ineos Grenadier - MoM Report"
click at [230, 89] on select "Daily Weekly Monthly" at bounding box center [274, 89] width 133 height 8
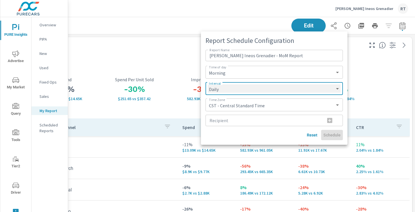
click at [208, 85] on select "Daily Weekly Monthly" at bounding box center [274, 89] width 133 height 8
select select "Monthly"
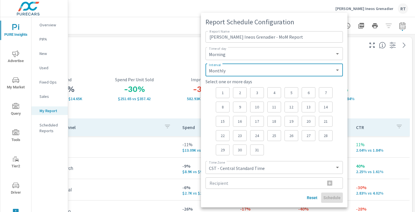
click at [288, 93] on div "5" at bounding box center [292, 92] width 14 height 11
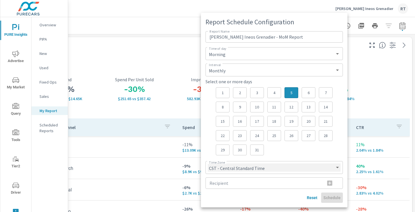
click at [224, 169] on select "CST - Central Standard Time CDT - Central Daylight Time EST - Eastern Standard …" at bounding box center [274, 168] width 133 height 8
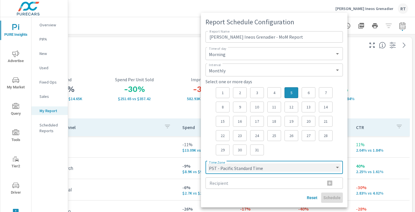
click at [208, 164] on select "CST - Central Standard Time CDT - Central Daylight Time EST - Eastern Standard …" at bounding box center [274, 168] width 133 height 8
select select "PST"
click at [218, 183] on input "Recipient" at bounding box center [263, 183] width 115 height 11
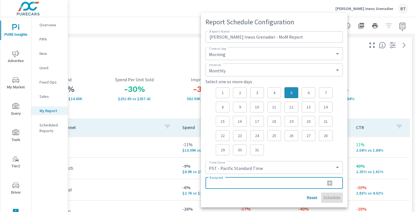
paste input "[EMAIL_ADDRESS][DOMAIN_NAME]"
type input "[EMAIL_ADDRESS][DOMAIN_NAME]"
click at [331, 181] on icon "button" at bounding box center [329, 183] width 5 height 5
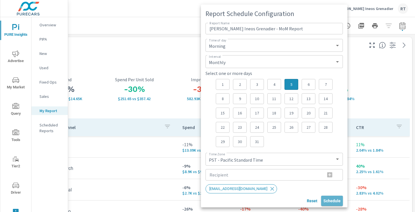
click at [327, 199] on span "Schedule" at bounding box center [332, 201] width 17 height 5
select select "Daily"
select select "CST"
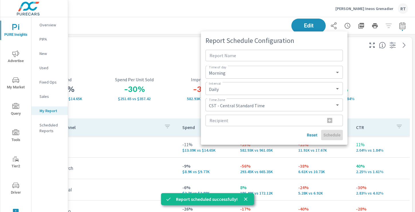
click at [383, 81] on div at bounding box center [207, 106] width 415 height 212
